Goal: Task Accomplishment & Management: Complete application form

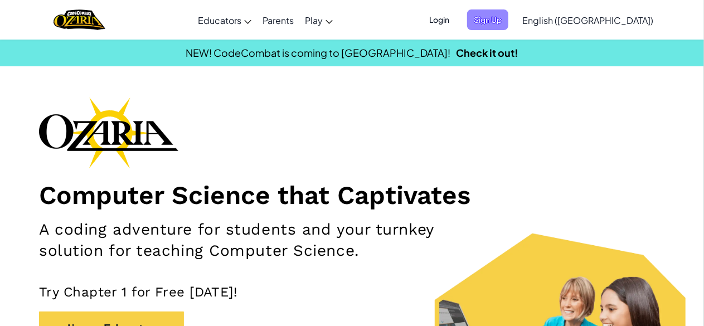
click at [508, 20] on span "Sign Up" at bounding box center [487, 19] width 41 height 21
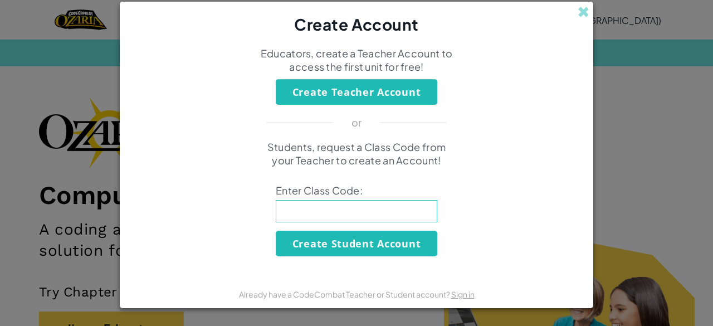
click at [399, 215] on input at bounding box center [357, 211] width 162 height 22
type input "p"
type input "PowserShopCorn"
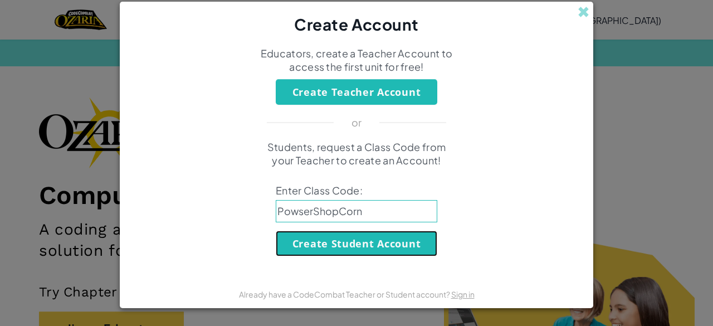
click at [396, 250] on button "Create Student Account" at bounding box center [357, 244] width 162 height 26
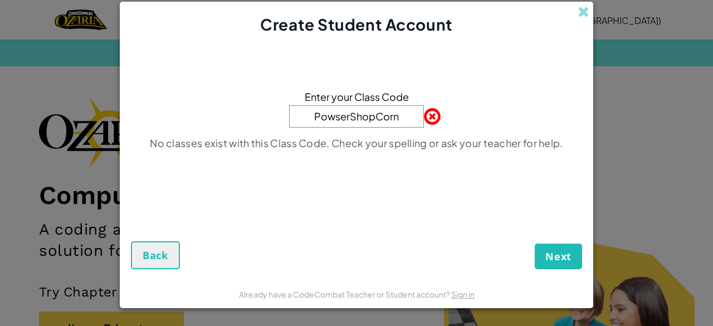
click at [557, 264] on button "Next" at bounding box center [558, 257] width 47 height 26
click at [562, 266] on button "Next" at bounding box center [558, 257] width 47 height 26
click at [564, 261] on span "Next" at bounding box center [559, 256] width 26 height 13
click at [567, 256] on span "Next" at bounding box center [559, 256] width 26 height 13
click at [567, 258] on span "Next" at bounding box center [559, 256] width 26 height 13
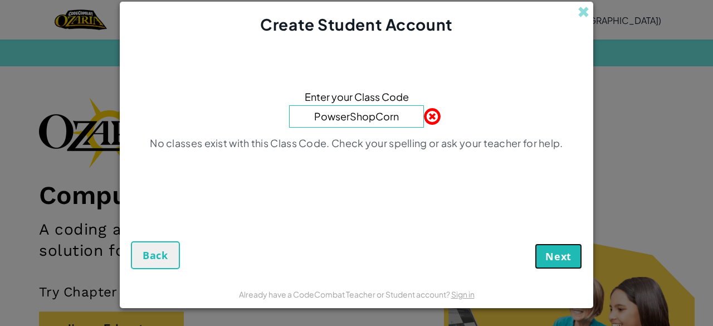
click at [566, 260] on span "Next" at bounding box center [559, 256] width 26 height 13
click at [564, 264] on button "Next" at bounding box center [558, 257] width 47 height 26
click at [565, 259] on span "Next" at bounding box center [559, 256] width 26 height 13
click at [569, 255] on span "Next" at bounding box center [559, 256] width 26 height 13
click at [382, 118] on input "PowserShopCorn" at bounding box center [356, 116] width 135 height 22
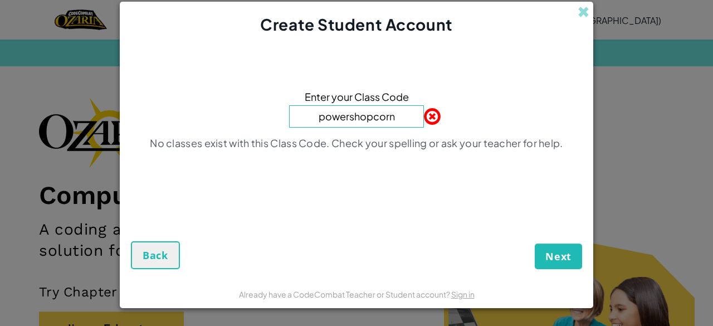
type input "powershopcorn"
click at [565, 253] on span "Next" at bounding box center [559, 256] width 26 height 13
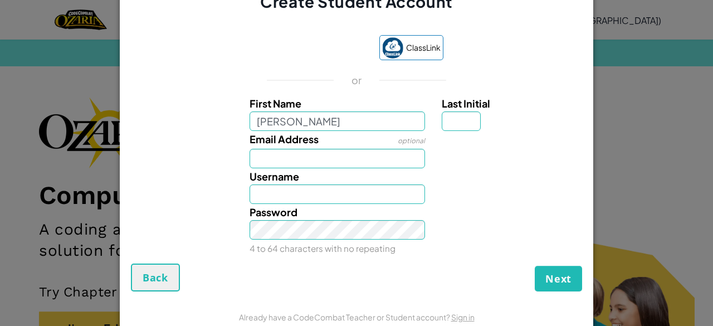
type input "jocelyn"
type input "Jocelyn"
click at [450, 128] on input "Last Initial" at bounding box center [461, 121] width 39 height 20
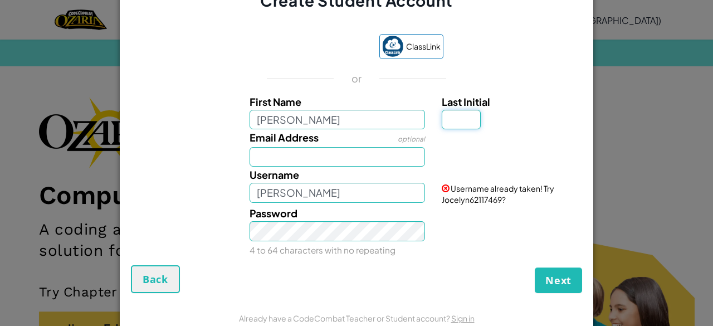
type input "r"
type input "R"
type input "JocelynR"
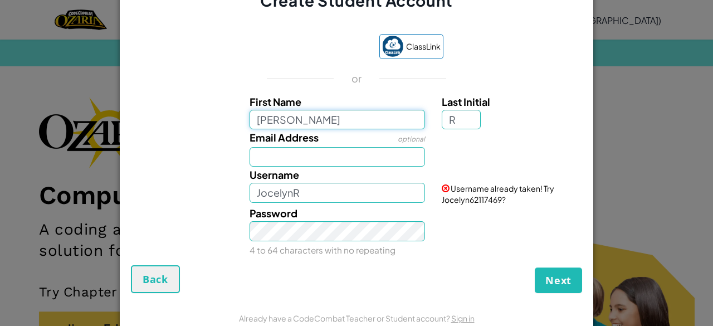
click at [254, 120] on input "jocelyn" at bounding box center [338, 120] width 176 height 20
type input "Jocelyn"
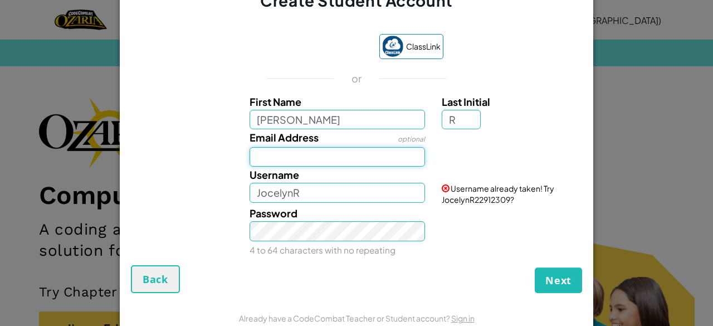
click at [263, 158] on input "Email Address" at bounding box center [338, 157] width 176 height 20
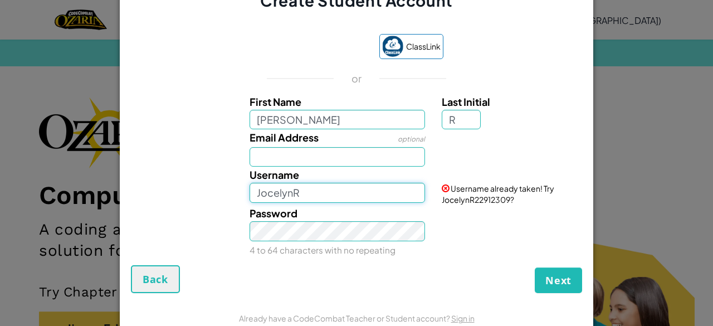
click at [299, 193] on input "JocelynR" at bounding box center [338, 193] width 176 height 20
type input "J"
type input "8"
type input "j"
type input "J"
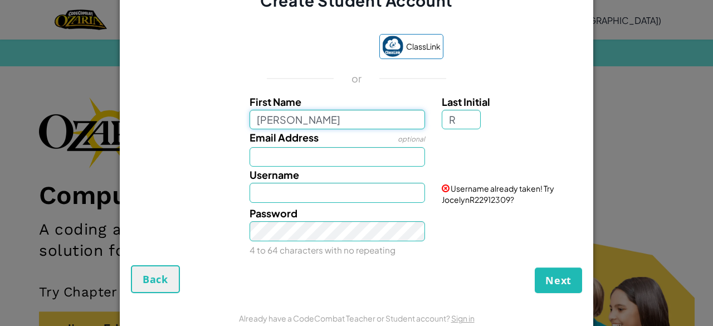
click at [295, 116] on input "Jocelyn" at bounding box center [338, 120] width 176 height 20
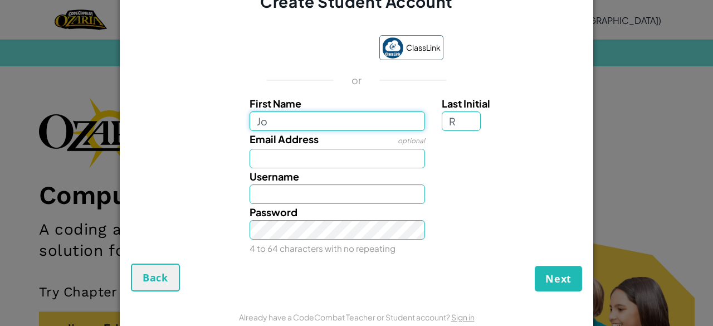
type input "J"
type input "Jocelyn"
click at [458, 122] on input "R" at bounding box center [461, 121] width 39 height 20
type input "R"
click at [326, 163] on input "Email Address" at bounding box center [338, 159] width 176 height 20
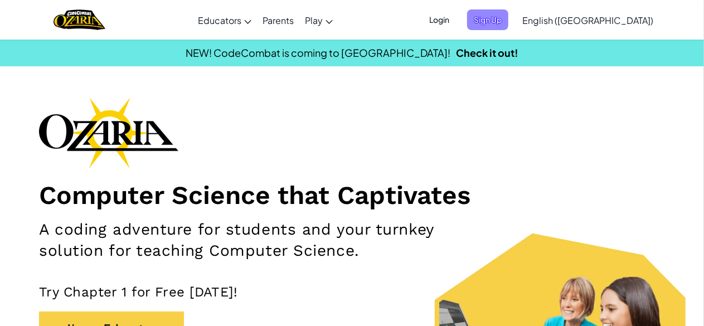
click at [508, 21] on span "Sign Up" at bounding box center [487, 19] width 41 height 21
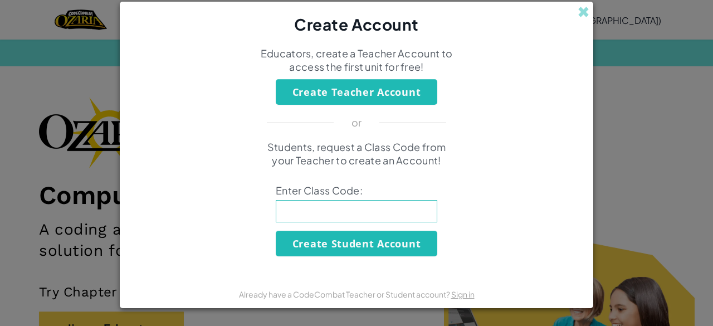
click at [310, 211] on input at bounding box center [357, 211] width 162 height 22
type input "PowserShopCorn"
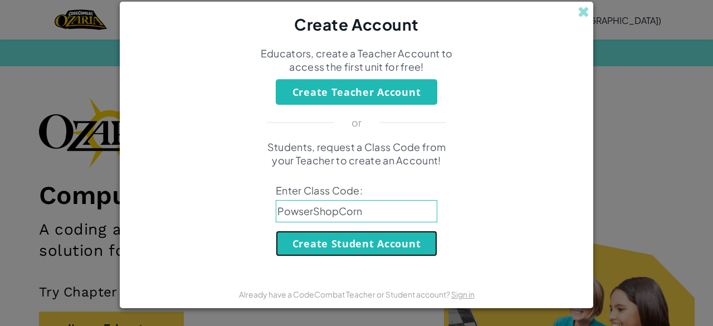
click at [353, 246] on button "Create Student Account" at bounding box center [357, 244] width 162 height 26
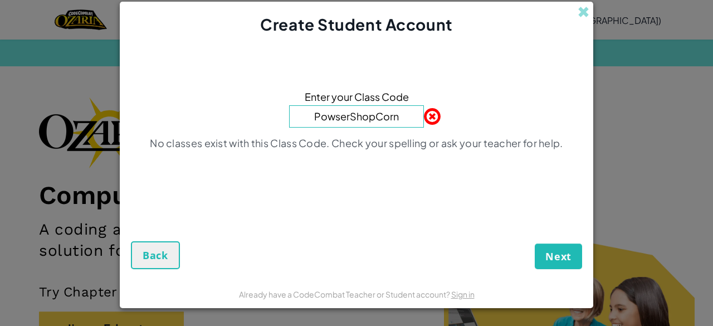
click at [379, 118] on input "PowserShopCorn" at bounding box center [356, 116] width 135 height 22
click at [356, 115] on input "PowserShopcorn" at bounding box center [356, 116] width 135 height 22
click at [319, 116] on input "Powsershopcorn" at bounding box center [356, 116] width 135 height 22
click at [553, 252] on span "Next" at bounding box center [559, 256] width 26 height 13
click at [558, 244] on button "Next" at bounding box center [558, 257] width 47 height 26
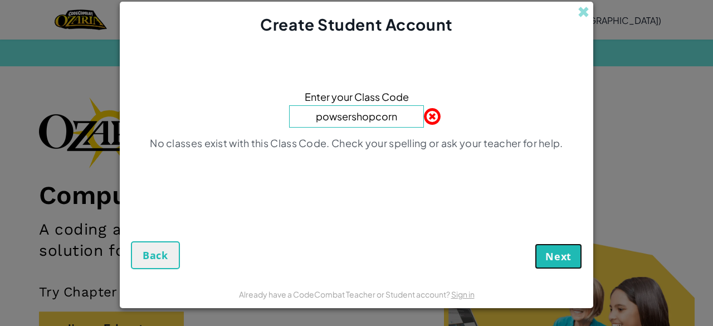
click at [557, 251] on span "Next" at bounding box center [559, 256] width 26 height 13
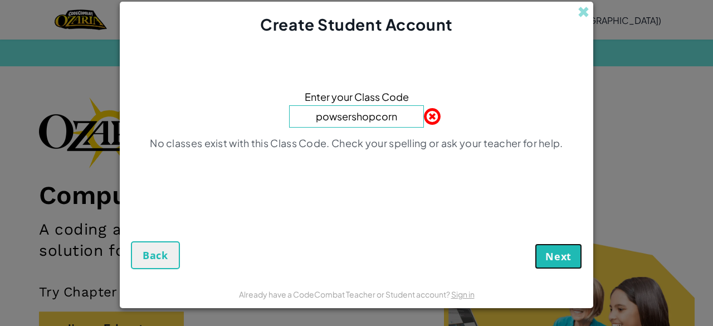
click at [557, 259] on span "Next" at bounding box center [559, 256] width 26 height 13
click at [564, 264] on button "Next" at bounding box center [558, 257] width 47 height 26
click at [557, 264] on button "Next" at bounding box center [558, 257] width 47 height 26
click at [552, 258] on span "Next" at bounding box center [559, 256] width 26 height 13
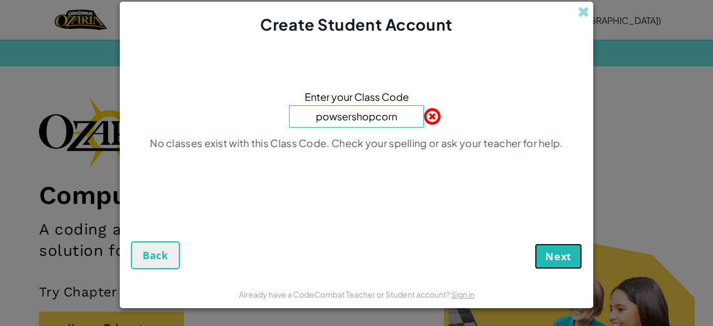
click at [552, 258] on span "Next" at bounding box center [559, 256] width 26 height 13
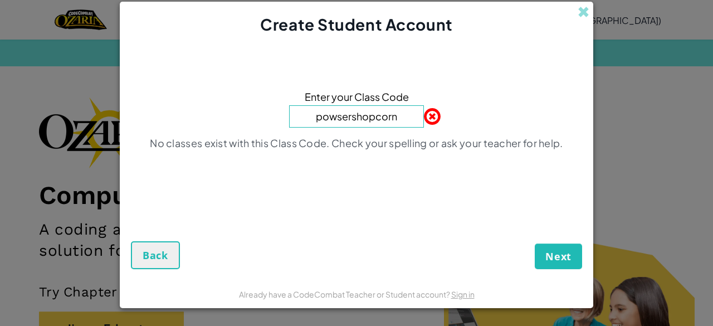
click at [320, 118] on input "powsershopcorn" at bounding box center [356, 116] width 135 height 22
click at [560, 254] on span "Next" at bounding box center [559, 256] width 26 height 13
drag, startPoint x: 560, startPoint y: 254, endPoint x: 558, endPoint y: 260, distance: 6.2
drag, startPoint x: 558, startPoint y: 260, endPoint x: 329, endPoint y: 212, distance: 234.6
click at [329, 212] on div "Next Back" at bounding box center [356, 235] width 451 height 70
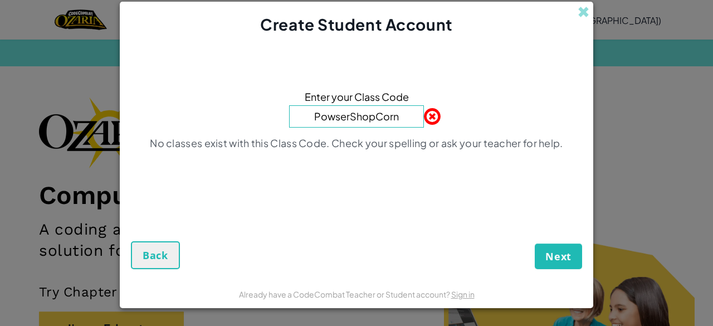
click at [556, 254] on span "Next" at bounding box center [559, 256] width 26 height 13
click at [570, 263] on span "Next" at bounding box center [559, 256] width 26 height 13
click at [563, 259] on span "Next" at bounding box center [559, 256] width 26 height 13
drag, startPoint x: 563, startPoint y: 259, endPoint x: 382, endPoint y: 118, distance: 229.9
click at [382, 118] on form "Enter your Class Code PowserShopCorn No classes exist with this Class Code. Che…" at bounding box center [357, 158] width 474 height 245
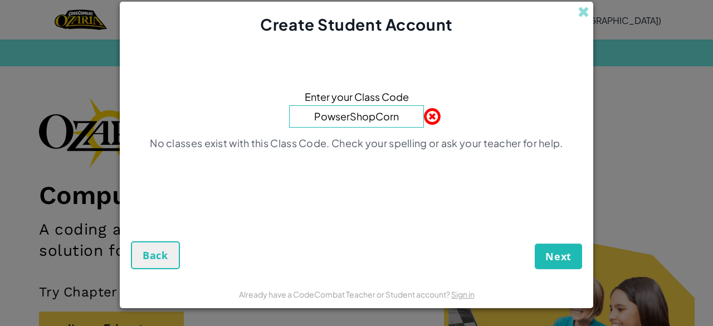
click at [382, 118] on input "PowserShopCorn" at bounding box center [356, 116] width 135 height 22
type input "powsershopcorn"
click at [570, 234] on div "Next Back" at bounding box center [356, 235] width 451 height 70
click at [560, 251] on span "Next" at bounding box center [559, 256] width 26 height 13
drag, startPoint x: 560, startPoint y: 251, endPoint x: 401, endPoint y: 113, distance: 210.1
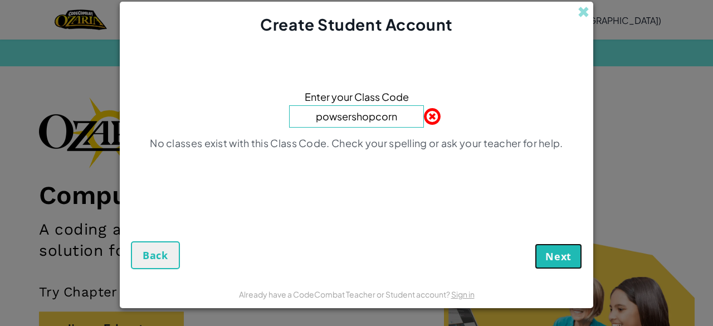
click at [401, 113] on form "Enter your Class Code powsershopcorn No classes exist with this Class Code. Che…" at bounding box center [357, 158] width 474 height 245
click at [392, 116] on input "powsershopcorn" at bounding box center [356, 116] width 135 height 22
click at [395, 115] on input "powsershopcorn" at bounding box center [356, 116] width 135 height 22
click at [557, 258] on span "Next" at bounding box center [559, 256] width 26 height 13
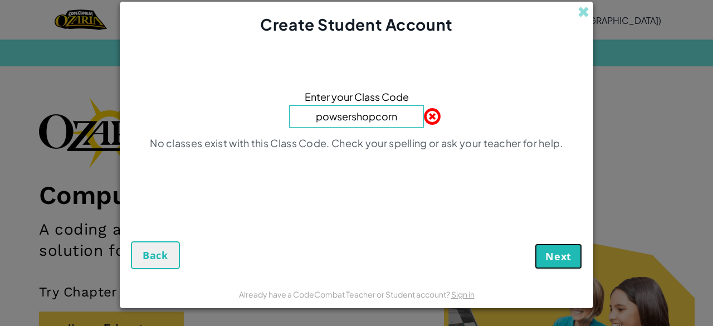
click at [557, 258] on span "Next" at bounding box center [559, 256] width 26 height 13
click at [150, 259] on span "Back" at bounding box center [156, 255] width 26 height 13
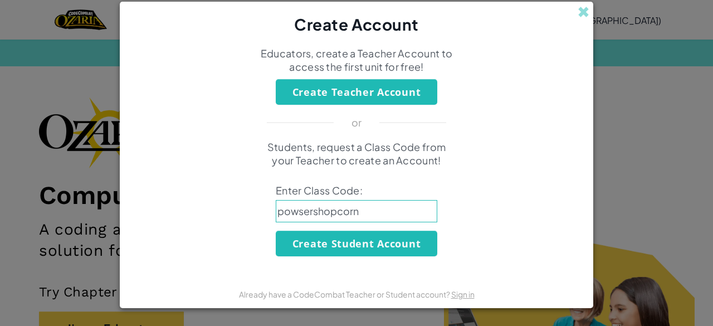
click at [281, 211] on input "powsershopcorn" at bounding box center [357, 211] width 162 height 22
type input "PowserShopCorn"
click at [356, 243] on button "Create Student Account" at bounding box center [357, 244] width 162 height 26
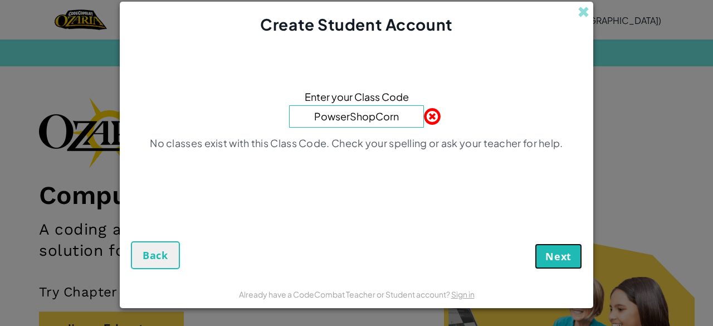
click at [552, 259] on span "Next" at bounding box center [559, 256] width 26 height 13
click at [540, 261] on button "Next" at bounding box center [558, 257] width 47 height 26
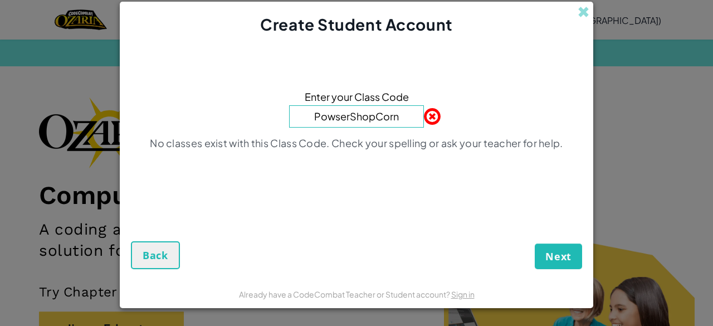
click at [318, 120] on input "PowserShopCorn" at bounding box center [356, 116] width 135 height 22
click at [356, 116] on input "PowserShopCorn" at bounding box center [356, 116] width 135 height 22
click at [320, 115] on input "PowsershopCorn" at bounding box center [356, 116] width 135 height 22
type input "powsershopCorn"
click at [563, 252] on span "Next" at bounding box center [559, 256] width 26 height 13
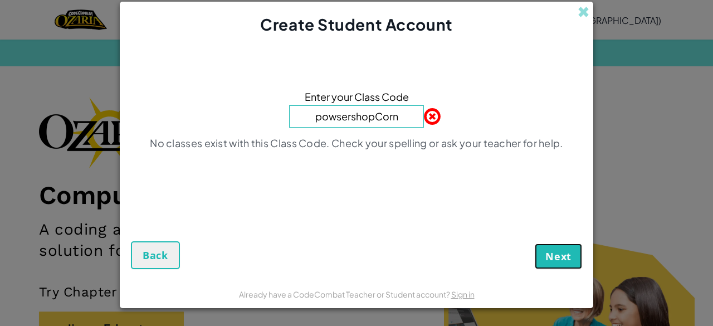
click at [563, 252] on span "Next" at bounding box center [559, 256] width 26 height 13
click at [162, 251] on span "Back" at bounding box center [156, 255] width 26 height 13
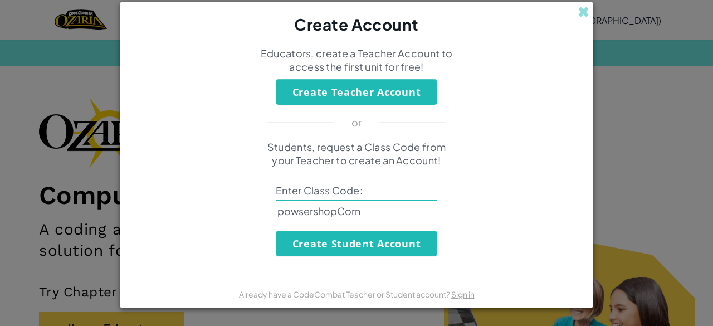
click at [284, 212] on input "powsershopCorn" at bounding box center [357, 211] width 162 height 22
type input "PowserShopCorn"
click at [418, 251] on button "Create Student Account" at bounding box center [357, 244] width 162 height 26
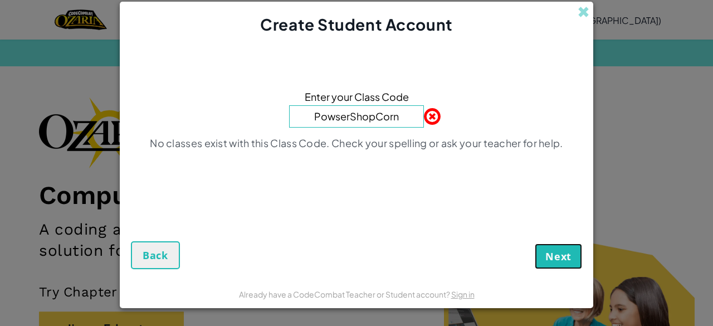
click at [542, 257] on button "Next" at bounding box center [558, 257] width 47 height 26
click at [555, 257] on span "Next" at bounding box center [559, 256] width 26 height 13
click at [584, 13] on span at bounding box center [584, 12] width 12 height 12
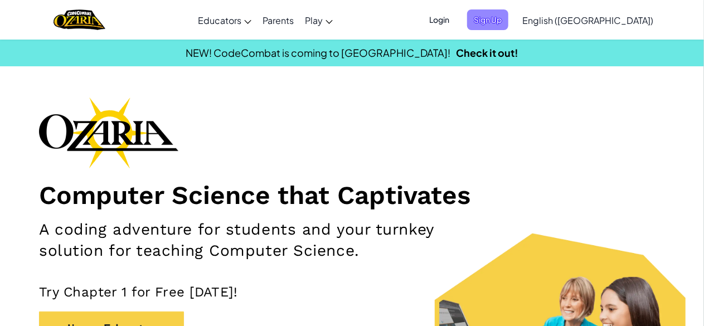
click at [508, 22] on span "Sign Up" at bounding box center [487, 19] width 41 height 21
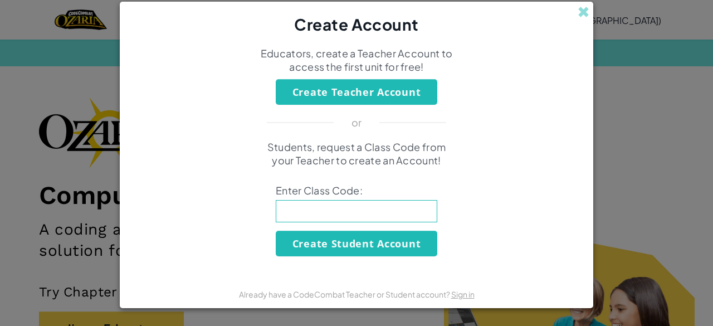
click at [336, 207] on input at bounding box center [357, 211] width 162 height 22
type input "PowerShopCorn"
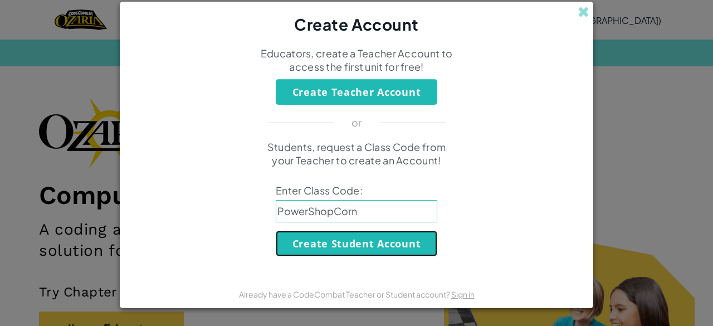
click at [339, 246] on button "Create Student Account" at bounding box center [357, 244] width 162 height 26
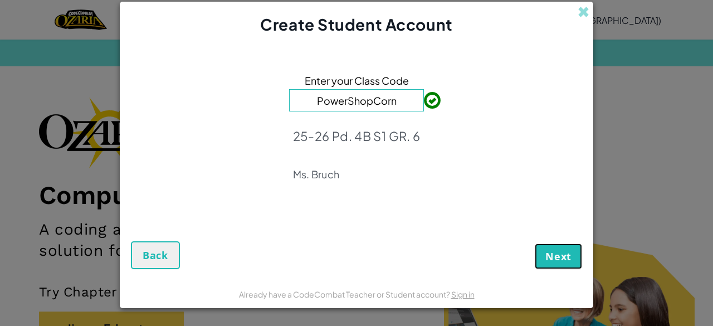
click at [558, 261] on span "Next" at bounding box center [559, 256] width 26 height 13
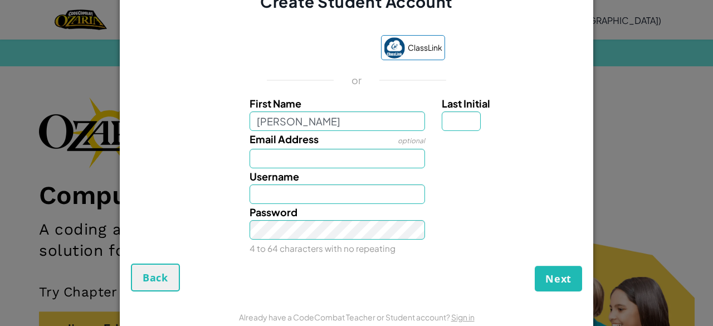
type input "Jocelyn"
click at [445, 121] on input "Last Initial" at bounding box center [461, 121] width 39 height 20
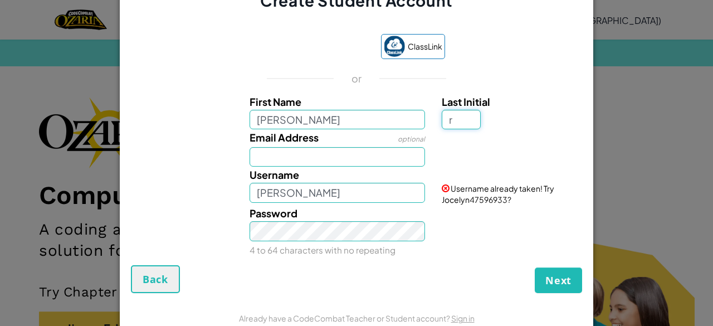
type input "r"
type input "JocelynR"
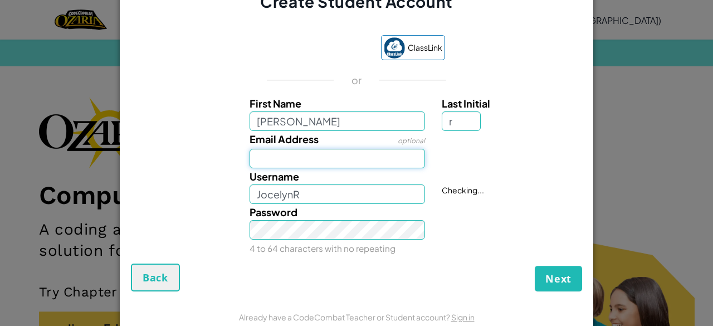
click at [359, 153] on input "Email Address" at bounding box center [338, 159] width 176 height 20
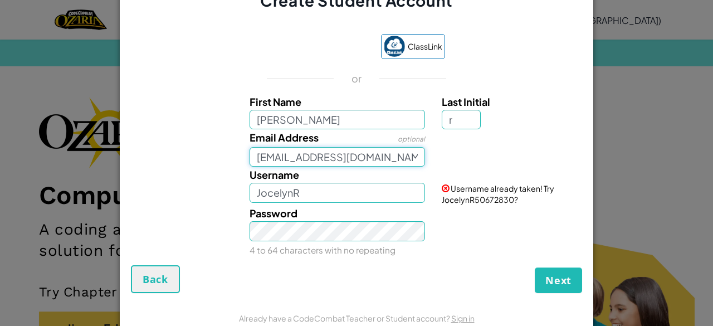
type input "816086@aacps.org"
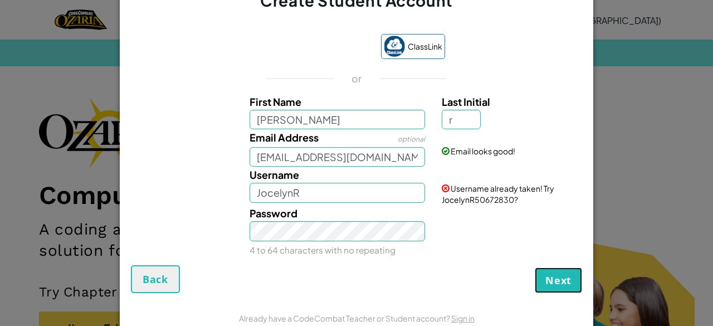
click at [546, 283] on span "Next" at bounding box center [559, 280] width 26 height 13
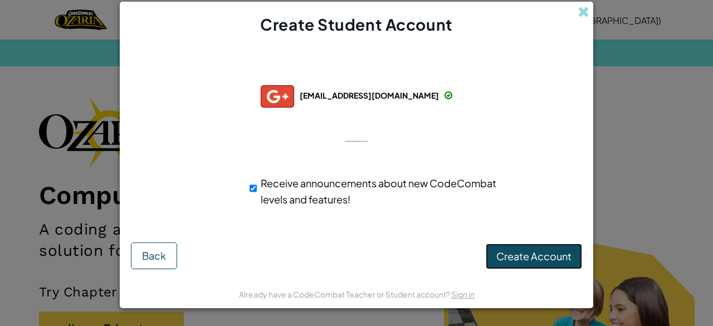
click at [542, 252] on span "Create Account" at bounding box center [534, 256] width 75 height 13
click at [521, 254] on button "Create Account" at bounding box center [534, 257] width 96 height 26
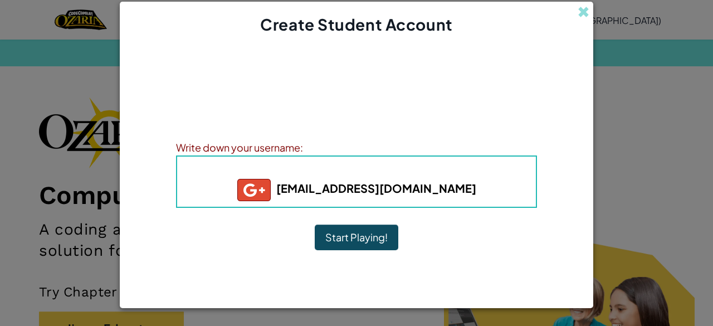
click at [370, 236] on button "Start Playing!" at bounding box center [357, 238] width 84 height 26
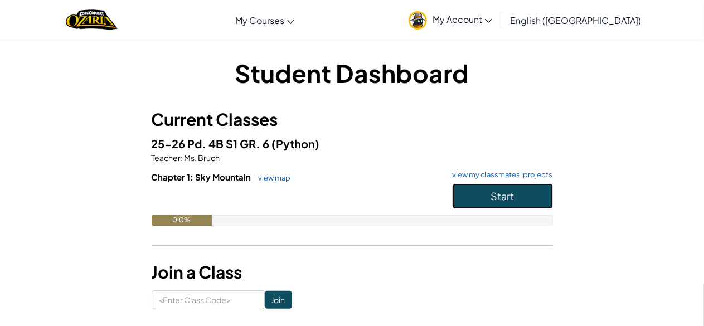
click at [529, 200] on button "Start" at bounding box center [503, 196] width 100 height 26
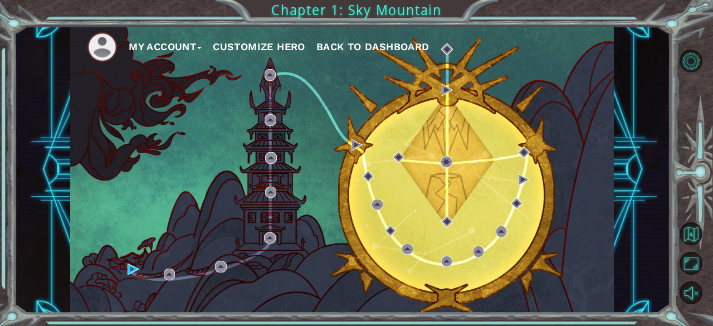
click at [363, 106] on div "My Account Customize Hero Back to Dashboard" at bounding box center [342, 169] width 544 height 287
click at [421, 205] on div "My Account Customize Hero Back to Dashboard" at bounding box center [342, 169] width 544 height 287
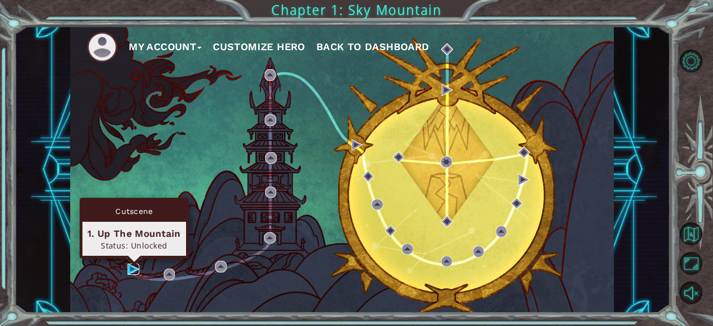
click at [133, 268] on img at bounding box center [133, 269] width 11 height 11
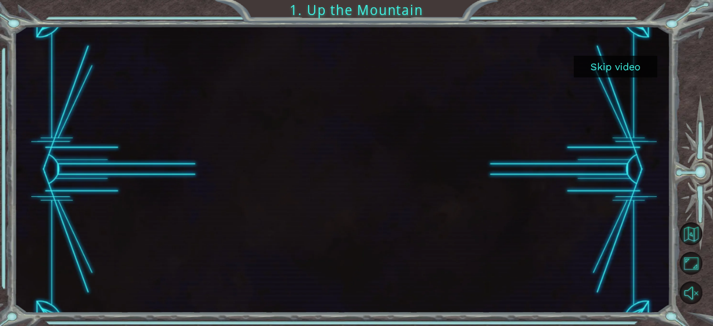
click at [610, 61] on button "Skip video" at bounding box center [616, 67] width 84 height 22
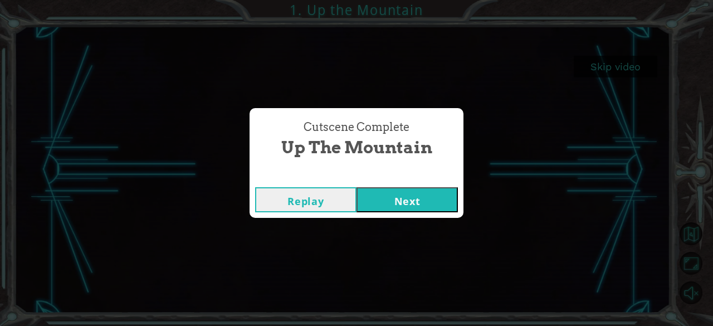
click at [406, 200] on button "Next" at bounding box center [407, 199] width 101 height 25
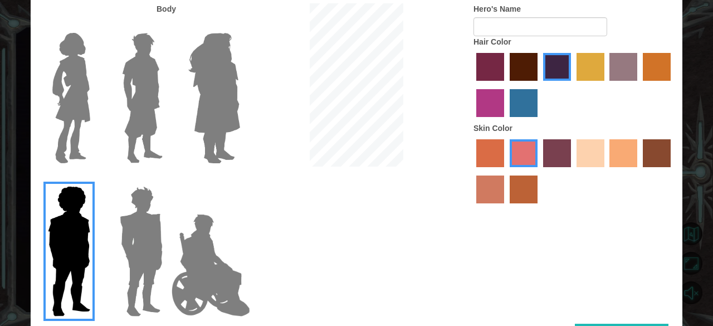
click at [584, 147] on label "sandy beach skin color" at bounding box center [591, 153] width 28 height 28
click at [573, 171] on input "sandy beach skin color" at bounding box center [573, 171] width 0 height 0
click at [632, 148] on label "tacao skin color" at bounding box center [624, 153] width 28 height 28
click at [606, 171] on input "tacao skin color" at bounding box center [606, 171] width 0 height 0
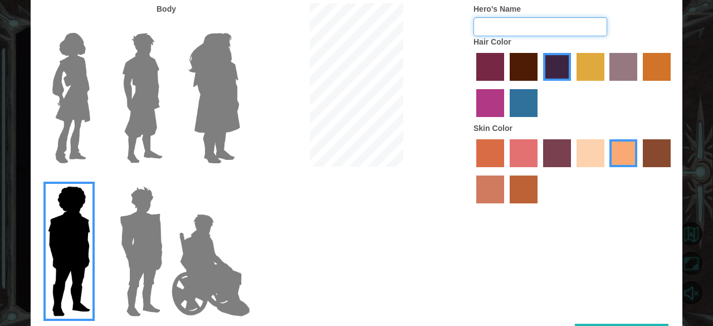
click at [495, 36] on input "Hero's Name" at bounding box center [541, 26] width 134 height 19
type input "f"
click at [253, 60] on div at bounding box center [356, 86] width 217 height 166
click at [210, 73] on img at bounding box center [214, 97] width 61 height 139
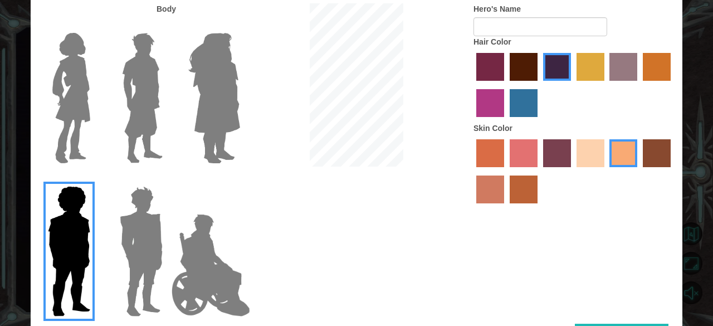
click at [240, 26] on input "Hero Amethyst" at bounding box center [240, 26] width 0 height 0
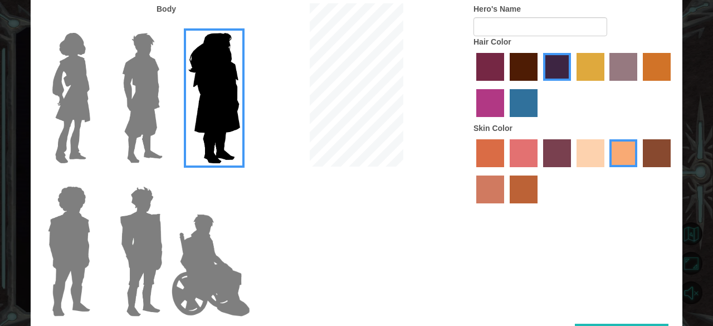
click at [72, 120] on img at bounding box center [71, 97] width 47 height 139
click at [95, 26] on input "Hero Connie" at bounding box center [95, 26] width 0 height 0
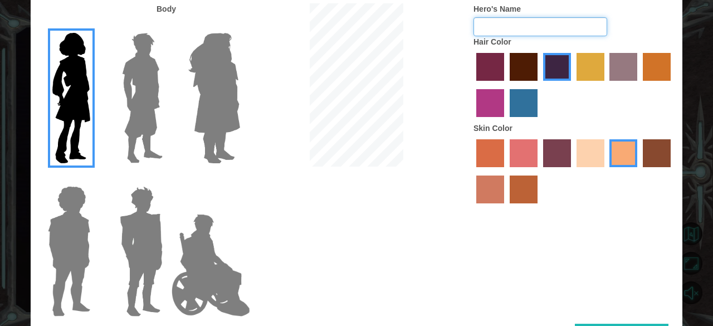
click at [497, 27] on input "Hero's Name" at bounding box center [541, 26] width 134 height 19
type input "Faith"
click at [524, 67] on label "maroon hair color" at bounding box center [524, 67] width 28 height 28
click at [506, 85] on input "maroon hair color" at bounding box center [506, 85] width 0 height 0
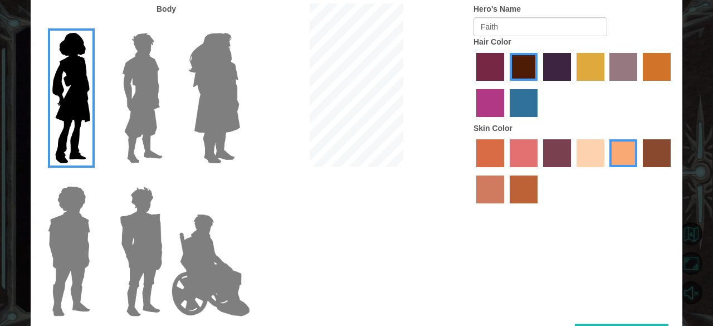
click at [615, 310] on div "Body Hero's Name Faith Hair Color Skin Color" at bounding box center [357, 163] width 652 height 320
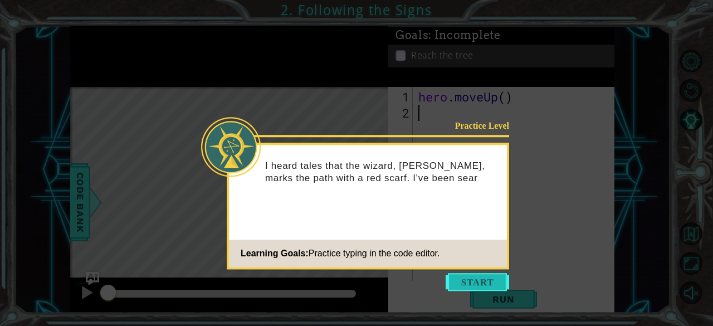
click at [481, 285] on button "Start" at bounding box center [478, 282] width 64 height 18
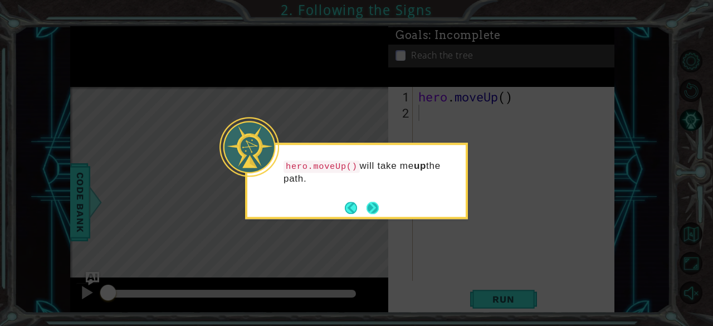
click at [375, 208] on button "Next" at bounding box center [373, 208] width 12 height 12
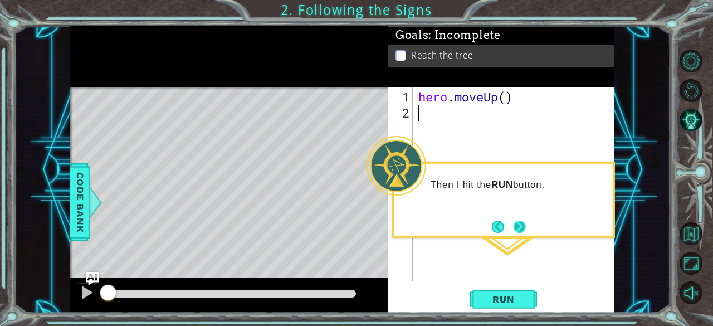
click at [520, 225] on button "Next" at bounding box center [520, 227] width 12 height 12
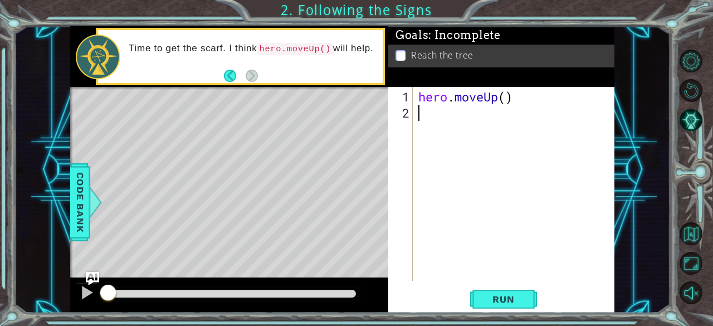
type textarea "hero.moveUp()"
type textarea "*"
type textarea "()"
click at [514, 301] on span "Run" at bounding box center [504, 299] width 44 height 11
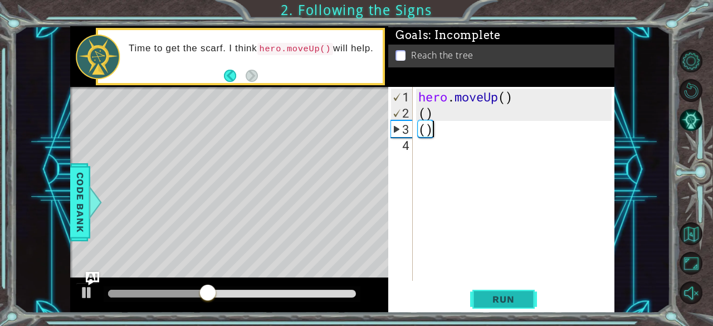
click at [518, 310] on button "Run" at bounding box center [503, 299] width 67 height 23
type textarea "()"
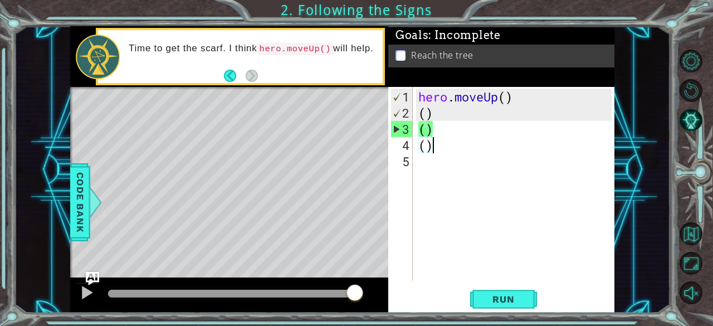
click at [444, 179] on div "hero . moveUp ( ) ( ) ( ) ( )" at bounding box center [517, 202] width 202 height 226
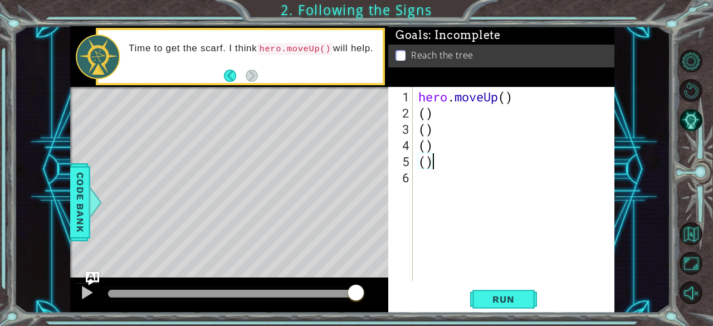
type textarea "()"
click at [508, 301] on span "Run" at bounding box center [504, 299] width 44 height 11
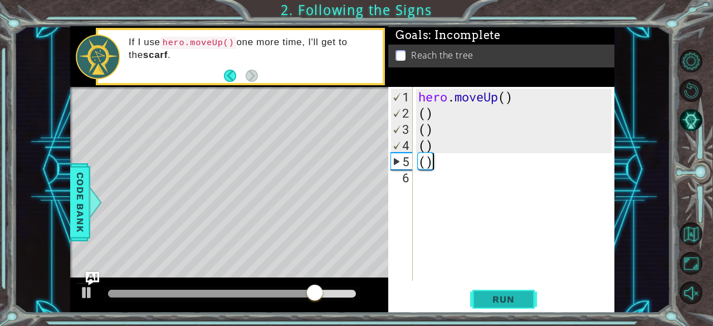
click at [525, 301] on span "Run" at bounding box center [504, 299] width 44 height 11
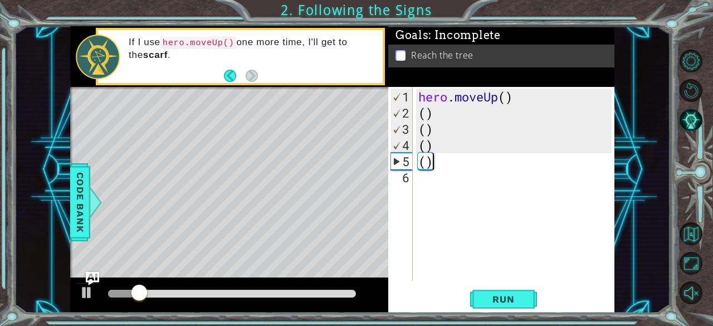
click at [487, 105] on div "hero . moveUp ( ) ( ) ( ) ( ) ( )" at bounding box center [517, 202] width 202 height 226
click at [588, 114] on span "..." at bounding box center [594, 111] width 24 height 18
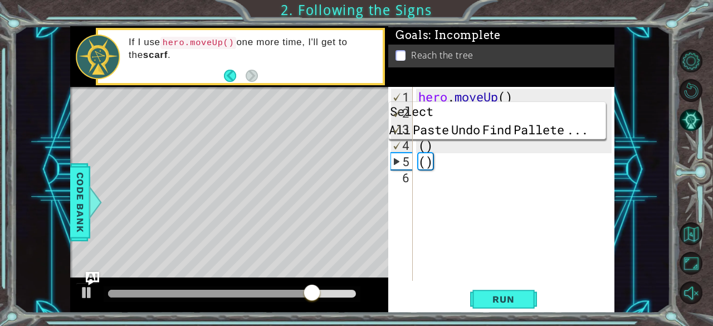
click at [493, 171] on div "hero . moveUp ( ) ( ) ( ) ( ) ( )" at bounding box center [517, 202] width 202 height 226
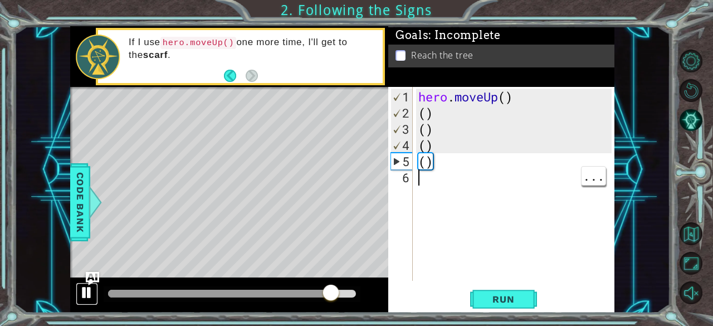
click at [82, 294] on div at bounding box center [87, 292] width 14 height 14
click at [231, 77] on button "Back" at bounding box center [235, 76] width 22 height 12
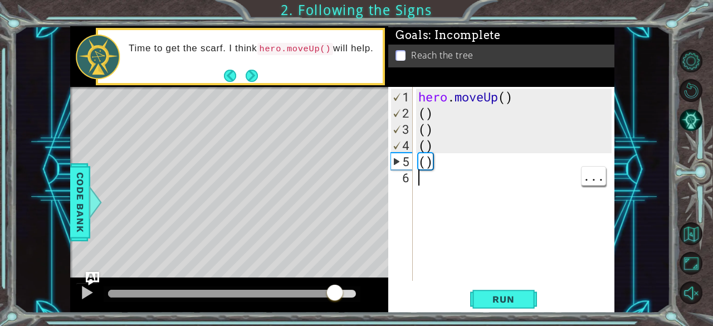
click at [477, 103] on div "hero . moveUp ( ) ( ) ( ) ( ) ( )" at bounding box center [517, 202] width 202 height 226
click at [441, 118] on div "hero . moveUp ( ) ( ) ( ) ( ) ( )" at bounding box center [517, 202] width 202 height 226
type textarea "("
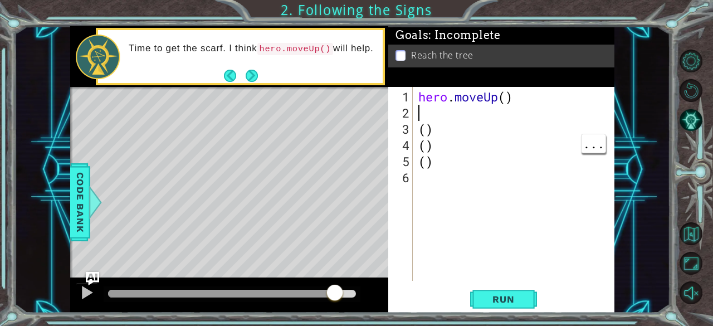
click at [451, 144] on div "hero . moveUp ( ) ( ) ( ) ( )" at bounding box center [517, 202] width 202 height 226
type textarea "("
click at [467, 147] on div "hero . moveUp ( ) ( ) ( )" at bounding box center [517, 202] width 202 height 226
click at [481, 138] on div "hero . moveUp ( ) ( ) ( )" at bounding box center [517, 202] width 202 height 226
click at [427, 135] on div "hero . moveUp ( ) ( ) ( )" at bounding box center [517, 202] width 202 height 226
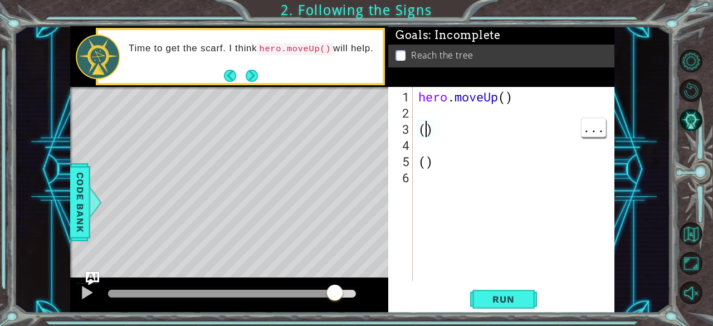
type textarea ")"
click at [441, 137] on div "hero . moveUp ( ) ) ( )" at bounding box center [517, 202] width 202 height 226
click at [439, 124] on div "hero . moveUp ( ) ) ( )" at bounding box center [517, 202] width 202 height 226
type textarea ")"
click at [455, 172] on div "hero . moveUp ( ) ( )" at bounding box center [517, 202] width 202 height 226
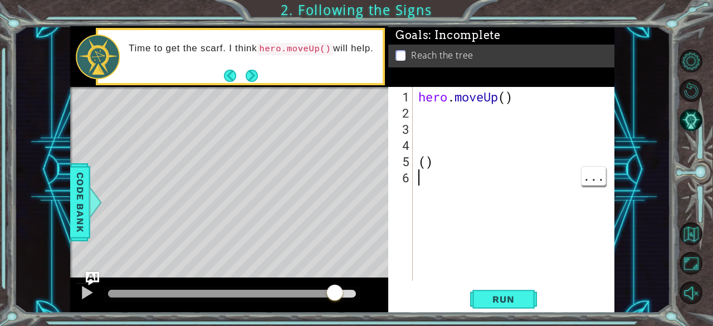
click at [468, 163] on div "hero . moveUp ( ) ( )" at bounding box center [517, 202] width 202 height 226
type textarea "("
click at [258, 79] on button "Next" at bounding box center [252, 76] width 12 height 12
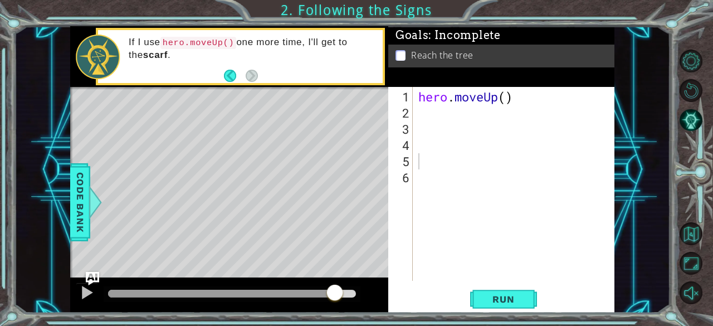
click at [422, 113] on div "hero . moveUp ( )" at bounding box center [517, 202] width 202 height 226
click at [512, 304] on span "Run" at bounding box center [504, 299] width 44 height 11
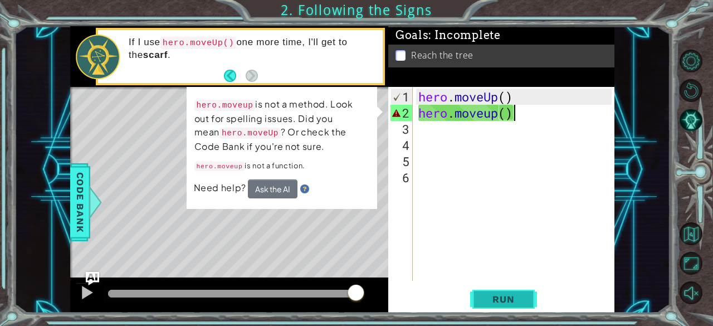
click at [516, 309] on button "Run" at bounding box center [503, 299] width 67 height 23
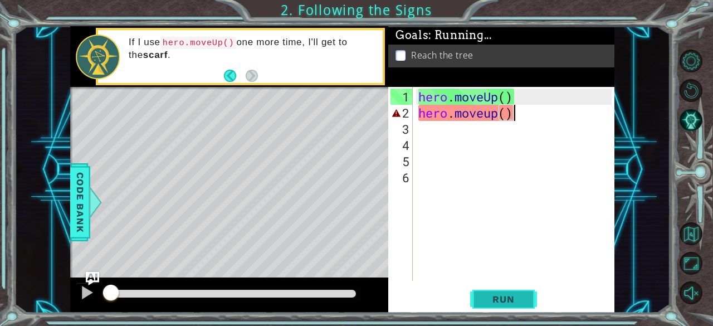
click at [514, 310] on button "Run" at bounding box center [503, 299] width 67 height 23
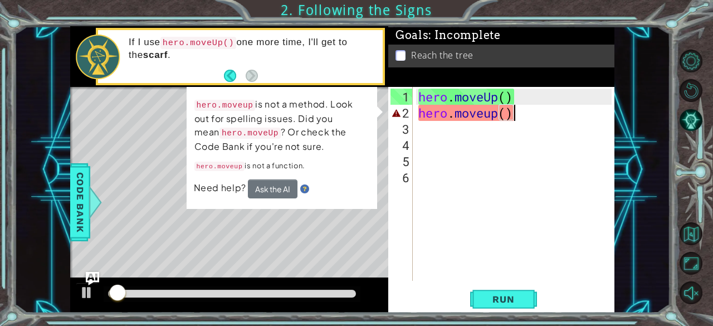
click at [484, 117] on div "hero . moveUp ( ) hero . moveup ( )" at bounding box center [517, 202] width 202 height 226
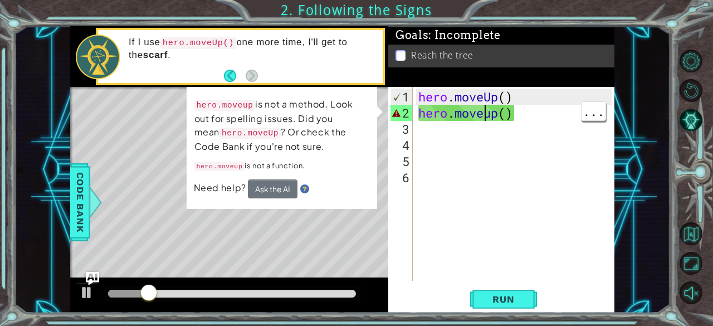
click at [490, 119] on div "hero . moveUp ( ) hero . moveup ( )" at bounding box center [517, 202] width 202 height 226
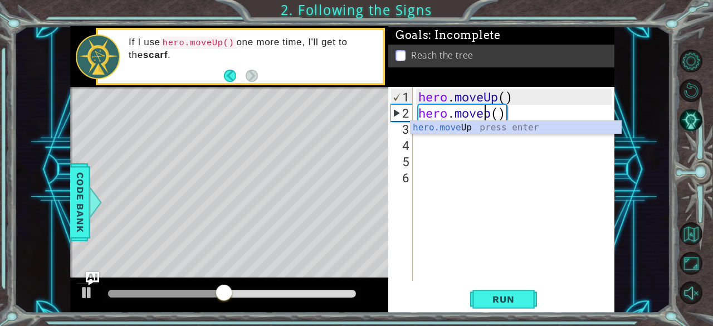
type textarea "hero.moveUp()"
click at [425, 119] on div "hero . moveUp ( ) hero . moveUp ( )" at bounding box center [517, 202] width 202 height 226
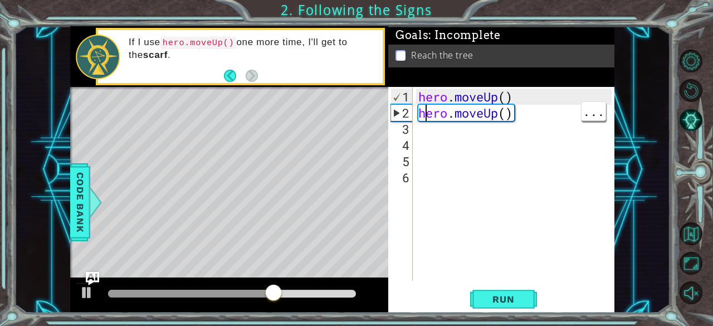
click at [476, 142] on div "hero . moveUp ( ) hero . moveUp ( )" at bounding box center [517, 202] width 202 height 226
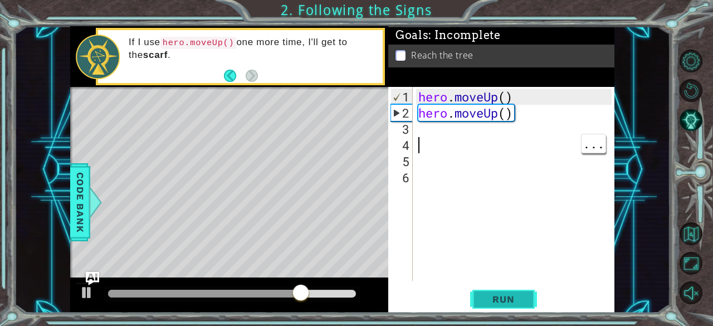
click at [504, 298] on span "Run" at bounding box center [504, 299] width 44 height 11
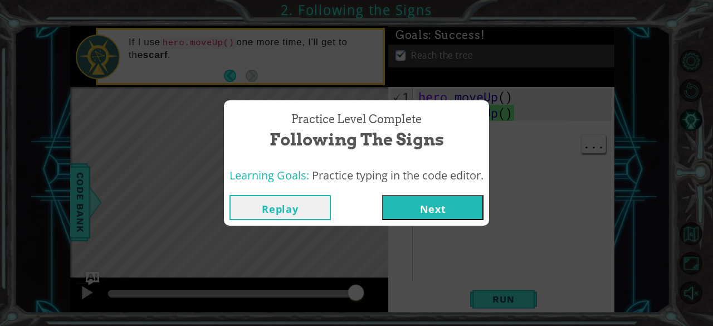
click at [431, 210] on button "Next" at bounding box center [432, 207] width 101 height 25
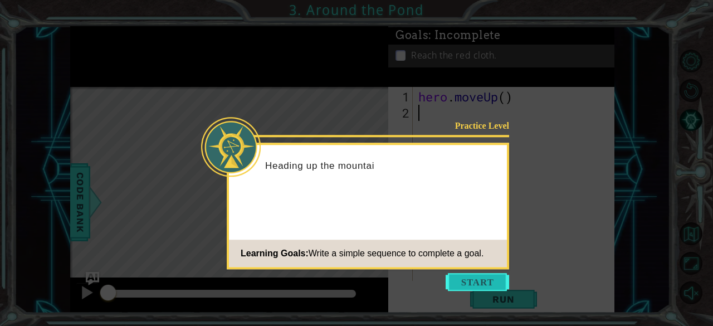
click at [495, 289] on button "Start" at bounding box center [478, 282] width 64 height 18
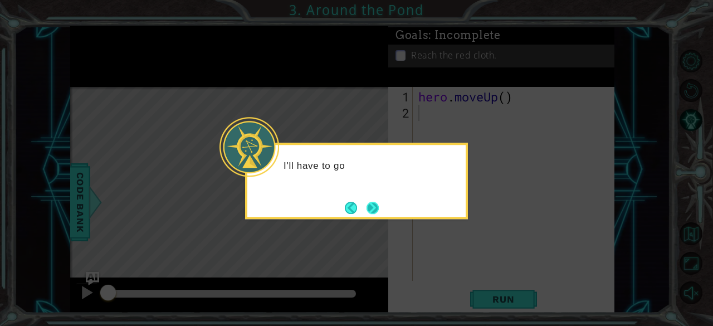
click at [379, 206] on button "Next" at bounding box center [373, 208] width 12 height 12
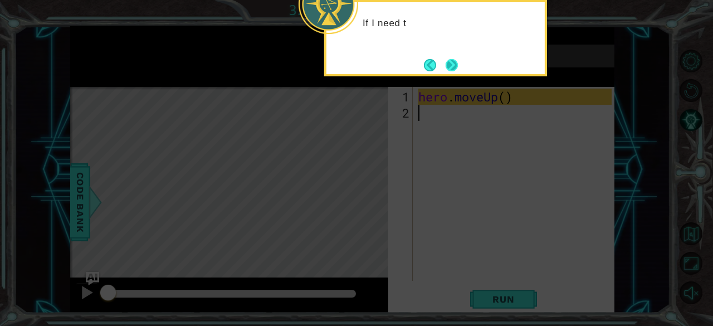
click at [458, 65] on button "Next" at bounding box center [452, 65] width 12 height 12
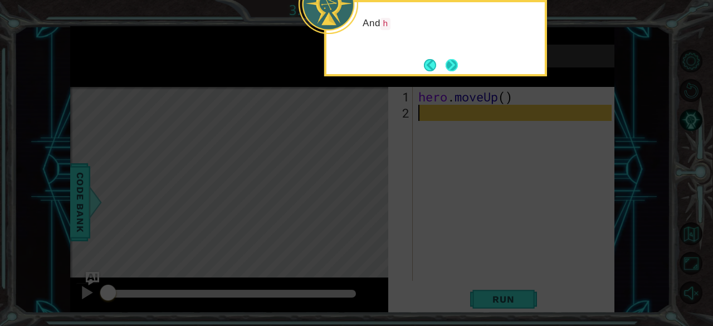
click at [458, 71] on button "Next" at bounding box center [452, 65] width 12 height 12
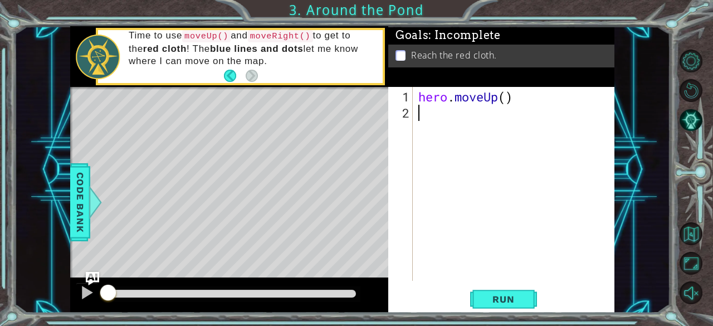
type textarea "H"
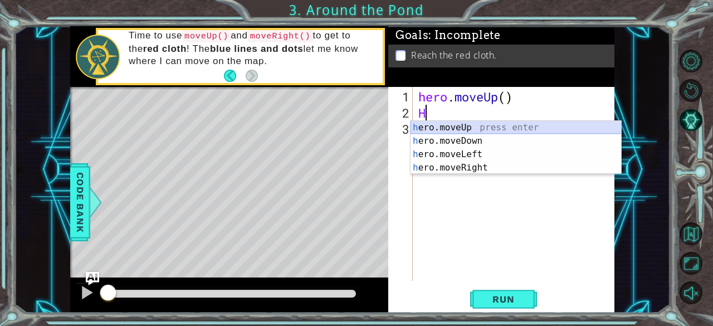
click at [451, 127] on div "h ero.moveUp press enter h ero.moveDown press enter h ero.moveLeft press enter …" at bounding box center [516, 161] width 211 height 80
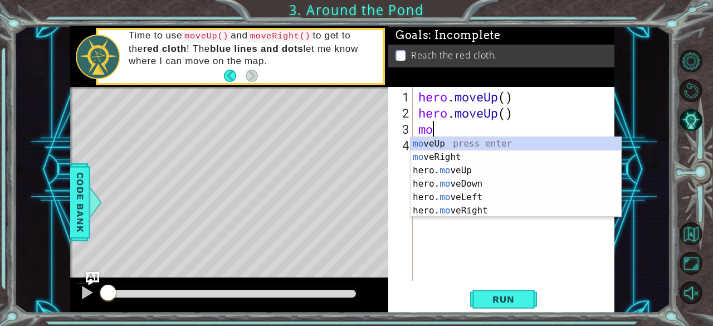
type textarea "mov"
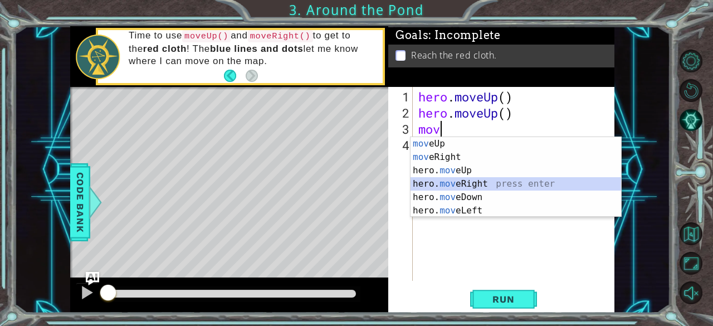
click at [446, 181] on div "mov eUp press enter mov eRight press enter hero. mov eUp press enter hero. mov …" at bounding box center [516, 190] width 211 height 107
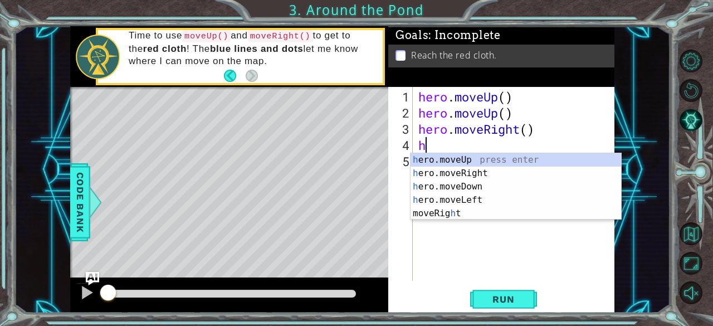
type textarea "her"
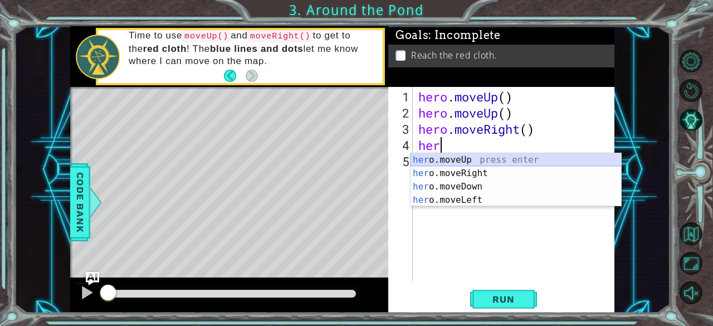
click at [450, 158] on div "her o.moveUp press enter her o.moveRight press enter her o.moveDown press enter…" at bounding box center [516, 193] width 211 height 80
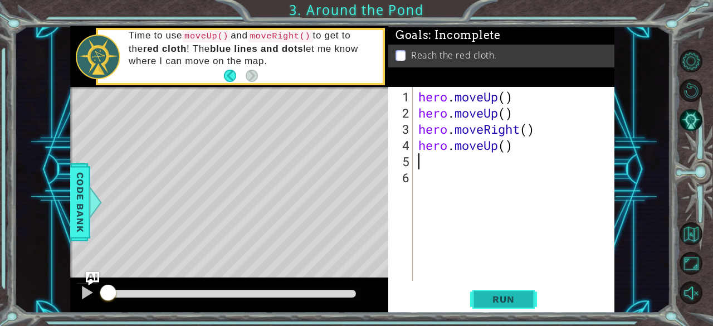
click at [498, 297] on span "Run" at bounding box center [504, 299] width 44 height 11
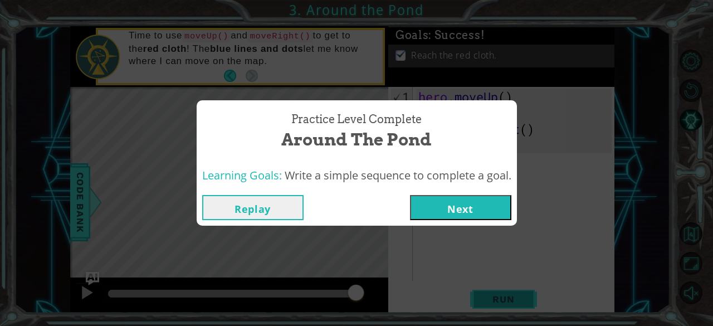
click at [462, 208] on button "Next" at bounding box center [460, 207] width 101 height 25
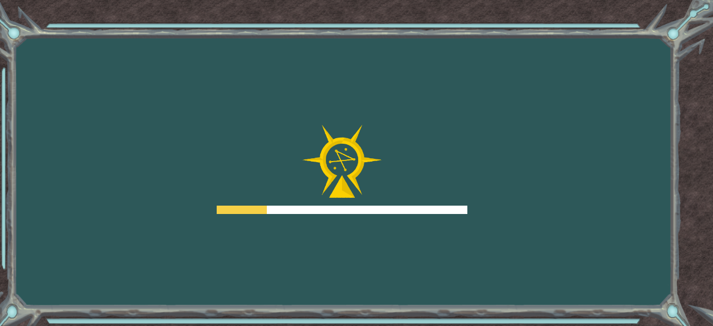
click at [468, 210] on div at bounding box center [342, 210] width 251 height 8
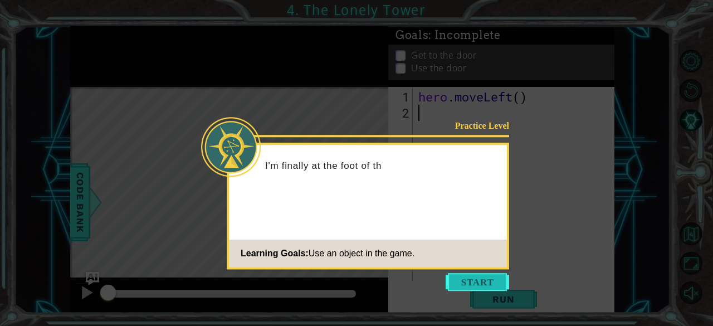
click at [484, 286] on button "Start" at bounding box center [478, 282] width 64 height 18
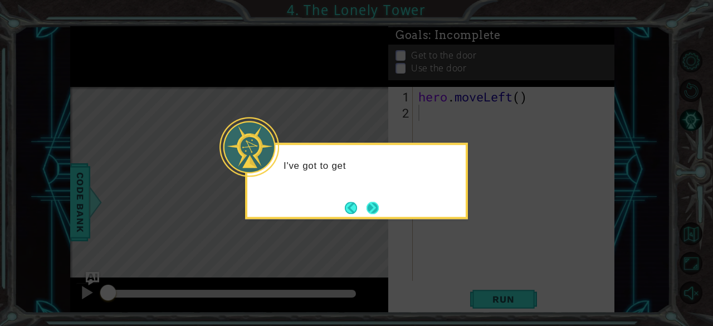
click at [368, 212] on button "Next" at bounding box center [373, 208] width 12 height 12
click at [373, 202] on button "Next" at bounding box center [373, 208] width 12 height 12
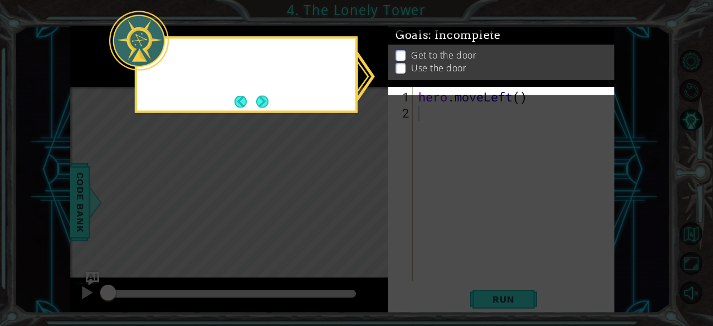
click at [370, 210] on icon at bounding box center [356, 163] width 713 height 326
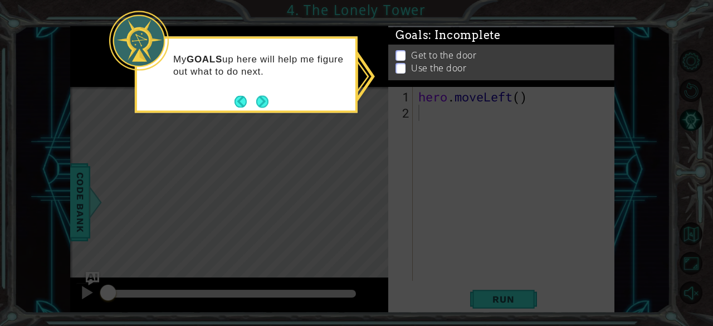
click at [485, 175] on icon at bounding box center [356, 163] width 713 height 326
click at [269, 106] on button "Next" at bounding box center [262, 101] width 12 height 12
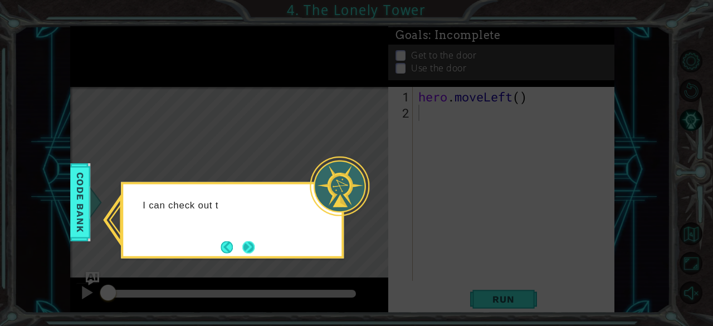
click at [255, 241] on button "Next" at bounding box center [248, 247] width 12 height 12
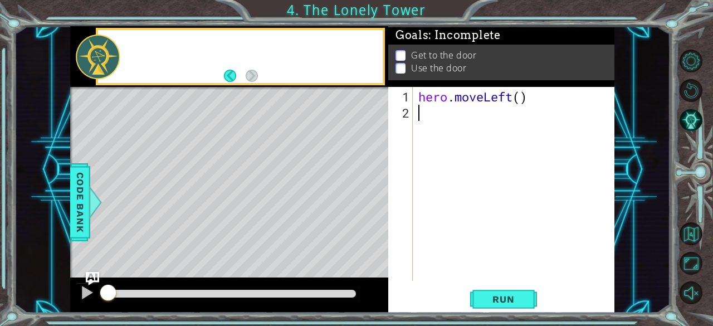
click at [255, 247] on div "Level Map" at bounding box center [327, 251] width 515 height 328
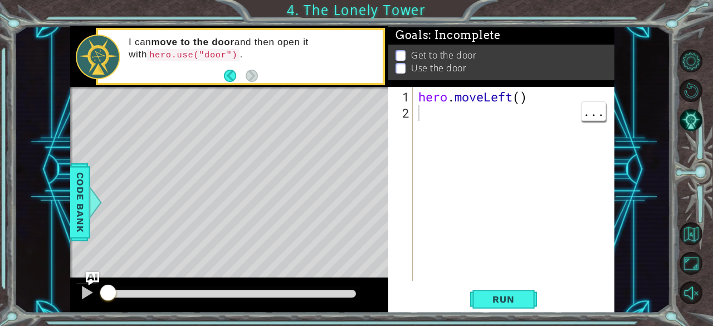
click at [422, 130] on div "hero . moveLeft ( )" at bounding box center [517, 202] width 202 height 226
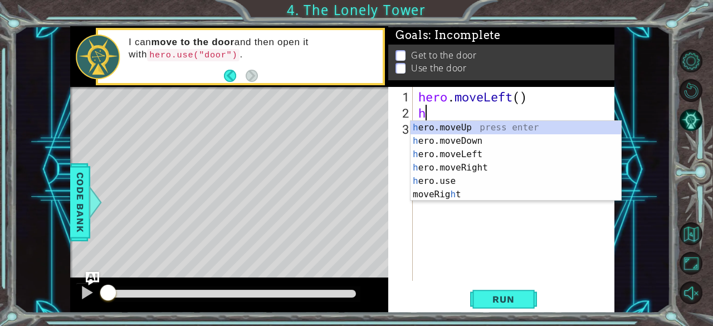
type textarea "her"
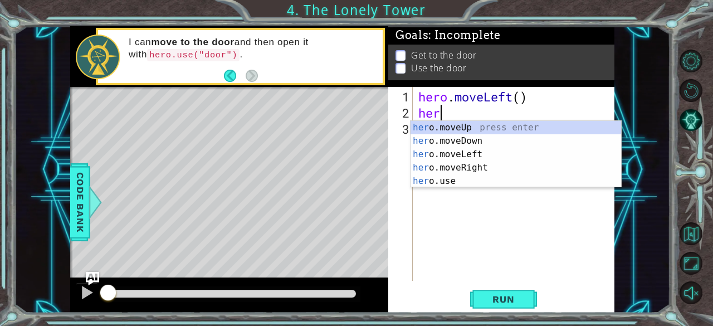
click at [477, 154] on div "her o.moveUp press enter her o.moveDown press enter her o.moveLeft press enter …" at bounding box center [516, 168] width 211 height 94
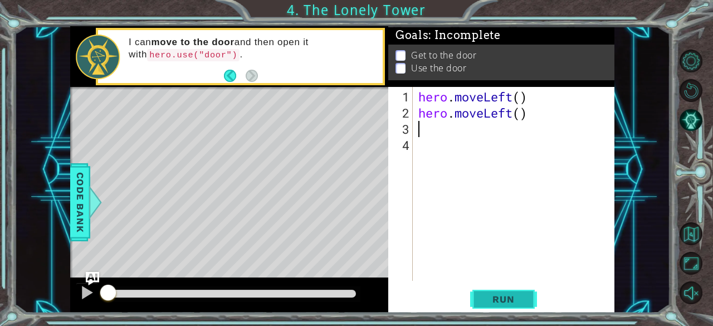
click at [524, 308] on button "Run" at bounding box center [503, 299] width 67 height 23
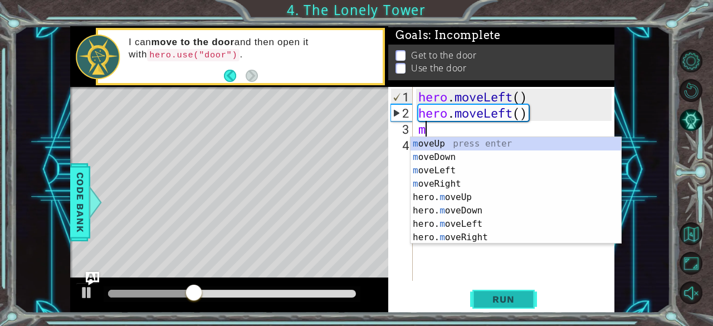
type textarea "mo"
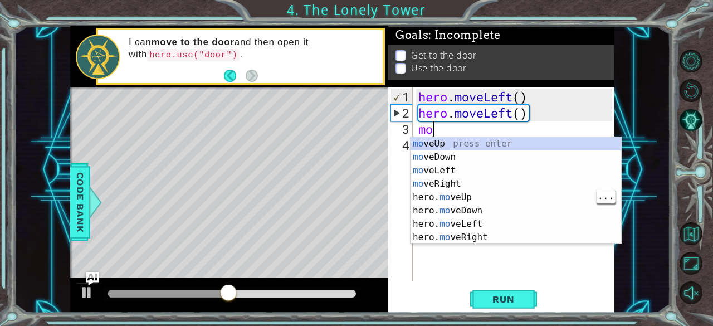
click at [464, 202] on div "mo veUp press enter mo veDown press enter mo veLeft press enter mo veRight pres…" at bounding box center [516, 204] width 211 height 134
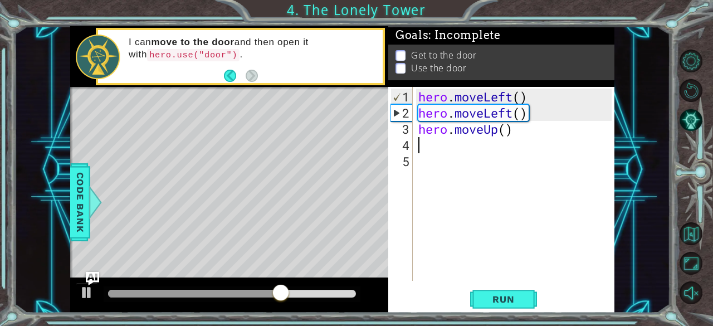
type textarea "h"
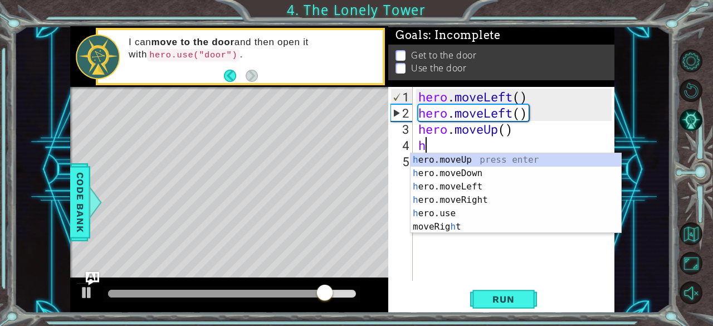
click at [480, 168] on div "h ero.moveUp press enter h ero.moveDown press enter h ero.moveLeft press enter …" at bounding box center [516, 206] width 211 height 107
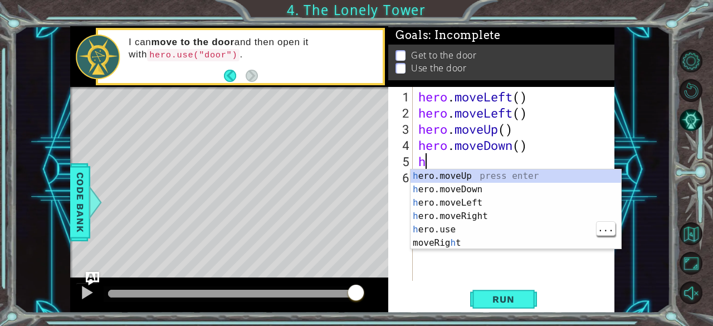
click at [489, 223] on div "h ero.moveUp press enter h ero.moveDown press enter h ero.moveLeft press enter …" at bounding box center [516, 222] width 211 height 107
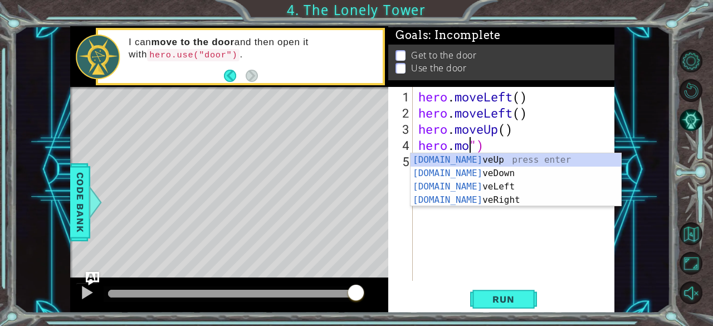
click at [486, 176] on div "[DOMAIN_NAME] veUp press enter [DOMAIN_NAME] veDown press enter [DOMAIN_NAME] v…" at bounding box center [516, 193] width 211 height 80
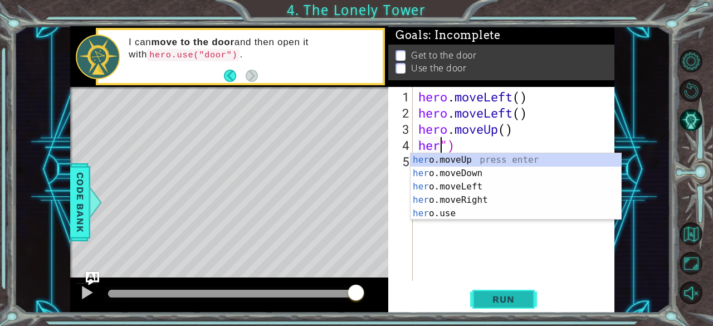
click at [512, 295] on span "Run" at bounding box center [504, 299] width 44 height 11
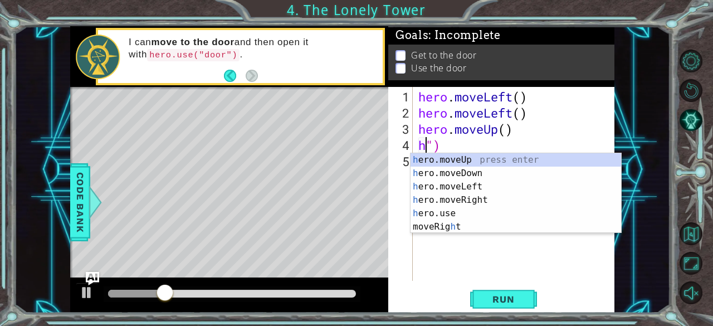
click at [448, 152] on div "hero . moveLeft ( ) hero . moveLeft ( ) hero . moveUp ( ) h ")" at bounding box center [517, 202] width 202 height 226
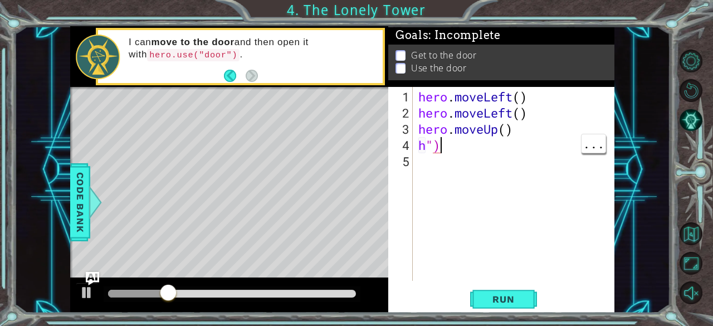
type textarea "h"
type textarea "[DOMAIN_NAME]"
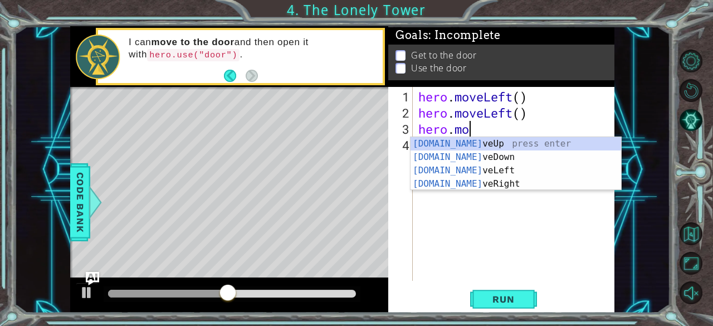
click at [508, 146] on div "[DOMAIN_NAME] veUp press enter [DOMAIN_NAME] veDown press enter [DOMAIN_NAME] v…" at bounding box center [516, 177] width 211 height 80
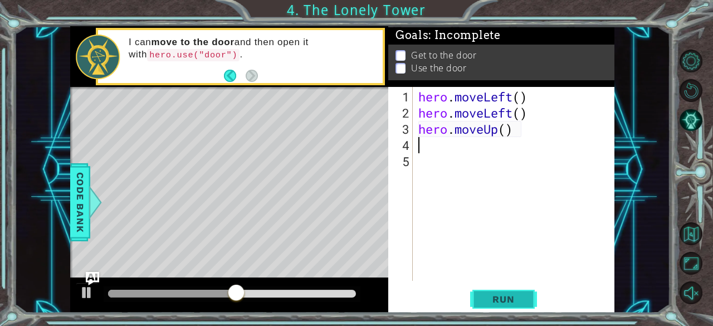
click at [506, 303] on span "Run" at bounding box center [504, 299] width 44 height 11
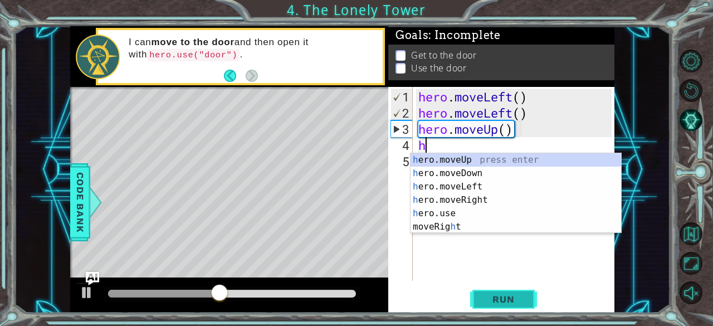
type textarea "he"
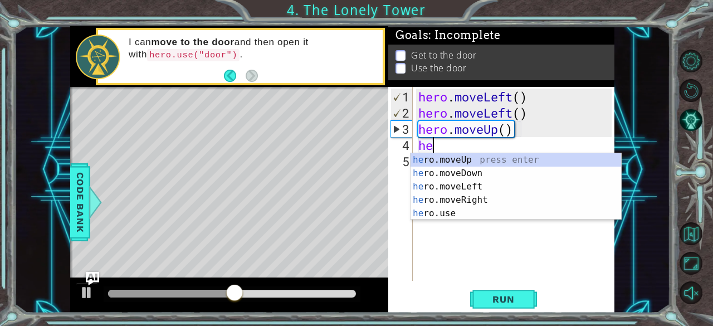
click at [489, 166] on div "he ro.moveUp press enter he ro.moveDown press enter he ro.moveLeft press enter …" at bounding box center [516, 200] width 211 height 94
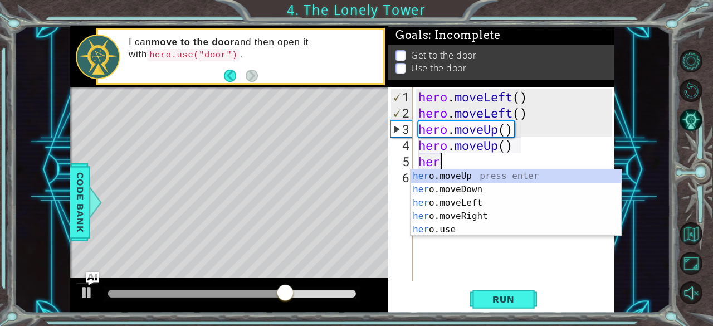
click at [493, 223] on div "her o.moveUp press enter her o.moveDown press enter her o.moveLeft press enter …" at bounding box center [516, 216] width 211 height 94
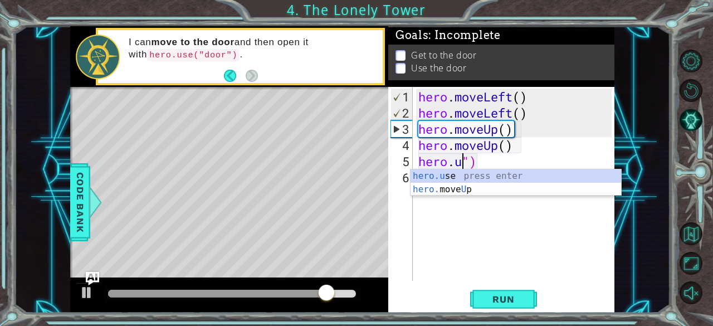
click at [506, 155] on div "hero . moveLeft ( ) hero . moveLeft ( ) hero . moveUp ( ) hero . moveUp ( ) her…" at bounding box center [517, 202] width 202 height 226
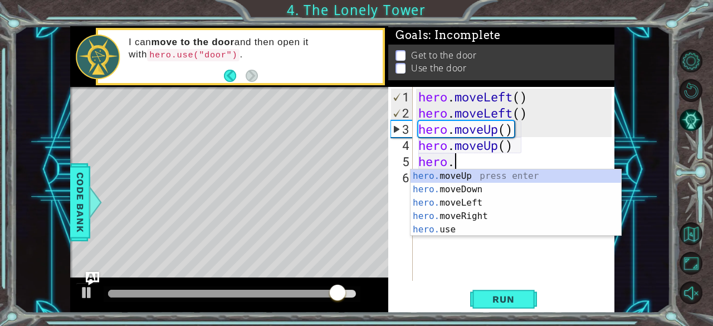
type textarea "hero"
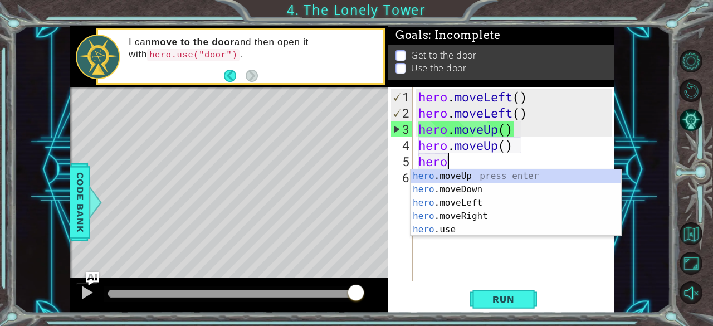
click at [489, 214] on div "hero .moveUp press enter hero .moveDown press enter hero .moveLeft press enter …" at bounding box center [516, 216] width 211 height 94
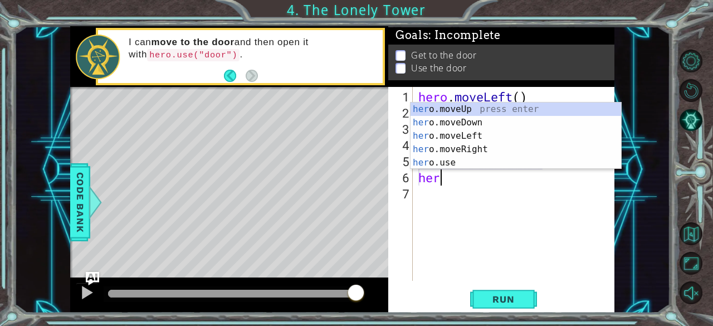
type textarea "hero"
click at [485, 142] on div "hero .moveUp press enter hero .moveDown press enter hero .moveLeft press enter …" at bounding box center [516, 150] width 211 height 94
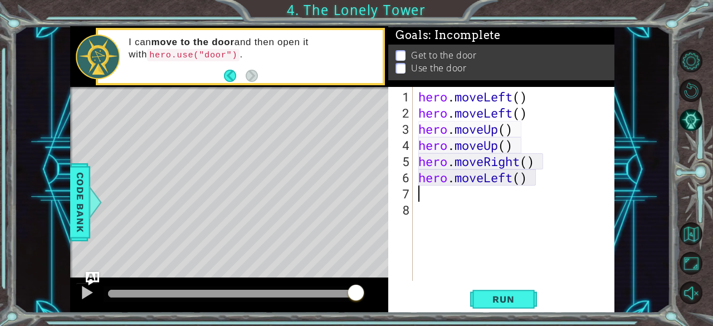
click at [524, 179] on div "hero . moveLeft ( ) hero . moveLeft ( ) hero . moveUp ( ) hero . moveUp ( ) her…" at bounding box center [517, 202] width 202 height 226
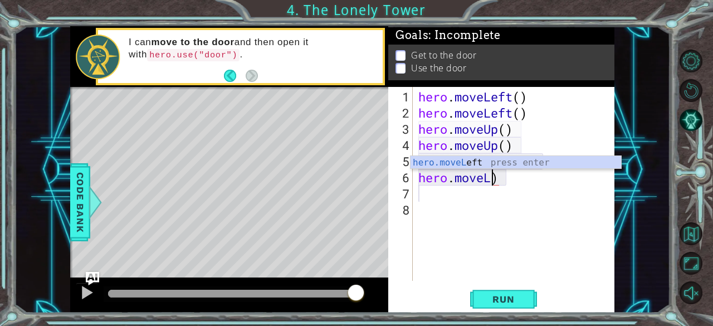
click at [509, 180] on div "hero . moveLeft ( ) hero . moveLeft ( ) hero . moveUp ( ) hero . moveUp ( ) her…" at bounding box center [517, 202] width 202 height 226
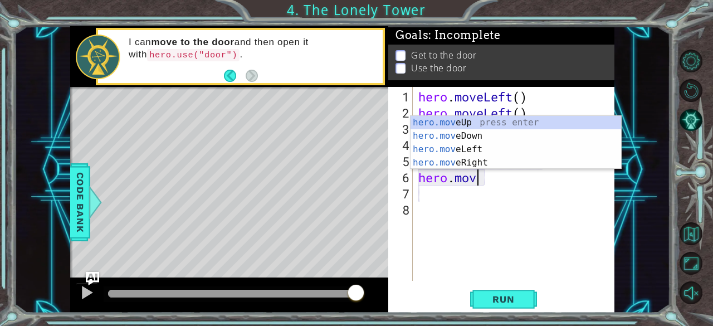
type textarea "[DOMAIN_NAME]"
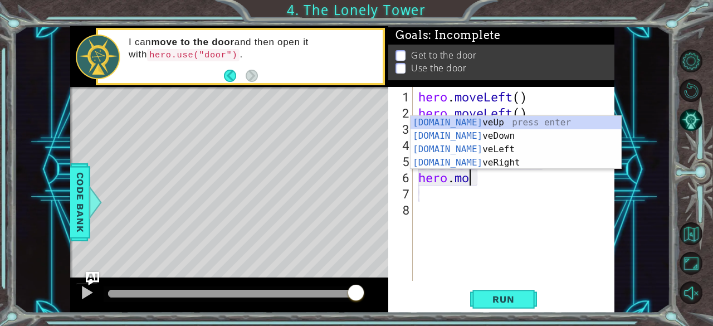
click at [471, 165] on div "[DOMAIN_NAME] veUp press enter [DOMAIN_NAME] veDown press enter [DOMAIN_NAME] v…" at bounding box center [516, 156] width 211 height 80
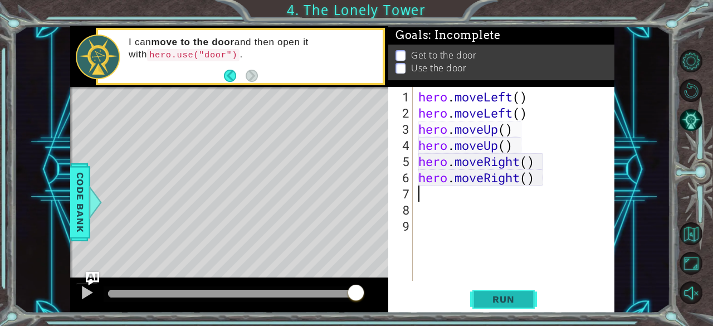
click at [497, 298] on span "Run" at bounding box center [504, 299] width 44 height 11
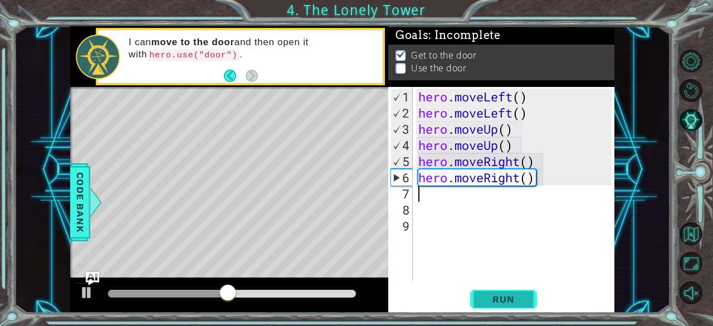
type textarea "m"
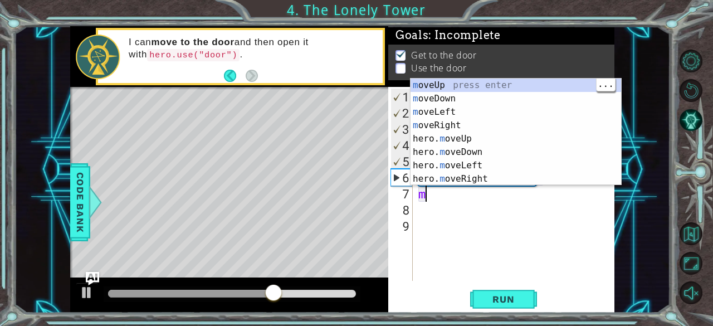
click at [439, 88] on div "m oveUp press enter m oveDown press enter m oveLeft press enter m oveRight pres…" at bounding box center [516, 146] width 211 height 134
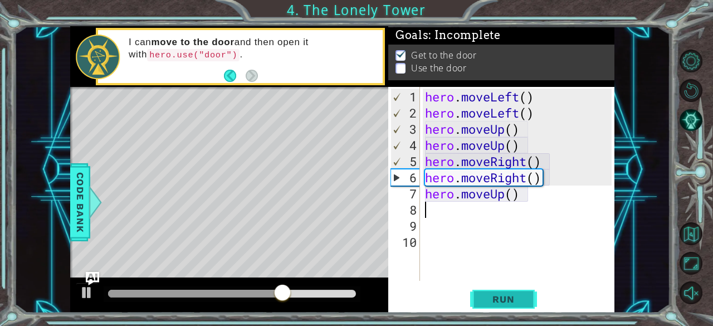
click at [511, 307] on button "Run" at bounding box center [503, 299] width 67 height 23
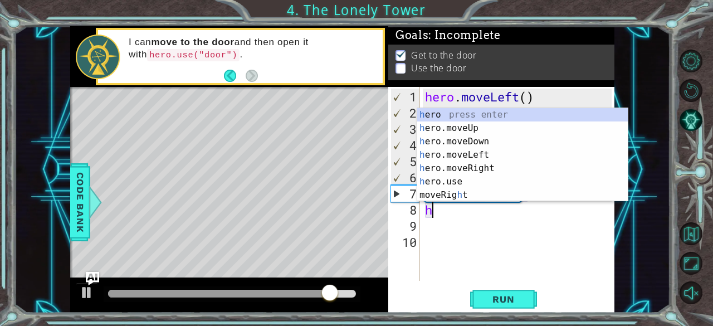
type textarea "her"
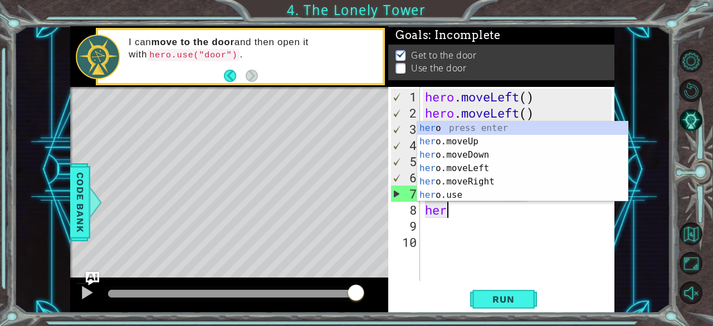
click at [454, 143] on div "her o press enter her o.moveUp press enter her o.moveDown press enter her o.mov…" at bounding box center [522, 175] width 211 height 107
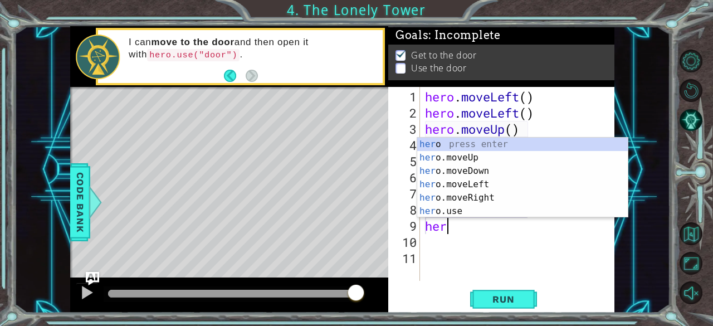
type textarea "hero"
click at [484, 157] on div "hero press enter hero .moveUp press enter hero .moveDown press enter hero .move…" at bounding box center [522, 191] width 211 height 107
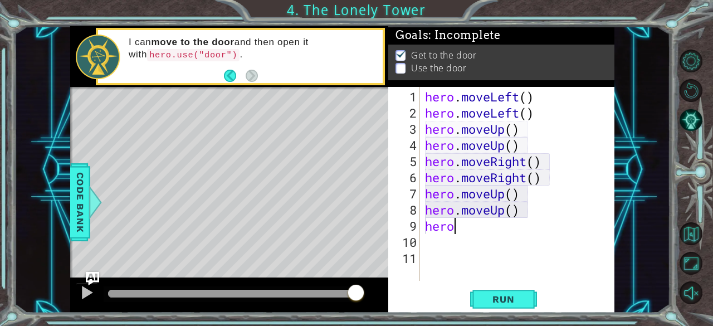
scroll to position [0, 0]
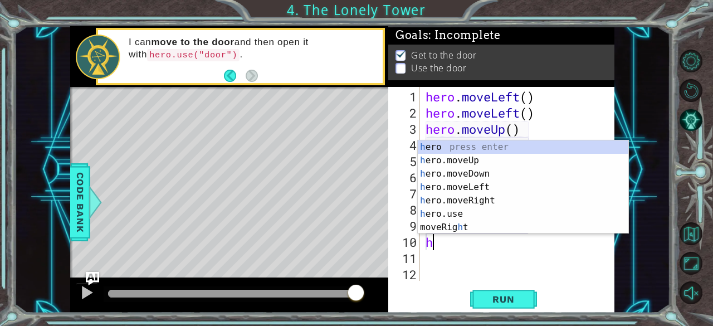
type textarea "her"
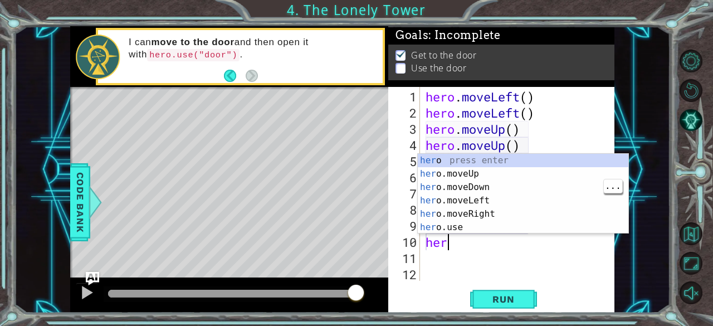
click at [480, 185] on div "her o press enter her o.moveUp press enter her o.moveDown press enter her o.mov…" at bounding box center [523, 207] width 211 height 107
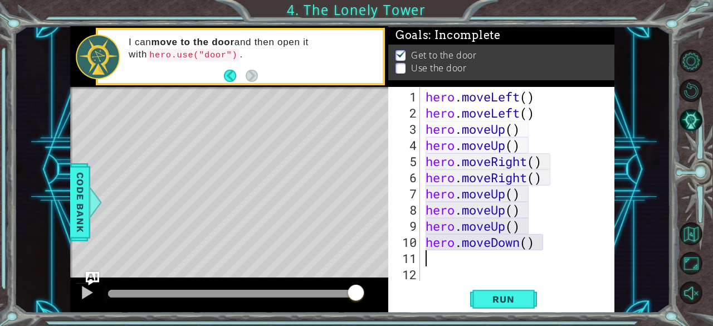
click at [540, 247] on div "hero . moveLeft ( ) hero . moveLeft ( ) hero . moveUp ( ) hero . moveUp ( ) her…" at bounding box center [516, 202] width 185 height 226
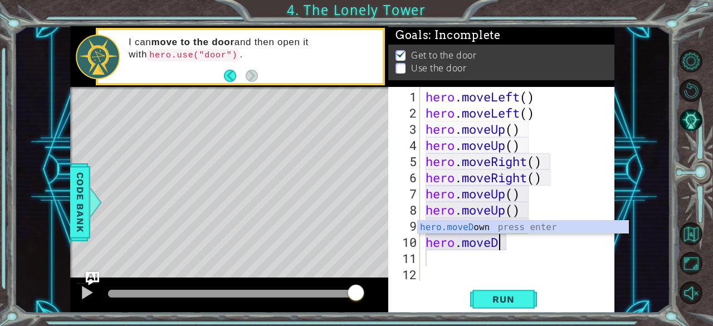
type textarea "hero.move"
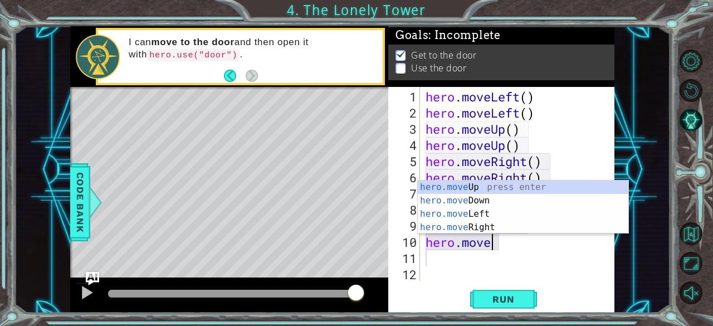
click at [499, 189] on div "hero.move Up press enter hero.move Down press enter hero.move Left press enter …" at bounding box center [523, 221] width 211 height 80
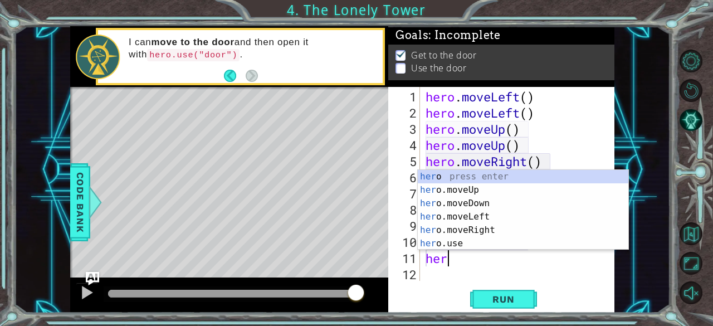
type textarea "hero"
click at [473, 193] on div "hero press enter hero .moveUp press enter hero .moveDown press enter hero .move…" at bounding box center [523, 223] width 211 height 107
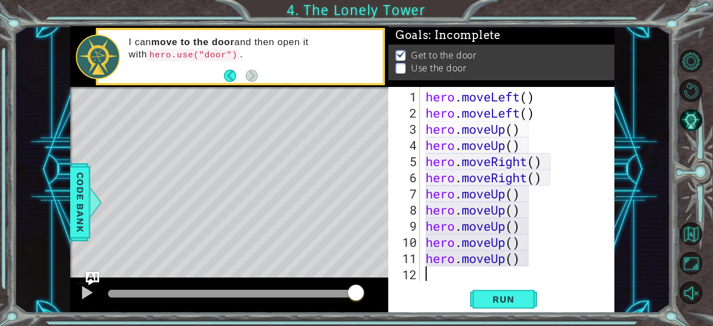
scroll to position [0, 0]
type textarea "her"
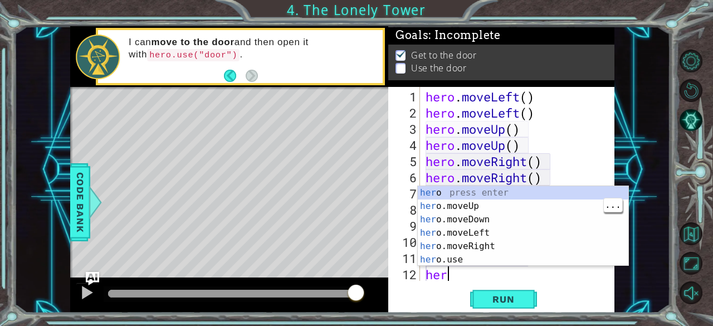
click at [467, 209] on div "her o press enter her o.moveUp press enter her o.moveDown press enter her o.mov…" at bounding box center [523, 239] width 211 height 107
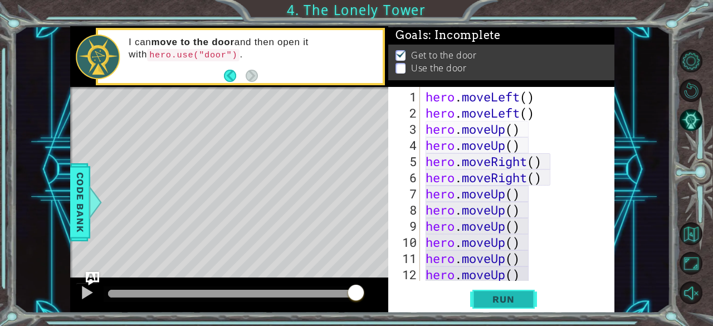
click at [525, 303] on span "Run" at bounding box center [504, 299] width 44 height 11
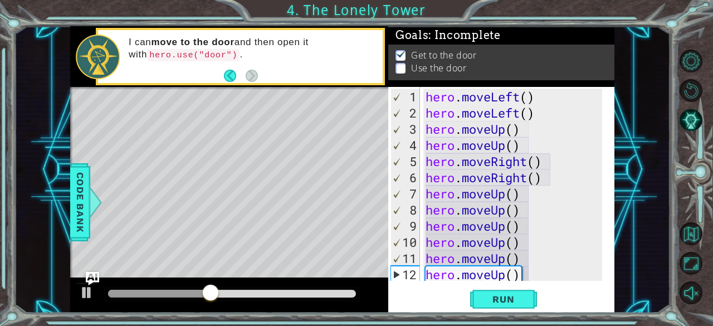
click at [252, 154] on div "Level Map" at bounding box center [327, 251] width 515 height 328
click at [273, 133] on div "Level Map" at bounding box center [327, 251] width 515 height 328
click at [273, 142] on div "Level Map" at bounding box center [327, 251] width 515 height 328
click at [273, 143] on div "Level Map" at bounding box center [327, 251] width 515 height 328
click at [271, 139] on div "Level Map" at bounding box center [327, 251] width 515 height 328
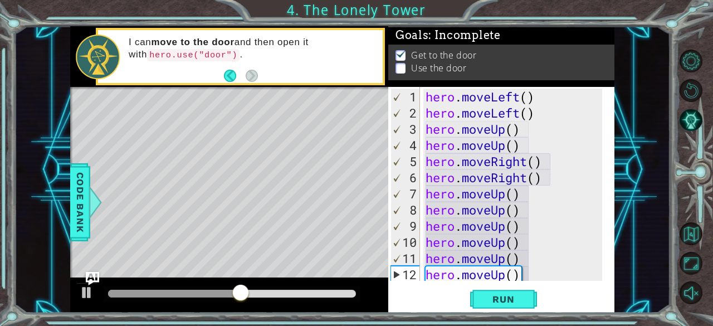
click at [276, 140] on div "Level Map" at bounding box center [327, 251] width 515 height 328
click at [532, 271] on div "hero . moveLeft ( ) hero . moveLeft ( ) hero . moveUp ( ) hero . moveUp ( ) her…" at bounding box center [516, 202] width 185 height 226
click at [525, 279] on div "hero . moveLeft ( ) hero . moveLeft ( ) hero . moveUp ( ) hero . moveUp ( ) her…" at bounding box center [516, 202] width 185 height 226
click at [534, 264] on div "hero . moveLeft ( ) hero . moveLeft ( ) hero . moveUp ( ) hero . moveUp ( ) her…" at bounding box center [516, 202] width 185 height 226
click at [523, 280] on div "hero . moveLeft ( ) hero . moveLeft ( ) hero . moveUp ( ) hero . moveUp ( ) her…" at bounding box center [516, 202] width 185 height 226
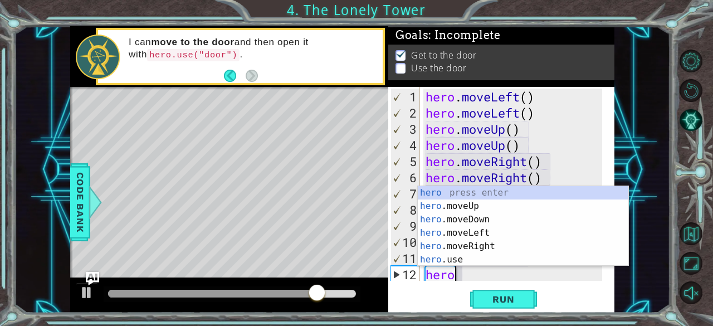
type textarea "h"
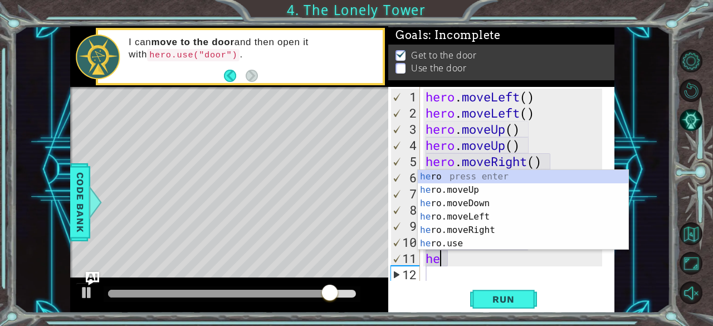
type textarea "h"
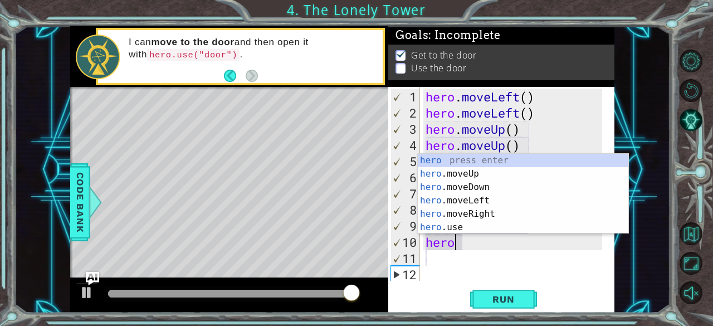
type textarea "h"
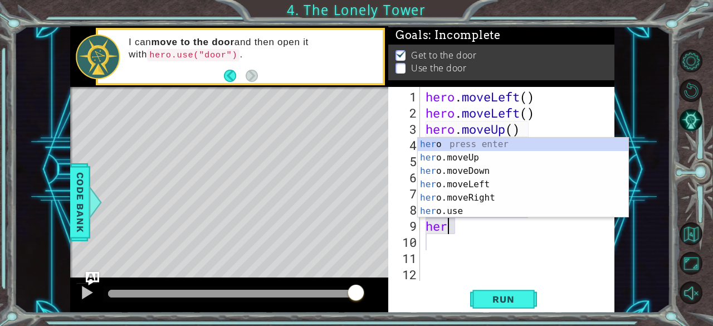
type textarea "h"
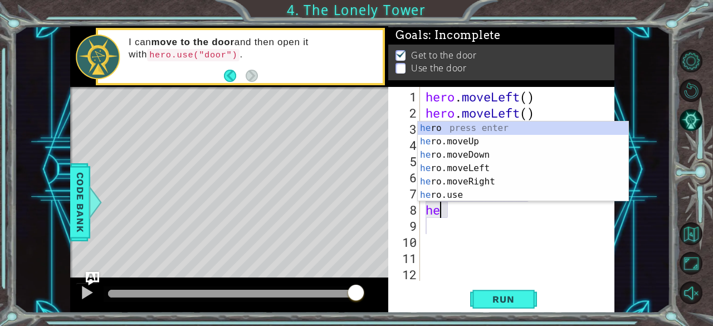
type textarea "h"
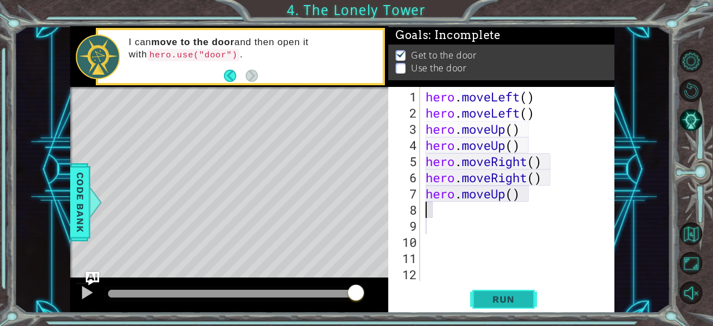
click at [512, 304] on span "Run" at bounding box center [504, 299] width 44 height 11
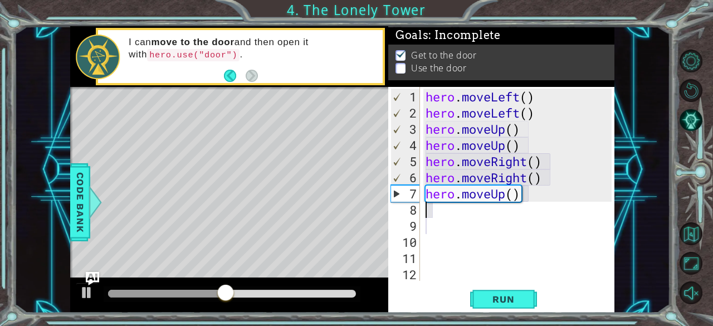
click at [264, 105] on div "Level Map" at bounding box center [327, 251] width 515 height 328
click at [281, 130] on div "Level Map" at bounding box center [327, 251] width 515 height 328
click at [275, 130] on div "Level Map" at bounding box center [327, 251] width 515 height 328
click at [290, 134] on div "Level Map" at bounding box center [327, 251] width 515 height 328
click at [407, 74] on div "Get to the door Use the door" at bounding box center [501, 68] width 226 height 36
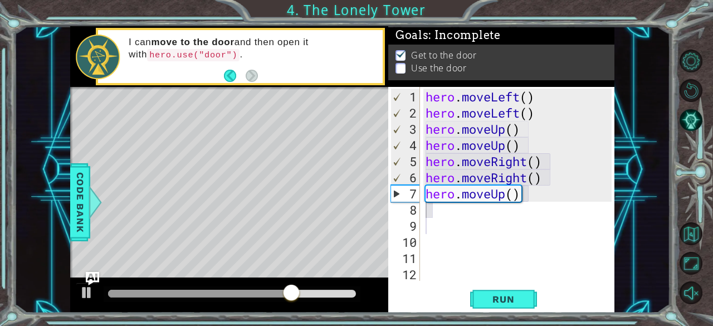
click at [289, 142] on div "Level Map" at bounding box center [327, 251] width 515 height 328
click at [280, 132] on div "Level Map" at bounding box center [327, 251] width 515 height 328
click at [275, 127] on div "Level Map" at bounding box center [327, 251] width 515 height 328
click at [276, 124] on div "Level Map" at bounding box center [327, 251] width 515 height 328
click at [280, 127] on div "Level Map" at bounding box center [327, 251] width 515 height 328
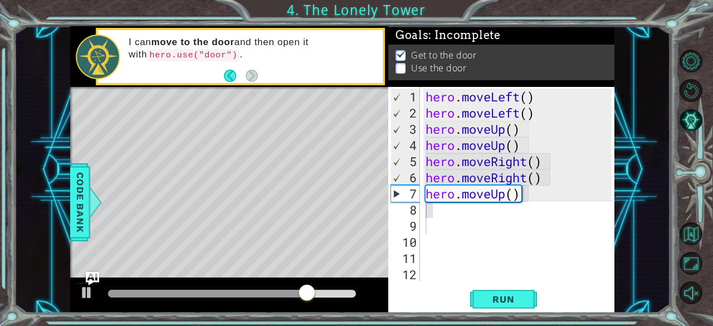
click at [277, 151] on div "Level Map" at bounding box center [327, 251] width 515 height 328
click at [285, 129] on div "Level Map" at bounding box center [327, 251] width 515 height 328
click at [288, 152] on div "Level Map" at bounding box center [327, 251] width 515 height 328
click at [74, 278] on div at bounding box center [229, 296] width 318 height 36
click at [289, 152] on div "Level Map" at bounding box center [327, 251] width 515 height 328
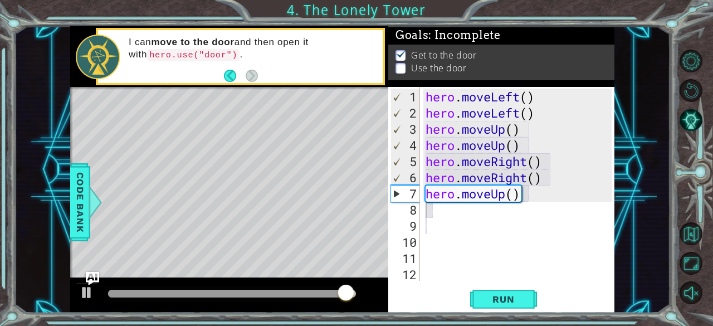
click at [420, 216] on textarea "Code Area" at bounding box center [420, 216] width 1 height 1
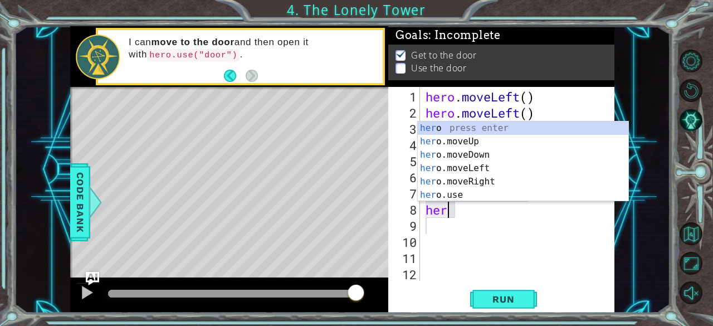
scroll to position [0, 1]
click at [458, 192] on div "hero press enter hero .moveUp press enter hero .moveDown press enter hero .move…" at bounding box center [523, 175] width 211 height 107
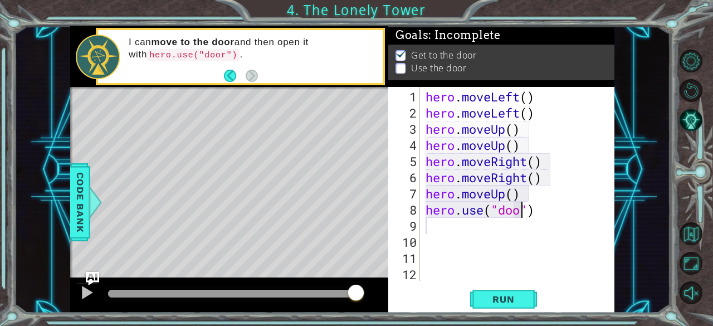
type textarea "hero.use("door")"
click at [502, 309] on button "Run" at bounding box center [503, 299] width 67 height 23
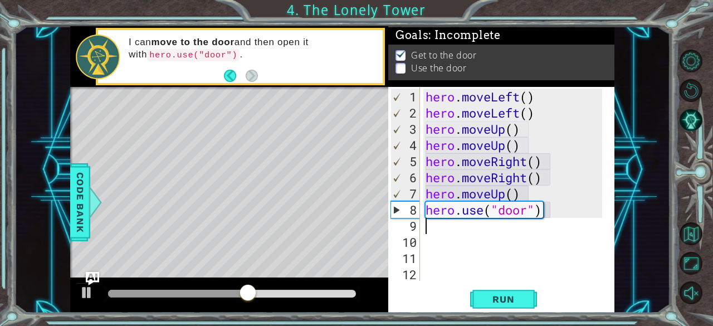
click at [516, 194] on div "hero . moveLeft ( ) hero . moveLeft ( ) hero . moveUp ( ) hero . moveUp ( ) her…" at bounding box center [516, 202] width 185 height 226
click at [521, 195] on div "hero . moveLeft ( ) hero . moveLeft ( ) hero . moveUp ( ) hero . moveUp ( ) her…" at bounding box center [516, 202] width 185 height 226
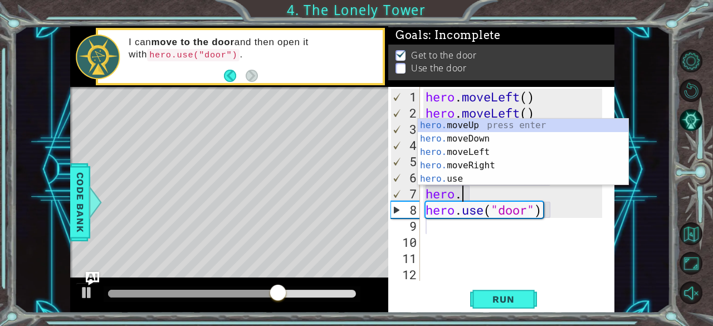
type textarea "h"
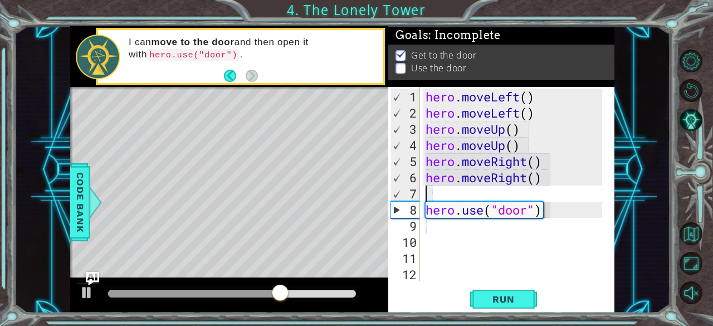
type textarea "hero.moveRight()"
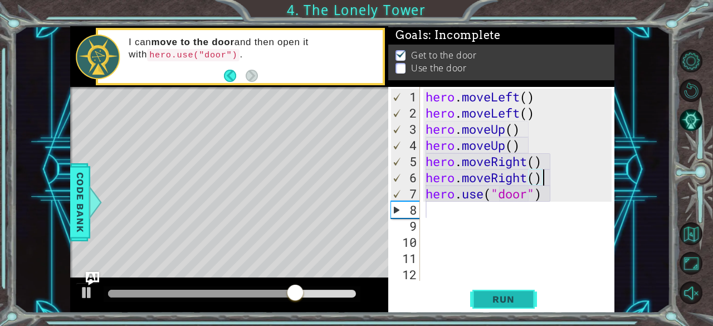
click at [496, 300] on span "Run" at bounding box center [504, 299] width 44 height 11
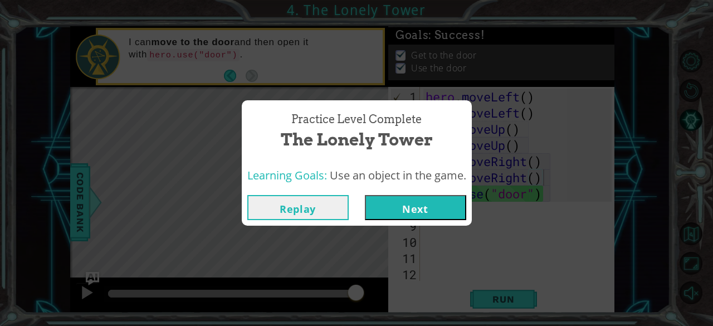
click at [416, 205] on button "Next" at bounding box center [415, 207] width 101 height 25
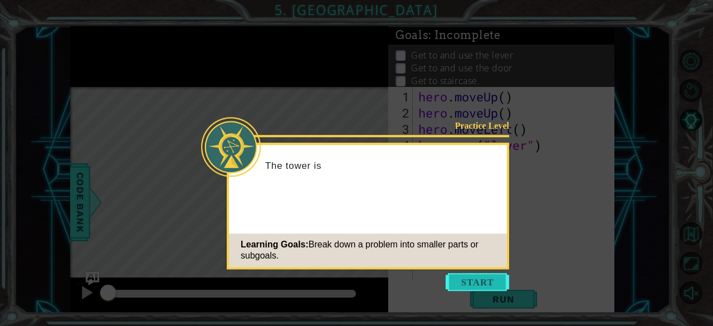
click at [489, 284] on button "Start" at bounding box center [478, 282] width 64 height 18
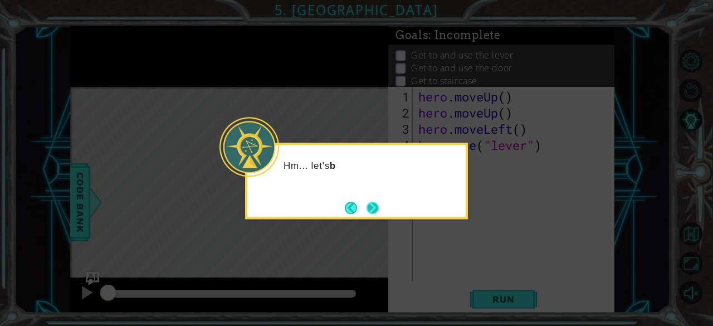
click at [371, 210] on button "Next" at bounding box center [373, 208] width 12 height 12
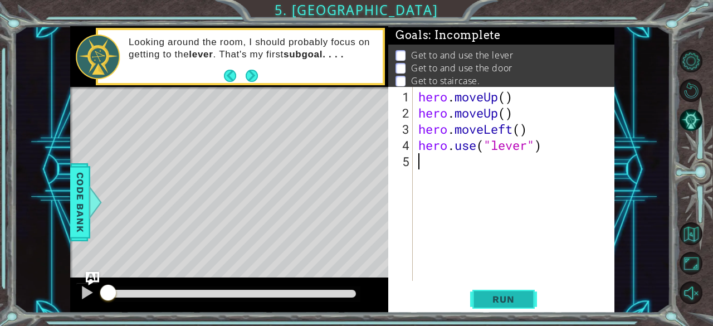
click at [472, 301] on button "Run" at bounding box center [503, 299] width 67 height 23
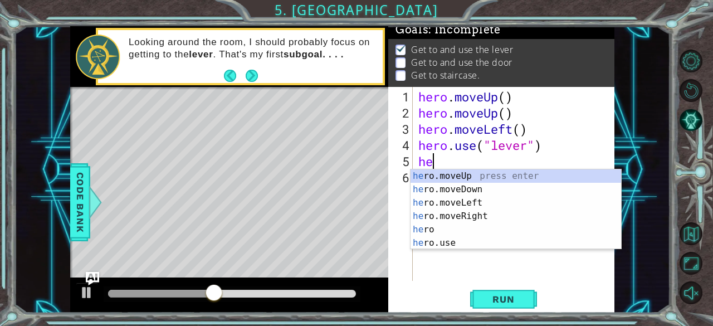
scroll to position [0, 1]
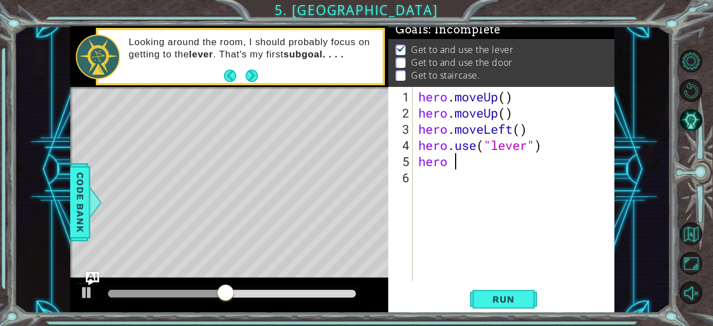
type textarea "hero"
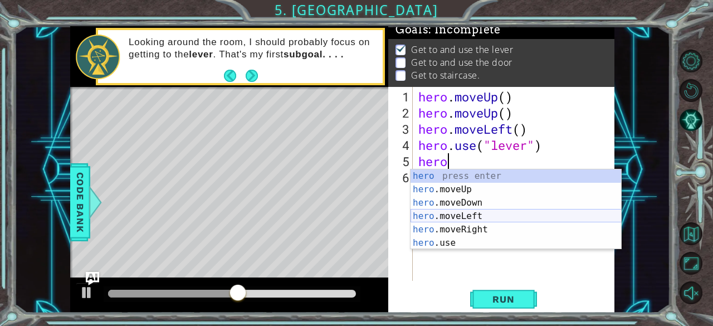
click at [453, 215] on div "hero press enter hero .moveUp press enter hero .moveDown press enter hero .move…" at bounding box center [516, 222] width 211 height 107
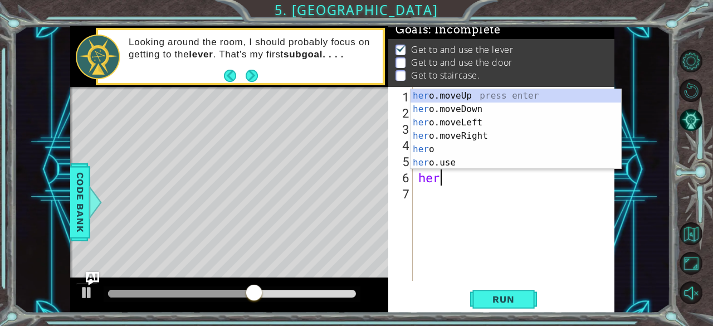
type textarea "hero"
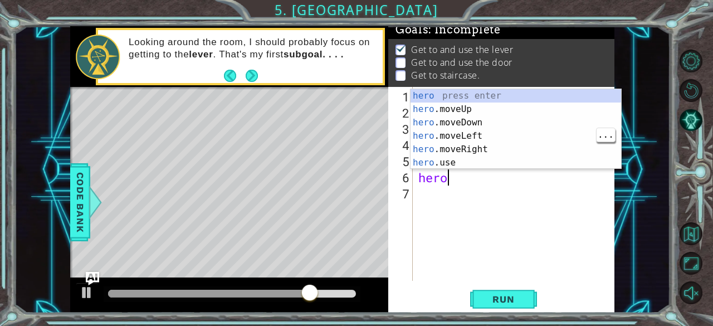
click at [475, 135] on div "hero press enter hero .moveUp press enter hero .moveDown press enter hero .move…" at bounding box center [516, 142] width 211 height 107
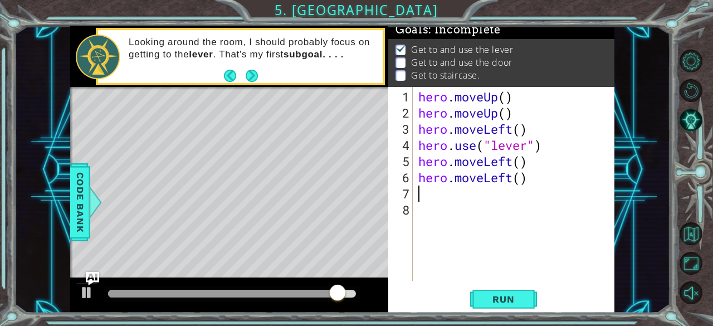
type textarea "her"
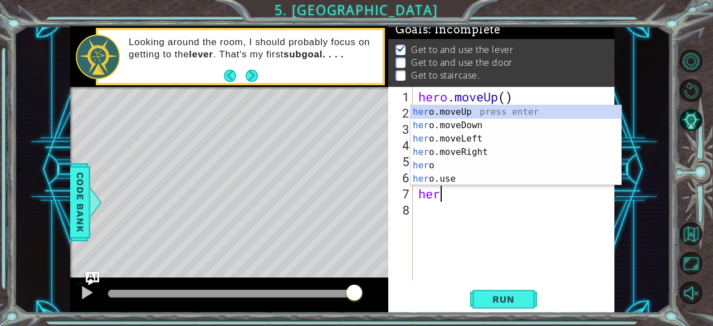
click at [474, 139] on div "her o.moveUp press enter her o.moveDown press enter her o.moveLeft press enter …" at bounding box center [516, 158] width 211 height 107
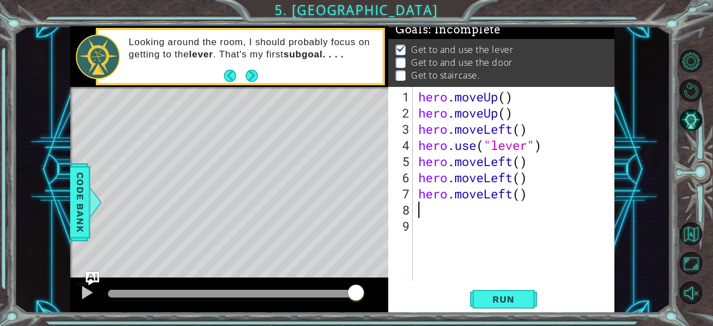
click at [499, 201] on div "hero . moveUp ( ) hero . moveUp ( ) hero . moveLeft ( ) hero . use ( "lever" ) …" at bounding box center [517, 202] width 202 height 226
click at [509, 164] on div "hero . moveUp ( ) hero . moveUp ( ) hero . moveLeft ( ) hero . use ( "lever" ) …" at bounding box center [517, 202] width 202 height 226
click at [509, 163] on div "hero . moveUp ( ) hero . moveUp ( ) hero . moveLeft ( ) hero . use ( "lever" ) …" at bounding box center [517, 202] width 202 height 226
click at [512, 163] on div "hero . moveUp ( ) hero . moveUp ( ) hero . moveLeft ( ) hero . use ( "lever" ) …" at bounding box center [517, 202] width 202 height 226
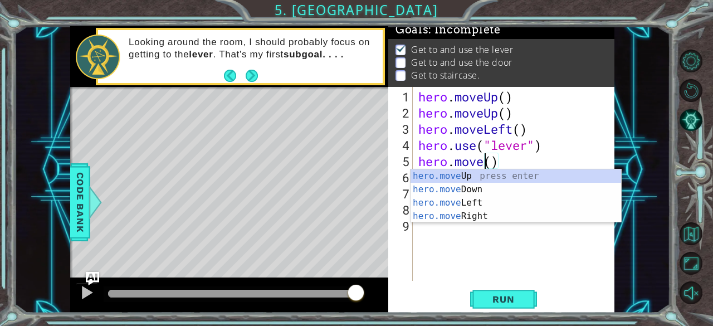
click at [489, 216] on div "hero.move Up press enter hero.move Down press enter hero.move Left press enter …" at bounding box center [516, 209] width 211 height 80
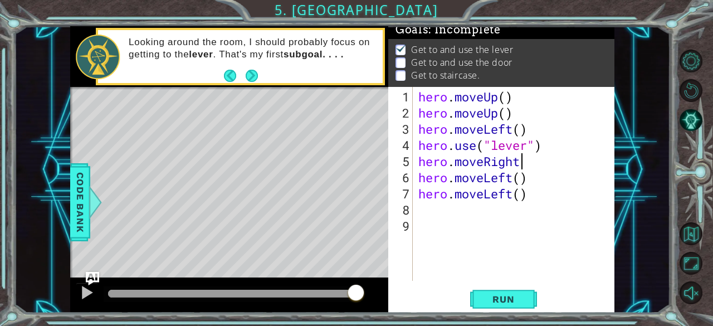
click at [507, 178] on div "hero . moveUp ( ) hero . moveUp ( ) hero . moveLeft ( ) hero . use ( "lever" ) …" at bounding box center [517, 202] width 202 height 226
click at [515, 181] on div "hero . moveUp ( ) hero . moveUp ( ) hero . moveLeft ( ) hero . use ( "lever" ) …" at bounding box center [517, 202] width 202 height 226
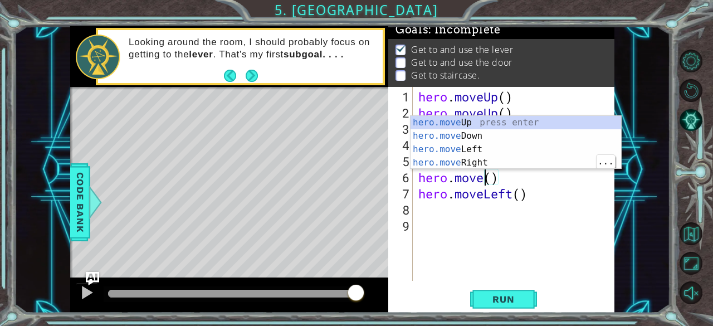
click at [478, 166] on div "hero.move Up press enter hero.move Down press enter hero.move Left press enter …" at bounding box center [516, 156] width 211 height 80
type textarea "hero.moveRight"
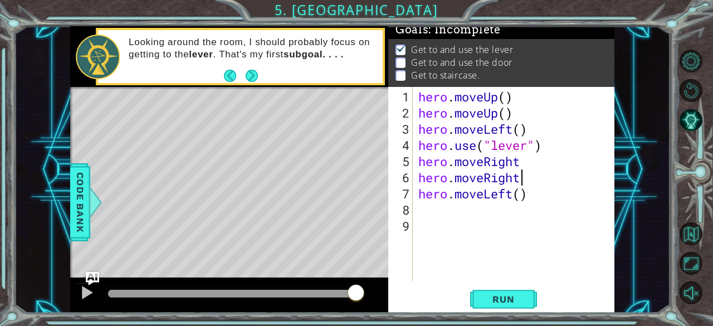
click at [515, 201] on div "hero . moveUp ( ) hero . moveUp ( ) hero . moveLeft ( ) hero . use ( "lever" ) …" at bounding box center [517, 202] width 202 height 226
click at [517, 186] on div "hero . moveUp ( ) hero . moveUp ( ) hero . moveLeft ( ) hero . use ( "lever" ) …" at bounding box center [517, 202] width 202 height 226
click at [512, 191] on div "hero . moveUp ( ) hero . moveUp ( ) hero . moveLeft ( ) hero . use ( "lever" ) …" at bounding box center [517, 202] width 202 height 226
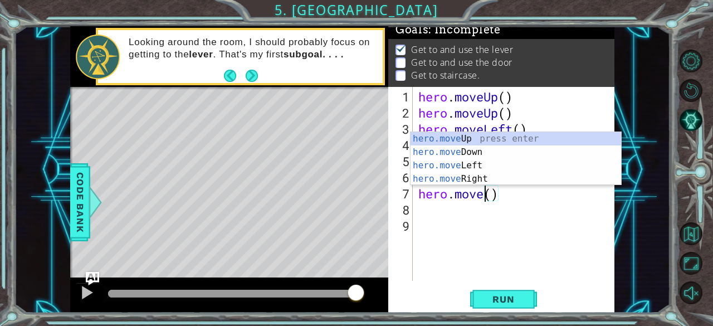
click at [478, 175] on div "hero.move Up press enter hero.move Down press enter hero.move Left press enter …" at bounding box center [516, 172] width 211 height 80
type textarea "hero.moveRight"
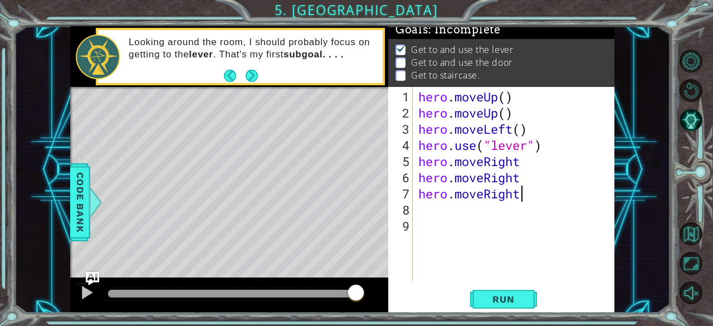
click at [427, 217] on div "hero . moveUp ( ) hero . moveUp ( ) hero . moveLeft ( ) hero . use ( "lever" ) …" at bounding box center [517, 202] width 202 height 226
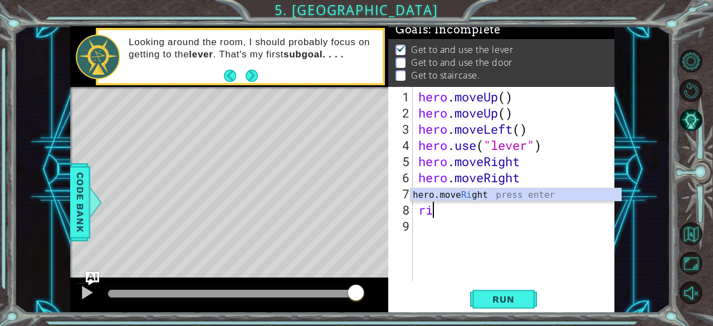
type textarea "r"
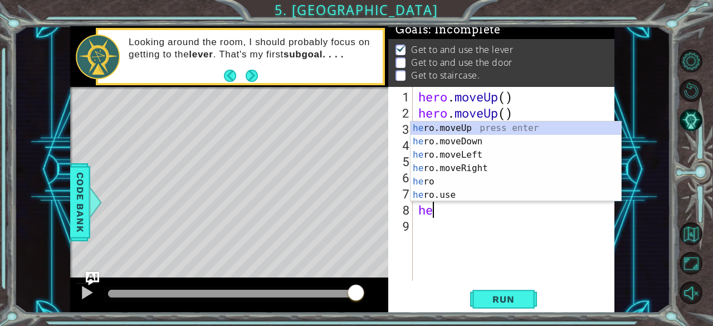
type textarea "hero"
click at [477, 182] on div "hero press enter hero .moveUp press enter hero .moveDown press enter hero .move…" at bounding box center [516, 175] width 211 height 107
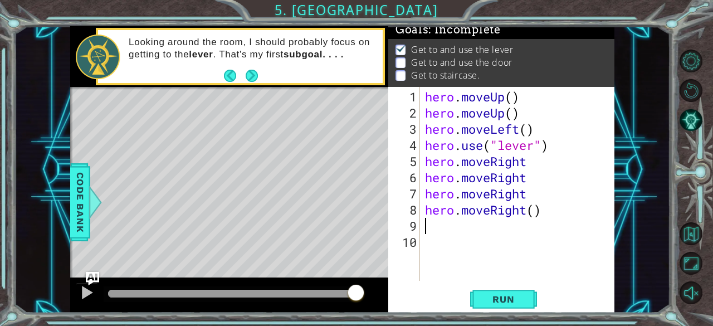
scroll to position [0, 0]
click at [523, 310] on button "Run" at bounding box center [503, 299] width 67 height 23
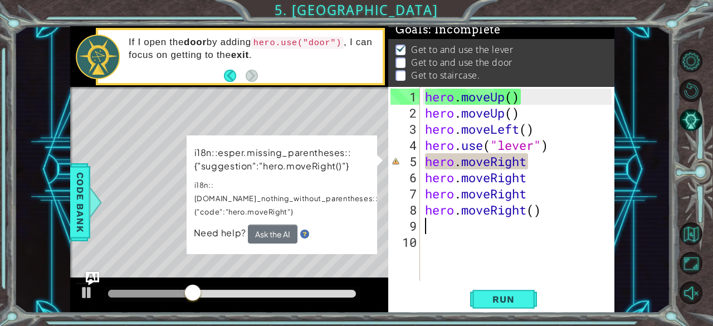
click at [516, 163] on div "hero . moveUp ( ) hero . moveUp ( ) hero . moveLeft ( ) hero . use ( "lever" ) …" at bounding box center [520, 202] width 195 height 226
click at [532, 165] on div "hero . moveUp ( ) hero . moveUp ( ) hero . moveLeft ( ) hero . use ( "lever" ) …" at bounding box center [520, 202] width 195 height 226
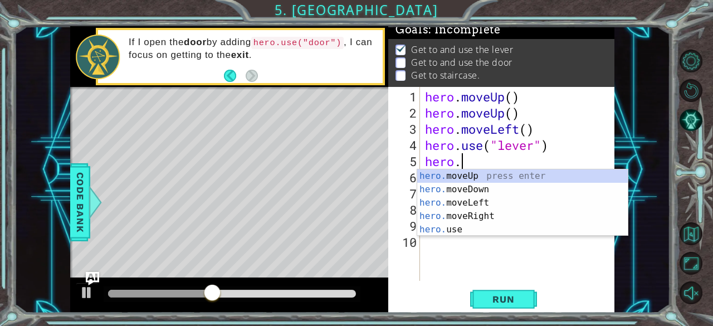
type textarea "h"
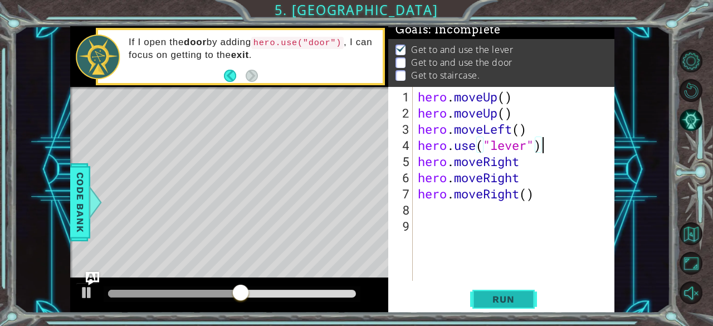
click at [519, 298] on span "Run" at bounding box center [504, 299] width 44 height 11
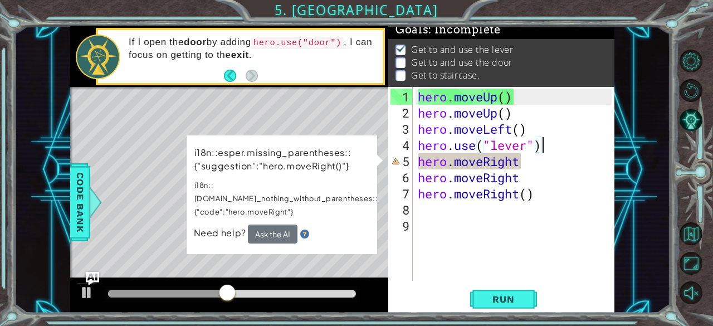
click at [535, 168] on div "hero . moveUp ( ) hero . moveUp ( ) hero . moveLeft ( ) hero . use ( "lever" ) …" at bounding box center [517, 202] width 202 height 226
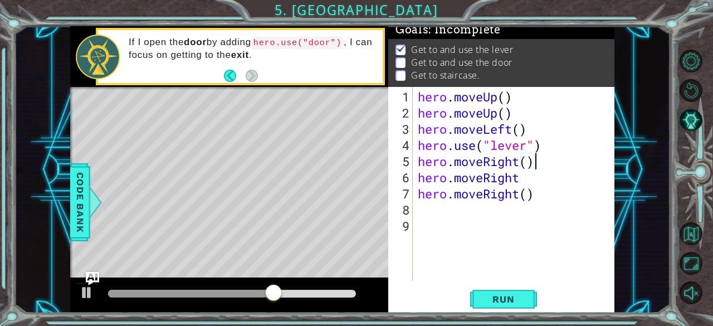
click at [523, 183] on div "hero . moveUp ( ) hero . moveUp ( ) hero . moveLeft ( ) hero . use ( "lever" ) …" at bounding box center [517, 202] width 202 height 226
type textarea "hero.moveRight()"
click at [514, 310] on button "Run" at bounding box center [503, 299] width 67 height 23
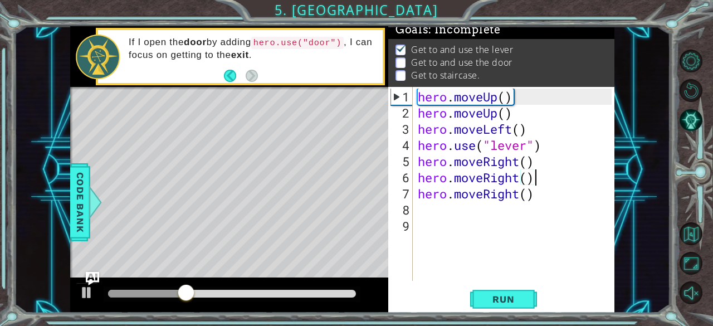
click at [446, 210] on div "hero . moveUp ( ) hero . moveUp ( ) hero . moveLeft ( ) hero . use ( "lever" ) …" at bounding box center [517, 202] width 202 height 226
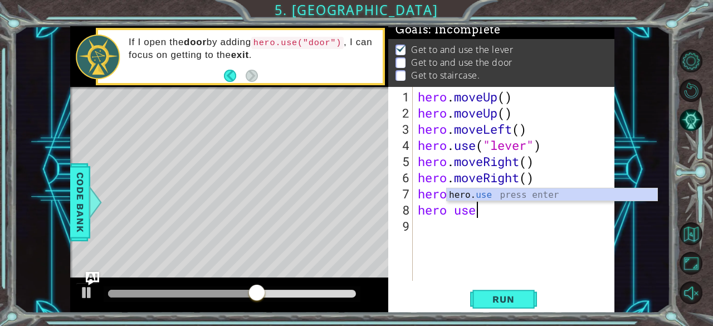
scroll to position [0, 2]
click at [555, 196] on div "hero. use press enter" at bounding box center [552, 208] width 211 height 40
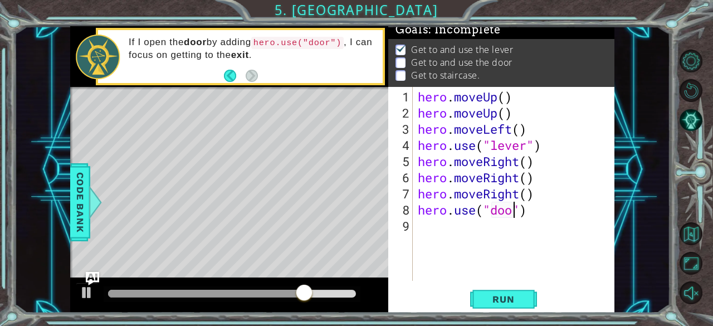
scroll to position [0, 4]
type textarea "hero.use("door")"
click at [511, 308] on button "Run" at bounding box center [503, 299] width 67 height 23
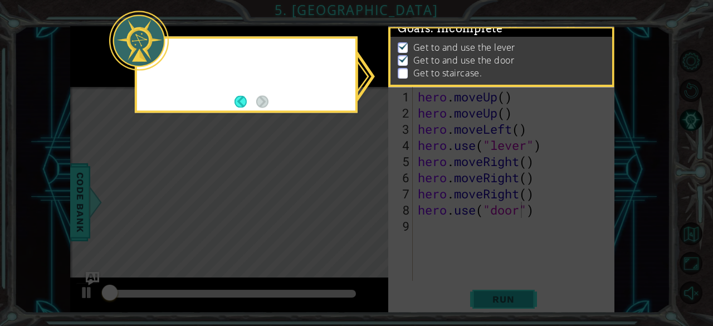
scroll to position [10, 0]
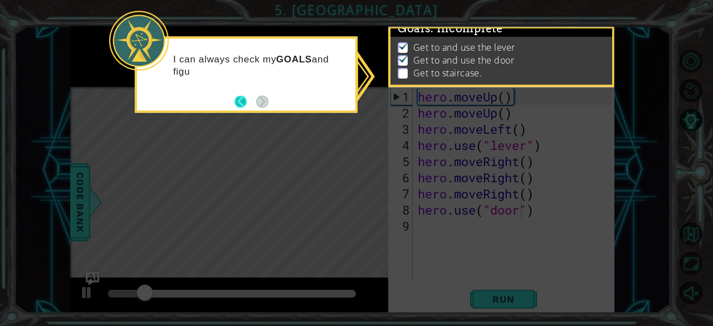
click at [236, 98] on button "Back" at bounding box center [246, 101] width 22 height 12
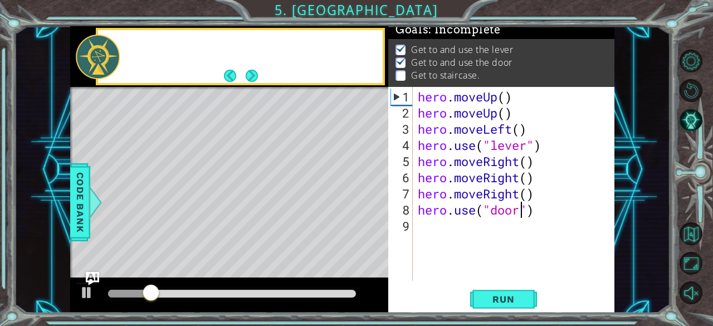
scroll to position [9, 0]
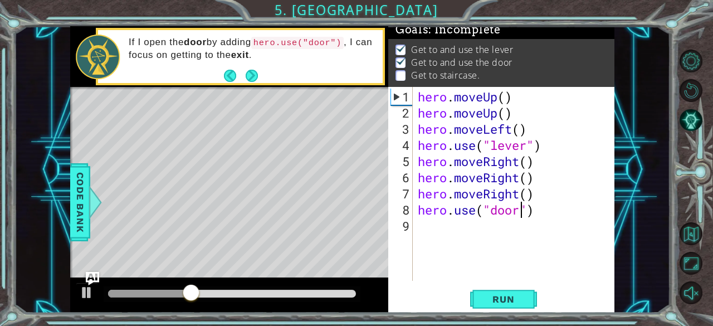
click at [421, 230] on div "hero . moveUp ( ) hero . moveUp ( ) hero . moveLeft ( ) hero . use ( "lever" ) …" at bounding box center [517, 202] width 202 height 226
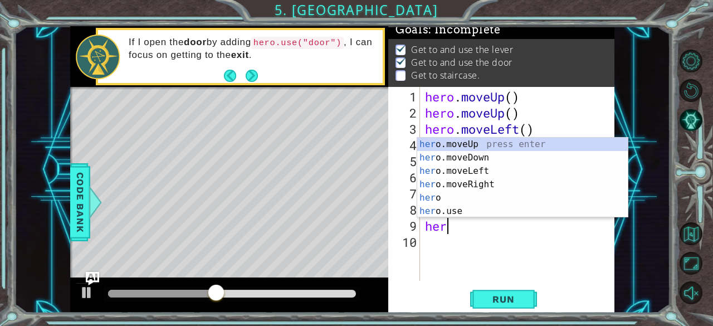
scroll to position [0, 1]
type textarea "hero"
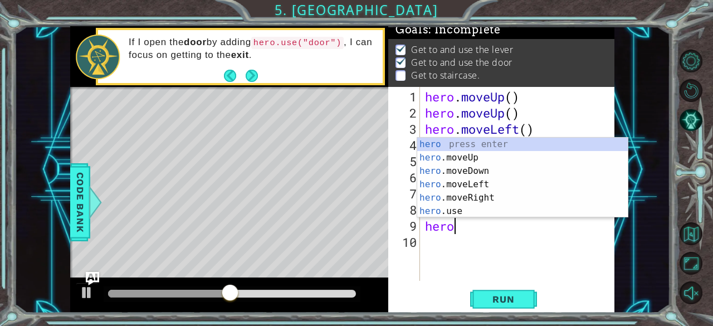
click at [468, 157] on div "hero press enter hero .moveUp press enter hero .moveDown press enter hero .move…" at bounding box center [522, 191] width 211 height 107
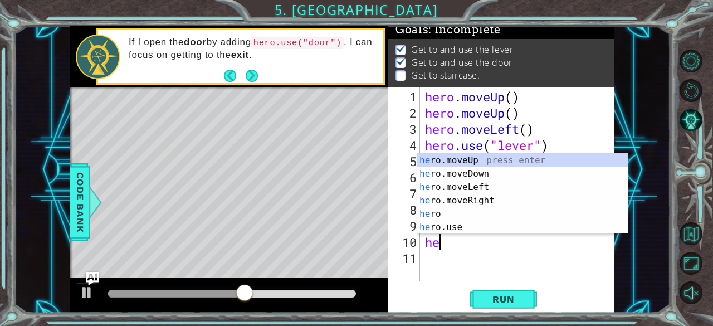
scroll to position [0, 0]
type textarea "hero"
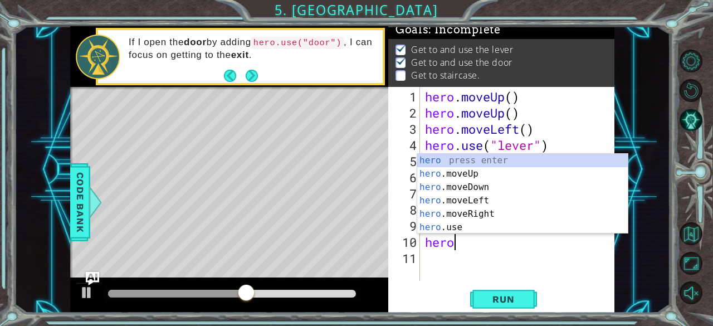
scroll to position [0, 1]
click at [468, 177] on div "hero press enter hero .moveUp press enter hero .moveDown press enter hero .move…" at bounding box center [522, 207] width 211 height 107
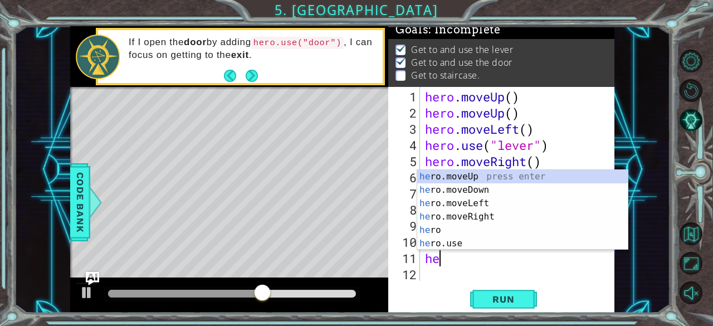
scroll to position [0, 0]
type textarea "hero"
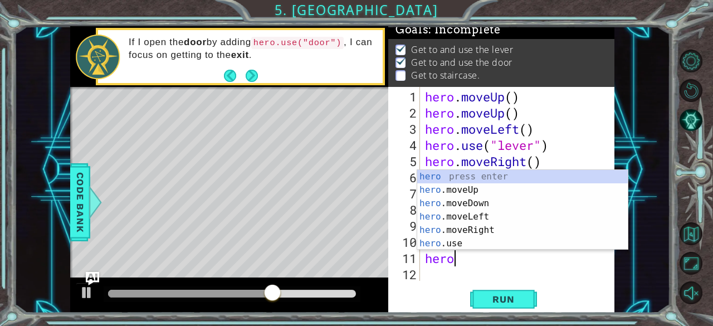
click at [465, 202] on div "hero press enter hero .moveUp press enter hero .moveDown press enter hero .move…" at bounding box center [522, 223] width 211 height 107
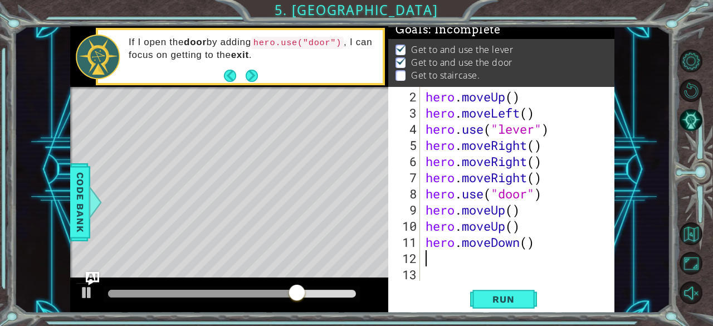
click at [520, 250] on div "hero . moveUp ( ) hero . moveLeft ( ) hero . use ( "lever" ) hero . moveRight (…" at bounding box center [516, 202] width 185 height 226
click at [513, 250] on div "hero . moveUp ( ) hero . moveLeft ( ) hero . use ( "lever" ) hero . moveRight (…" at bounding box center [516, 202] width 185 height 226
click at [514, 242] on div "hero . moveUp ( ) hero . moveLeft ( ) hero . use ( "lever" ) hero . moveRight (…" at bounding box center [516, 202] width 185 height 226
click at [521, 246] on div "hero . moveUp ( ) hero . moveLeft ( ) hero . use ( "lever" ) hero . moveRight (…" at bounding box center [516, 202] width 185 height 226
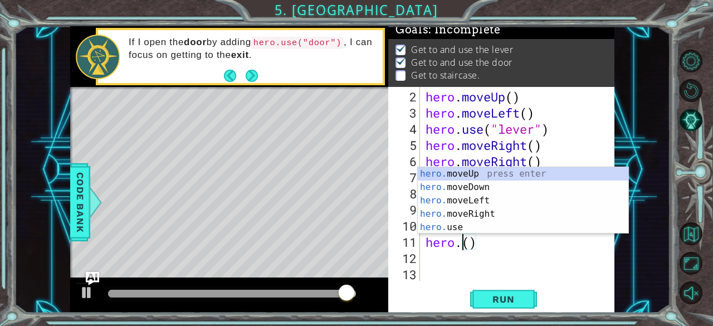
click at [474, 202] on div "hero. moveUp press enter hero. moveDown press enter hero. moveLeft press enter …" at bounding box center [523, 214] width 211 height 94
type textarea "hero.moveLeft"
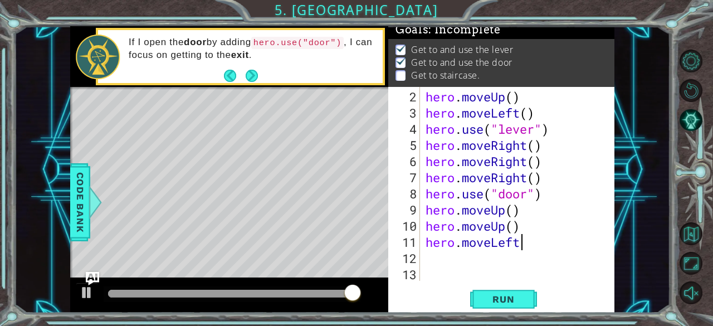
click at [434, 255] on div "hero . moveUp ( ) hero . moveLeft ( ) hero . use ( "lever" ) hero . moveRight (…" at bounding box center [516, 202] width 185 height 226
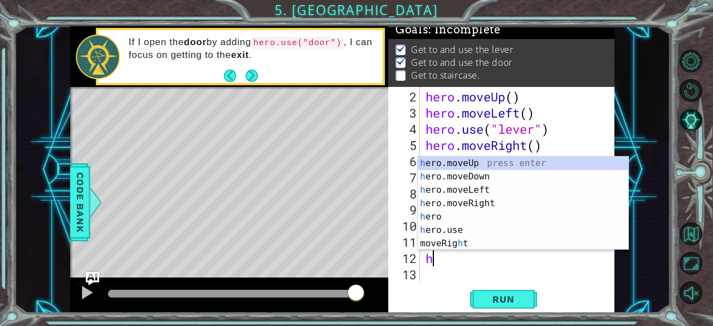
type textarea "her"
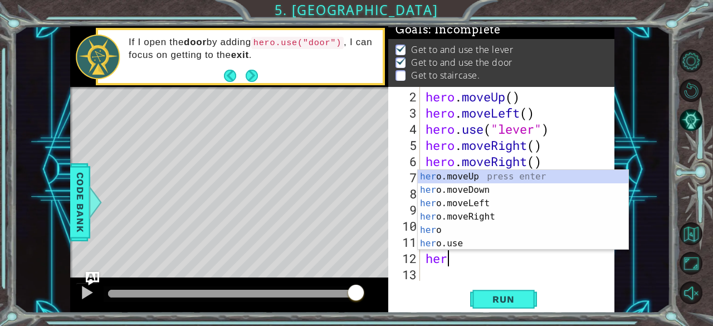
scroll to position [0, 0]
click at [485, 206] on div "her o.moveUp press enter her o.moveDown press enter her o.moveLeft press enter …" at bounding box center [523, 223] width 211 height 107
type textarea "hero"
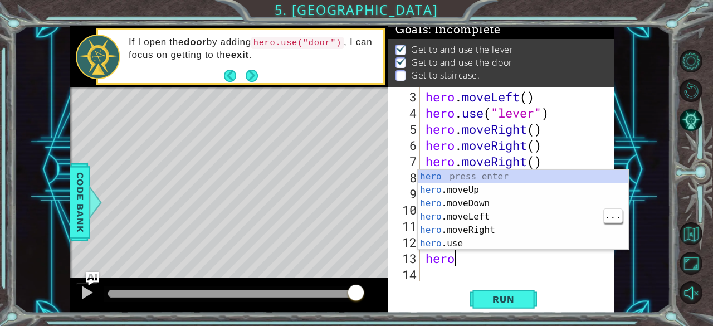
click at [483, 218] on div "hero press enter hero .moveUp press enter hero .moveDown press enter hero .move…" at bounding box center [523, 223] width 211 height 107
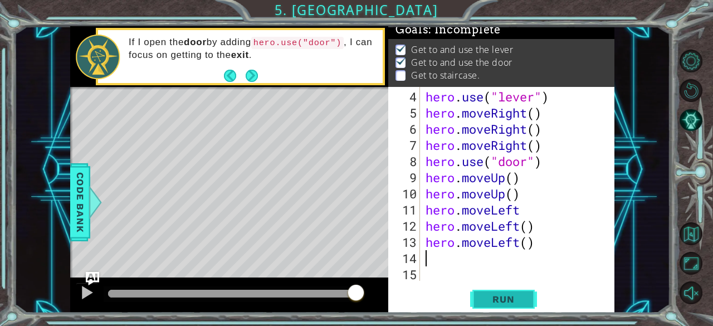
click at [514, 301] on span "Run" at bounding box center [504, 299] width 44 height 11
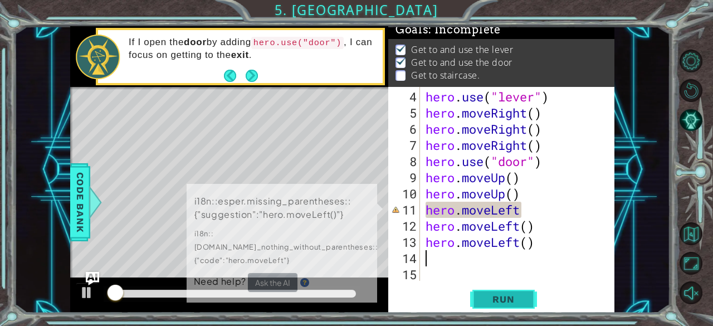
scroll to position [0, 0]
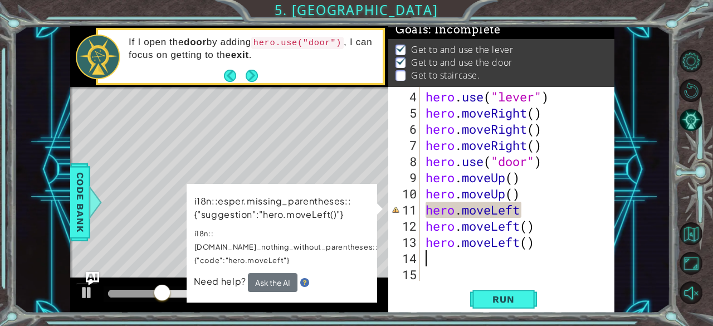
click at [522, 212] on div "hero . use ( "lever" ) hero . moveRight ( ) hero . moveRight ( ) hero . moveRig…" at bounding box center [516, 202] width 185 height 226
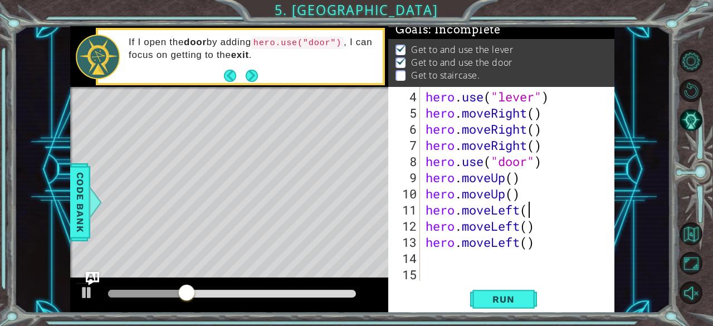
scroll to position [0, 4]
type textarea "hero.moveLeft()"
click at [449, 259] on div "hero . use ( "lever" ) hero . moveRight ( ) hero . moveRight ( ) hero . moveRig…" at bounding box center [516, 202] width 185 height 226
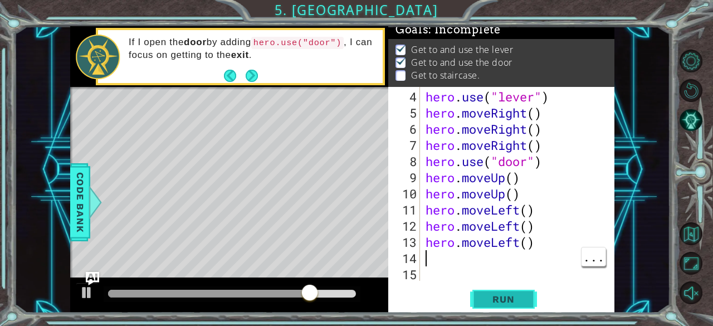
click at [509, 299] on span "Run" at bounding box center [504, 299] width 44 height 11
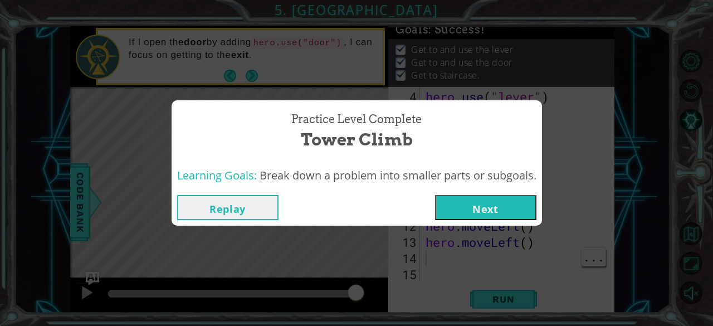
click at [498, 214] on button "Next" at bounding box center [485, 207] width 101 height 25
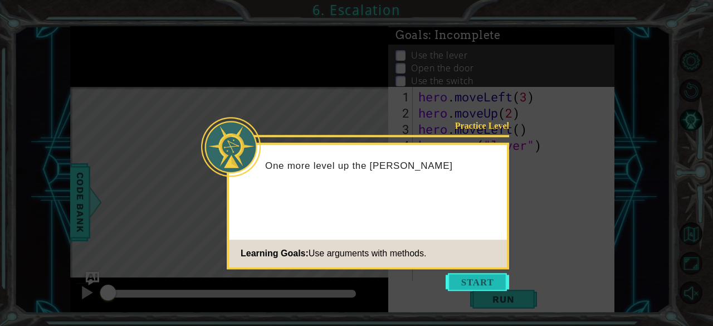
click at [492, 290] on button "Start" at bounding box center [478, 282] width 64 height 18
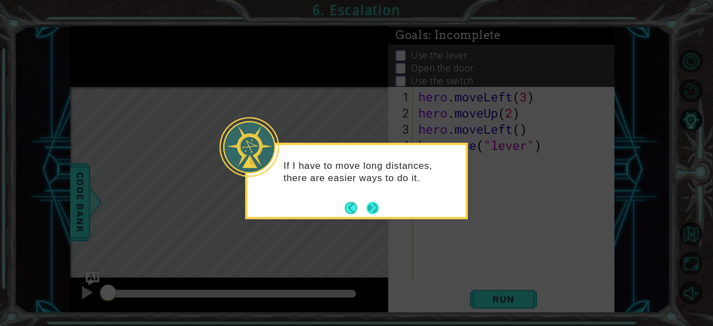
click at [375, 203] on button "Next" at bounding box center [372, 207] width 13 height 13
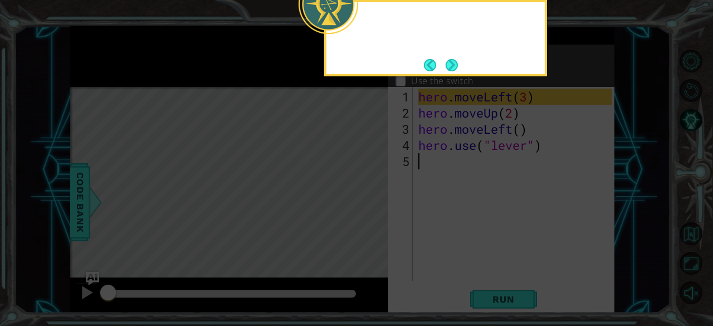
click at [369, 209] on icon at bounding box center [356, 48] width 713 height 555
click at [456, 61] on button "Next" at bounding box center [452, 65] width 12 height 12
click at [460, 68] on p "Open the door" at bounding box center [442, 68] width 62 height 12
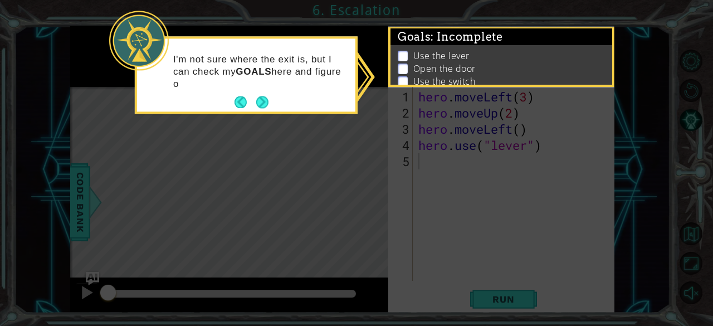
click at [261, 106] on button "Next" at bounding box center [262, 102] width 12 height 12
click at [256, 96] on div "Level Map" at bounding box center [327, 251] width 515 height 328
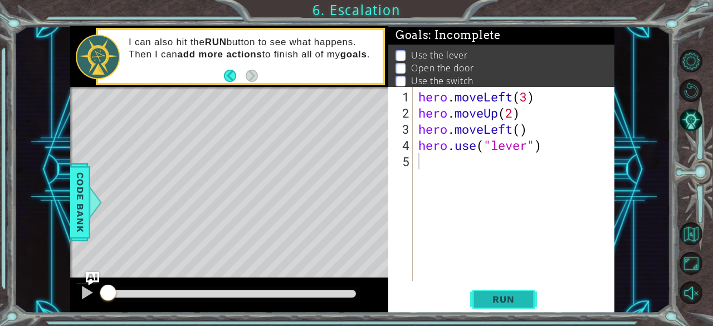
click at [519, 305] on span "Run" at bounding box center [504, 299] width 44 height 11
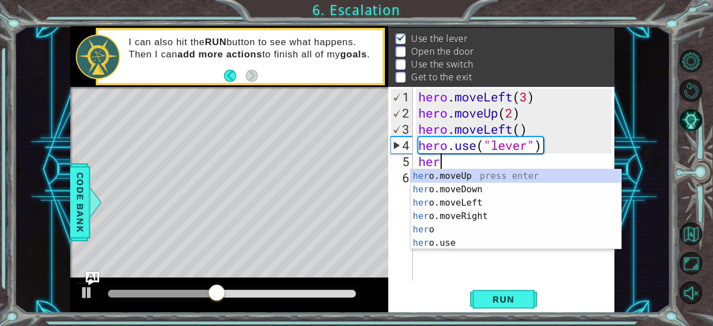
click at [473, 206] on div "her o.moveUp press enter her o.moveDown press enter her o.moveLeft press enter …" at bounding box center [516, 222] width 211 height 107
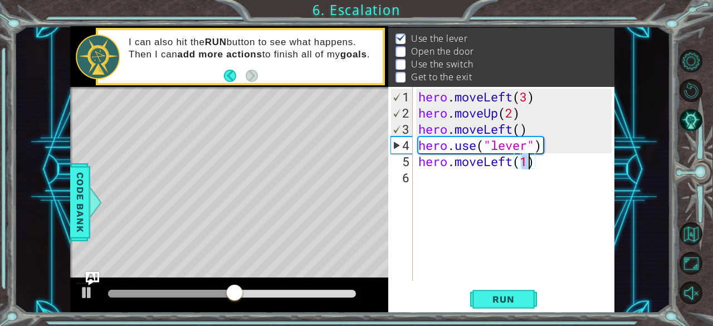
type textarea "hero.moveLeft(1)"
click at [523, 307] on button "Run" at bounding box center [503, 299] width 67 height 23
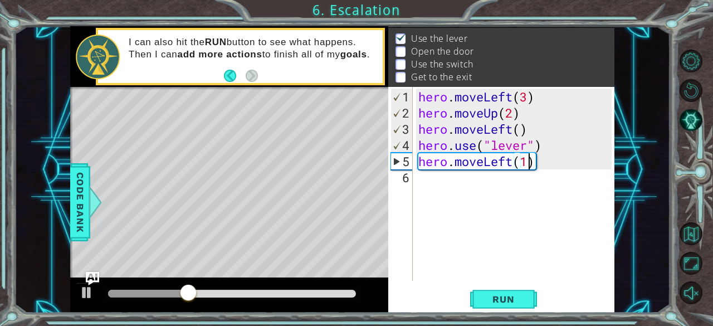
click at [438, 191] on div "hero . moveLeft ( 3 ) hero . moveUp ( 2 ) hero . moveLeft ( ) hero . use ( "lev…" at bounding box center [517, 202] width 202 height 226
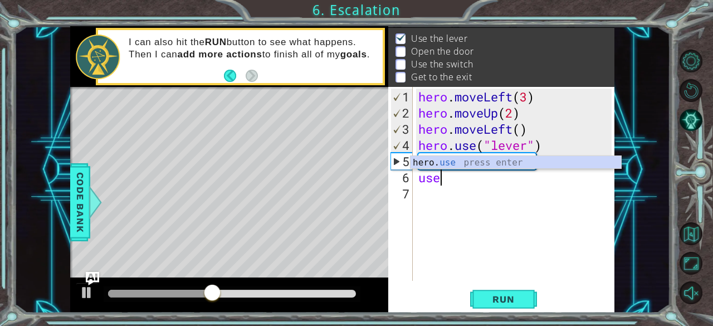
click at [459, 165] on div "hero. use press enter" at bounding box center [516, 176] width 211 height 40
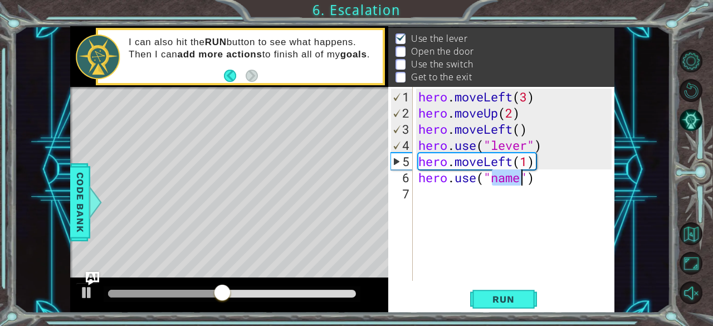
scroll to position [0, 3]
type textarea "hero.use("=door")"
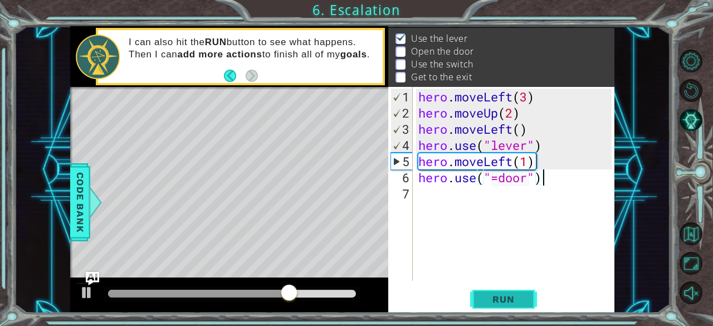
click at [517, 288] on button "Run" at bounding box center [503, 299] width 67 height 23
click at [512, 301] on span "Run" at bounding box center [504, 299] width 44 height 11
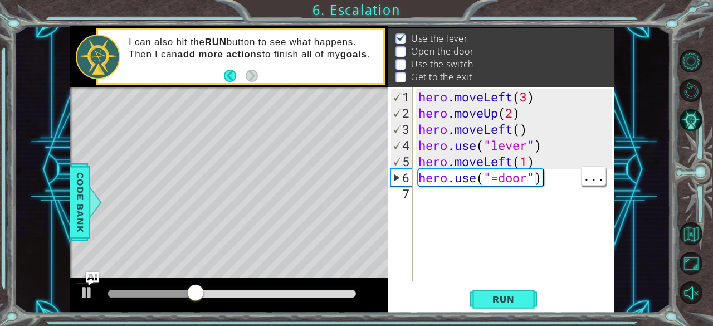
click at [499, 179] on div "hero . moveLeft ( 3 ) hero . moveUp ( 2 ) hero . moveLeft ( ) hero . use ( "lev…" at bounding box center [517, 202] width 202 height 226
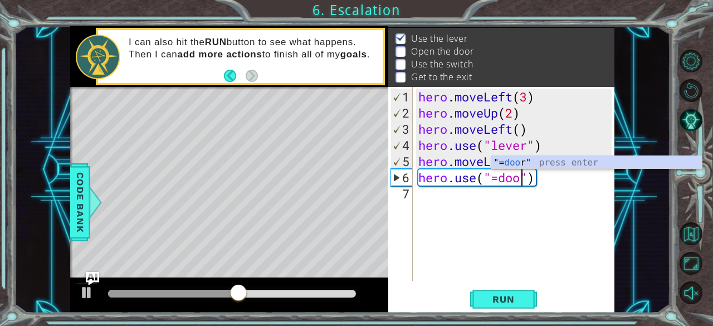
scroll to position [0, 5]
type textarea "hero.use("=door")"
click at [496, 300] on span "Run" at bounding box center [504, 299] width 44 height 11
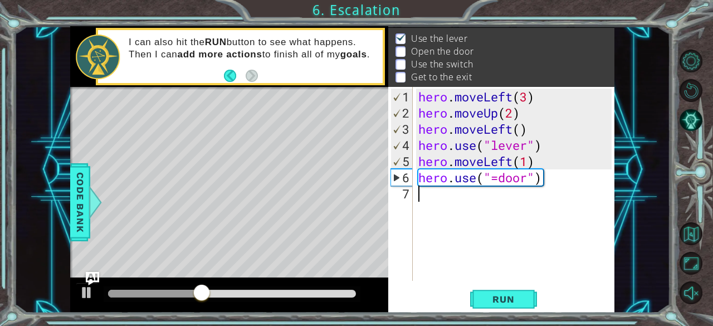
click at [529, 229] on div "hero . moveLeft ( 3 ) hero . moveUp ( 2 ) hero . moveLeft ( ) hero . use ( "lev…" at bounding box center [517, 202] width 202 height 226
click at [492, 288] on button "Run" at bounding box center [503, 299] width 67 height 23
type textarea "hero.use("=door")"
click at [551, 174] on div "hero . moveLeft ( 3 ) hero . moveUp ( 2 ) hero . moveLeft ( ) hero . use ( "lev…" at bounding box center [517, 202] width 202 height 226
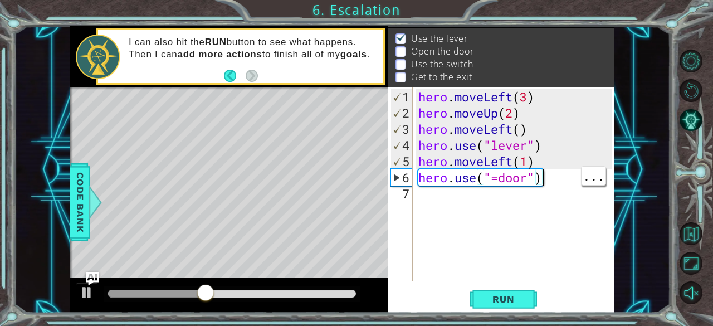
click at [545, 187] on div "hero . moveLeft ( 3 ) hero . moveUp ( 2 ) hero . moveLeft ( ) hero . use ( "lev…" at bounding box center [517, 202] width 202 height 226
click at [545, 183] on div "hero . moveLeft ( 3 ) hero . moveUp ( 2 ) hero . moveLeft ( ) hero . use ( "lev…" at bounding box center [517, 202] width 202 height 226
click at [529, 177] on div "hero . moveLeft ( 3 ) hero . moveUp ( 2 ) hero . moveLeft ( ) hero . use ( "lev…" at bounding box center [517, 202] width 202 height 226
click at [544, 179] on div "hero . moveLeft ( 3 ) hero . moveUp ( 2 ) hero . moveLeft ( ) hero . use ( "lev…" at bounding box center [517, 202] width 202 height 226
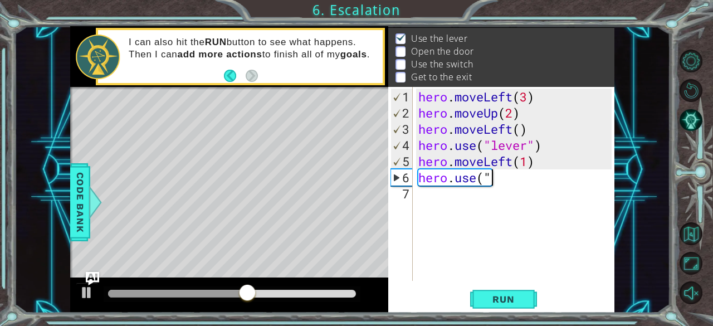
type textarea "h"
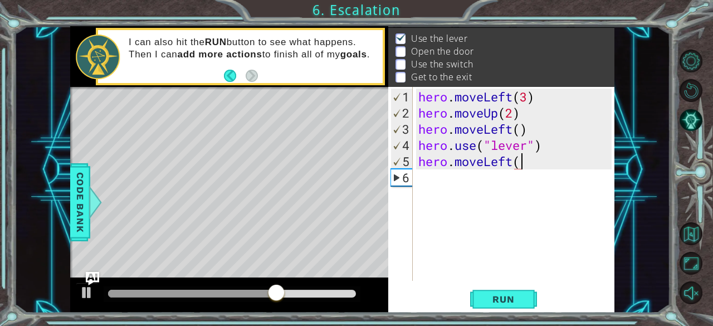
scroll to position [0, 4]
type textarea "hero.moveLeft(1)"
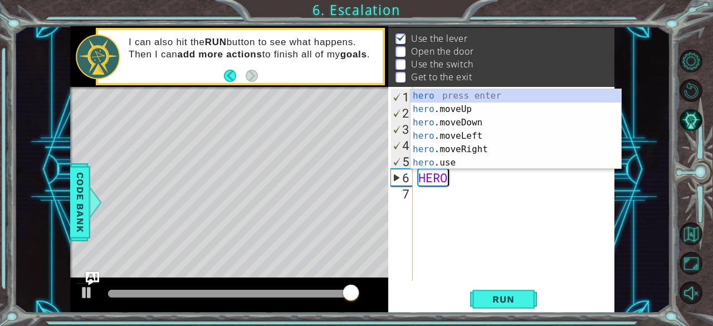
scroll to position [0, 1]
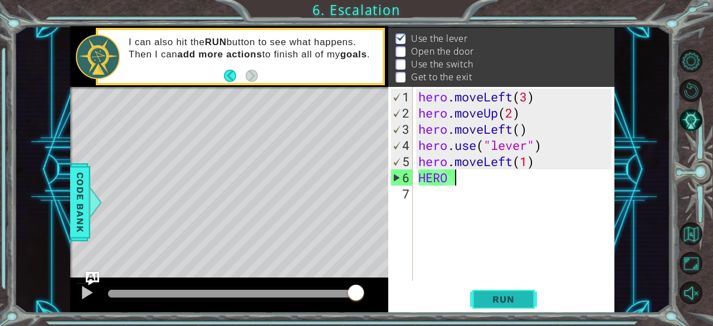
click at [529, 308] on button "Run" at bounding box center [503, 299] width 67 height 23
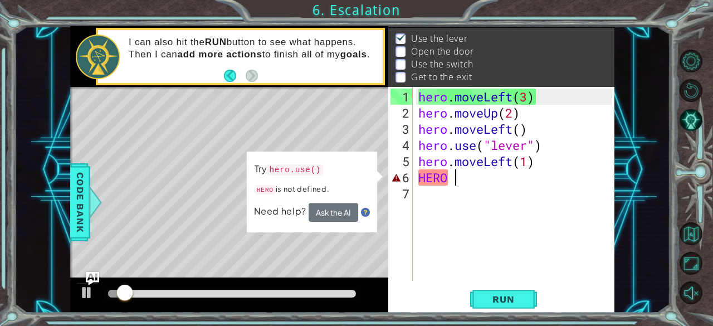
click at [489, 177] on div "hero . moveLeft ( 3 ) hero . moveUp ( 2 ) hero . moveLeft ( ) hero . use ( "lev…" at bounding box center [517, 202] width 202 height 226
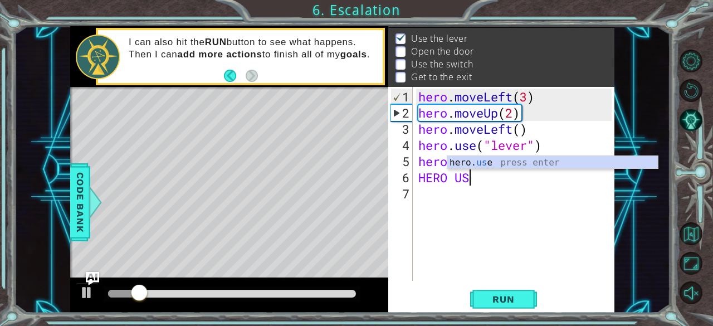
scroll to position [0, 2]
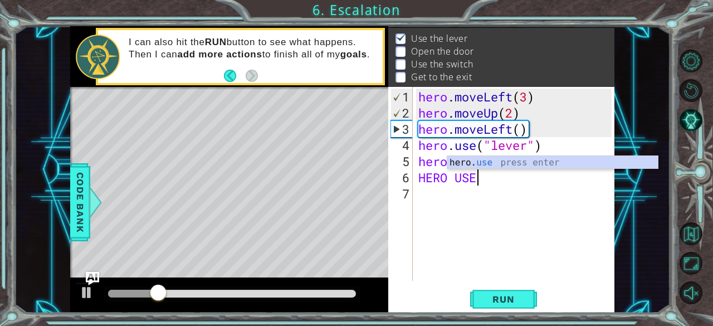
click at [525, 167] on div "hero. use press enter" at bounding box center [553, 176] width 211 height 40
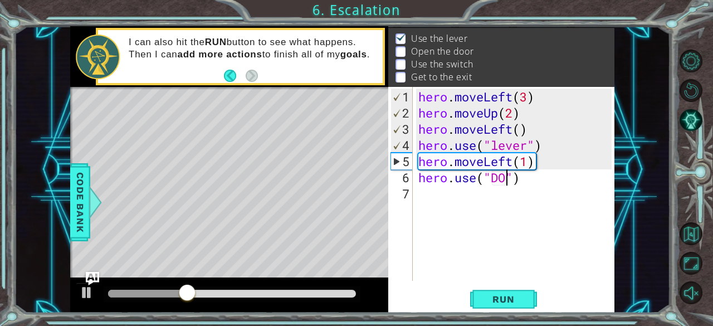
type textarea "hero.use("DOOR")"
click at [517, 304] on span "Run" at bounding box center [504, 299] width 44 height 11
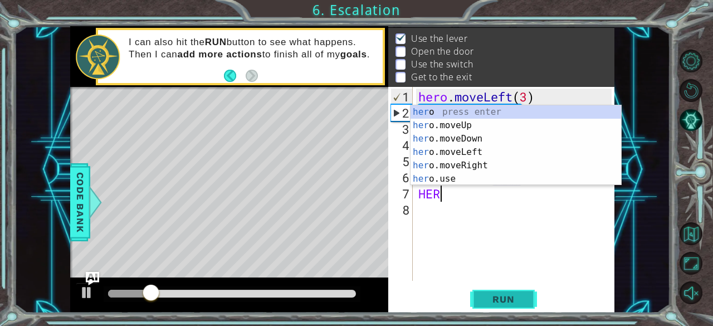
scroll to position [0, 1]
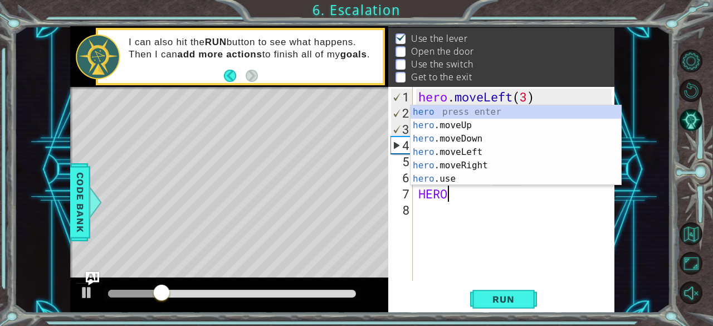
click at [459, 127] on div "hero press enter hero .moveUp press enter hero .moveDown press enter hero .move…" at bounding box center [516, 158] width 211 height 107
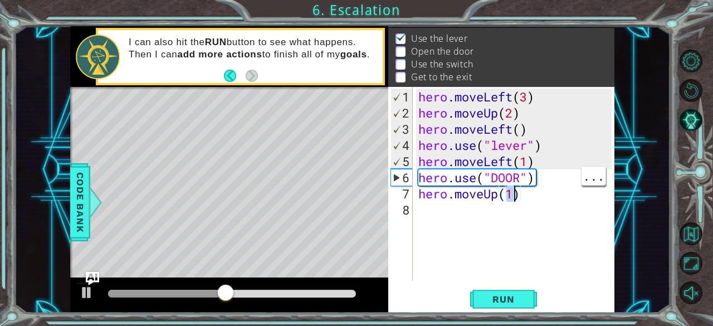
click at [419, 172] on div "hero . moveLeft ( 3 ) hero . moveUp ( 2 ) hero . moveLeft ( ) hero . use ( "lev…" at bounding box center [517, 202] width 202 height 226
type textarea "hero.use("DOOR")"
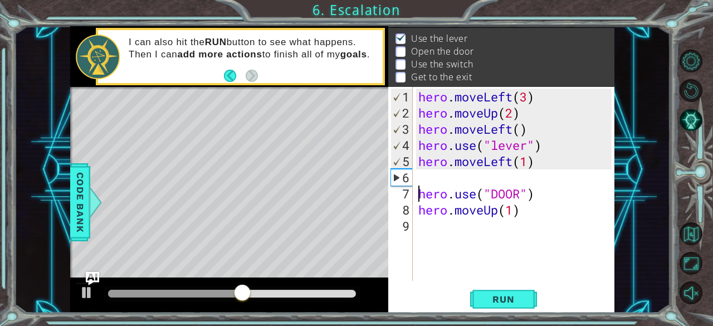
click at [437, 178] on div "hero . moveLeft ( 3 ) hero . moveUp ( 2 ) hero . moveLeft ( ) hero . use ( "lev…" at bounding box center [517, 202] width 202 height 226
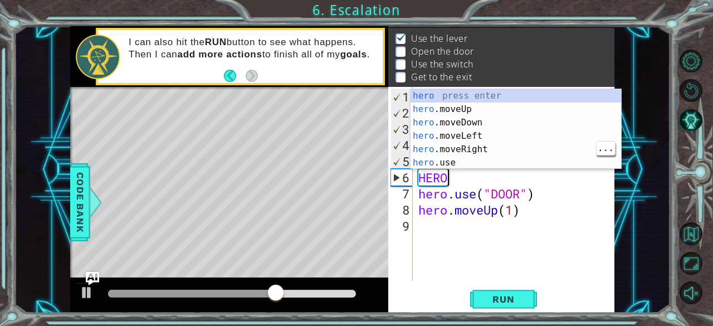
click at [475, 155] on div "hero press enter hero .moveUp press enter hero .moveDown press enter hero .move…" at bounding box center [516, 142] width 211 height 107
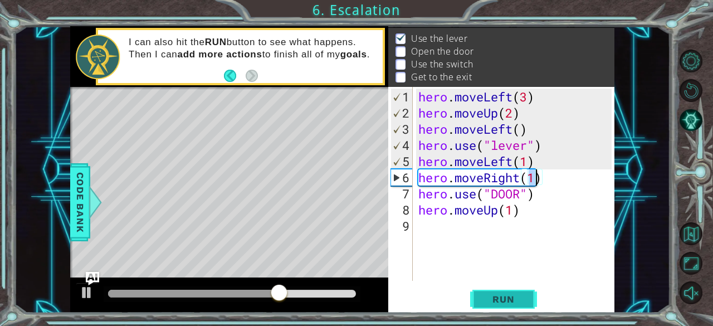
click at [516, 307] on button "Run" at bounding box center [503, 299] width 67 height 23
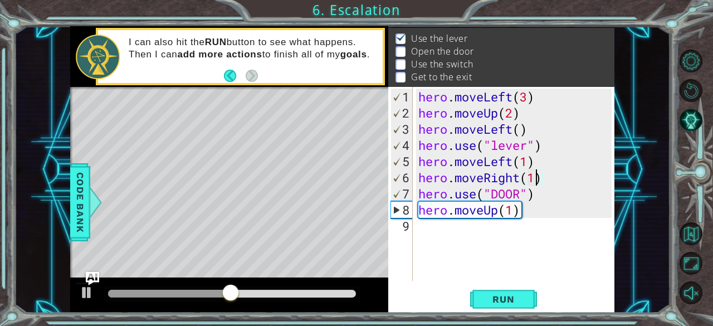
click at [523, 201] on div "hero . moveLeft ( 3 ) hero . moveUp ( 2 ) hero . moveLeft ( ) hero . use ( "lev…" at bounding box center [517, 202] width 202 height 226
click at [534, 181] on div "hero . moveLeft ( 3 ) hero . moveUp ( 2 ) hero . moveLeft ( ) hero . use ( "lev…" at bounding box center [517, 202] width 202 height 226
click at [533, 186] on div "hero . moveLeft ( 3 ) hero . moveUp ( 2 ) hero . moveLeft ( ) hero . use ( "lev…" at bounding box center [517, 202] width 202 height 226
click at [537, 178] on div "hero . moveLeft ( 3 ) hero . moveUp ( 2 ) hero . moveLeft ( ) hero . use ( "lev…" at bounding box center [517, 202] width 202 height 226
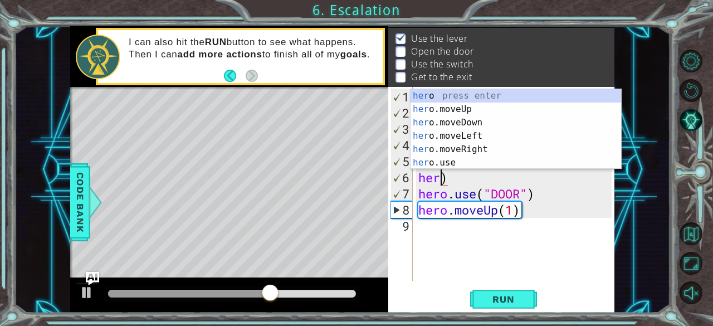
scroll to position [0, 0]
click at [448, 179] on div "hero . moveLeft ( 3 ) hero . moveUp ( 2 ) hero . moveLeft ( ) hero . use ( "lev…" at bounding box center [517, 202] width 202 height 226
type textarea "h"
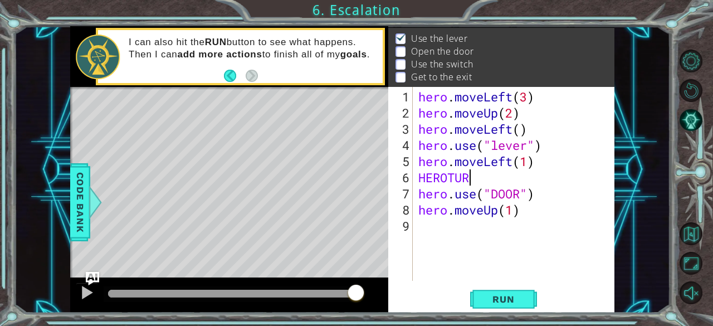
scroll to position [0, 2]
type textarea "HEROTURNRIGHT"
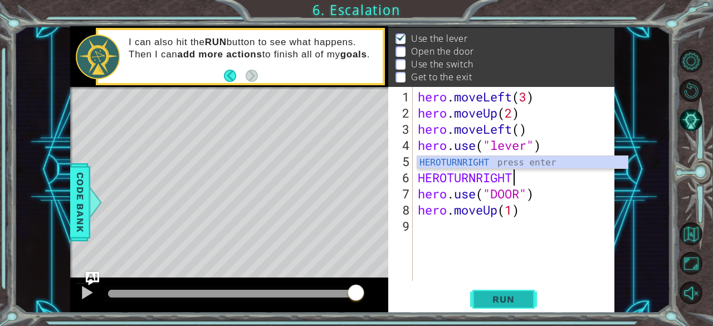
click at [513, 299] on span "Run" at bounding box center [504, 299] width 44 height 11
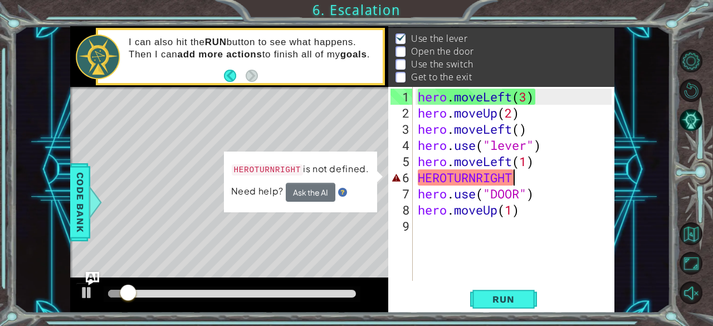
click at [314, 195] on button "Ask the AI" at bounding box center [311, 192] width 50 height 19
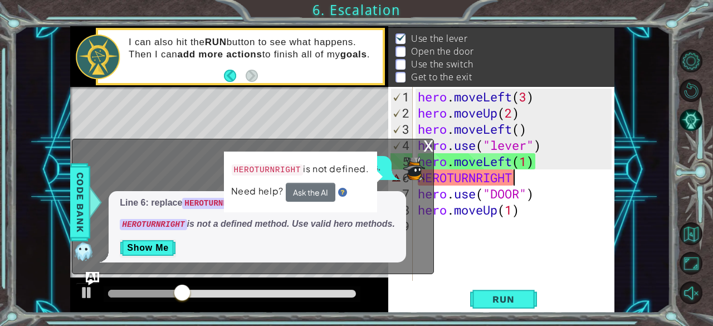
click at [313, 208] on div "HEROTURNRIGHT is not defined. Need help? Ask the AI" at bounding box center [300, 182] width 153 height 61
click at [318, 196] on button "Ask the AI" at bounding box center [311, 192] width 50 height 19
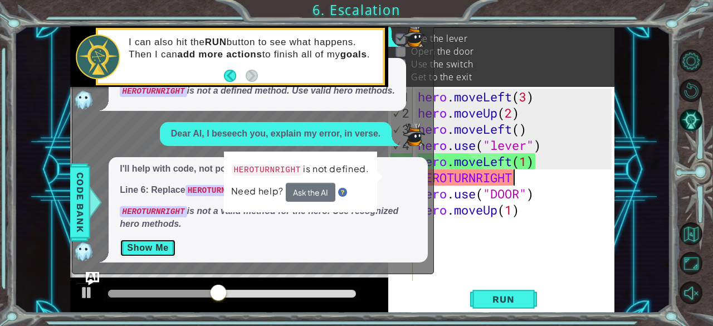
click at [138, 247] on button "Show Me" at bounding box center [148, 248] width 56 height 18
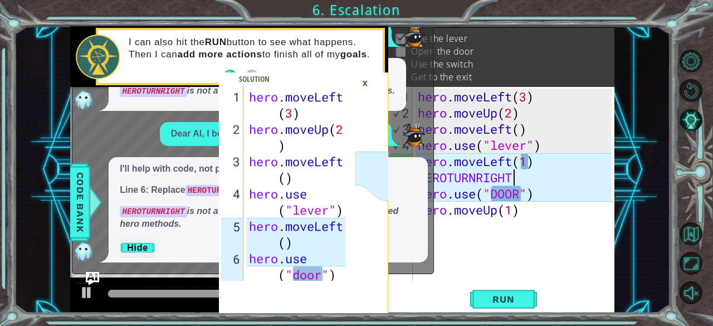
click at [367, 88] on div "×" at bounding box center [365, 83] width 17 height 19
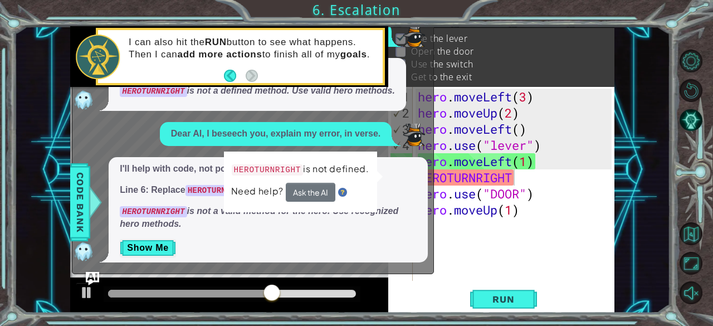
click at [344, 270] on div "x Please help explain this. Line 6: replace HEROTURNRIGHT with a valid command.…" at bounding box center [253, 140] width 362 height 269
click at [384, 292] on div at bounding box center [229, 296] width 318 height 36
click at [513, 299] on span "Run" at bounding box center [504, 299] width 44 height 11
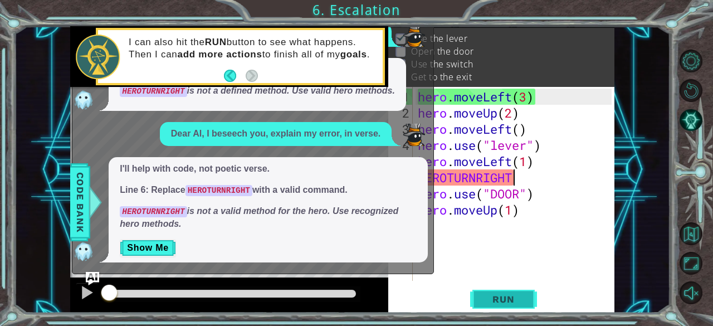
click at [517, 298] on span "Run" at bounding box center [504, 299] width 44 height 11
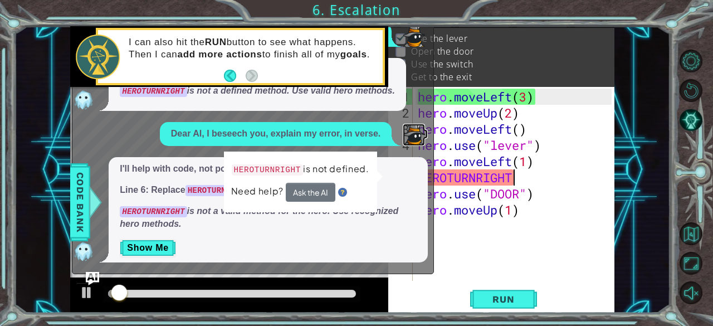
click at [411, 128] on img at bounding box center [414, 135] width 22 height 22
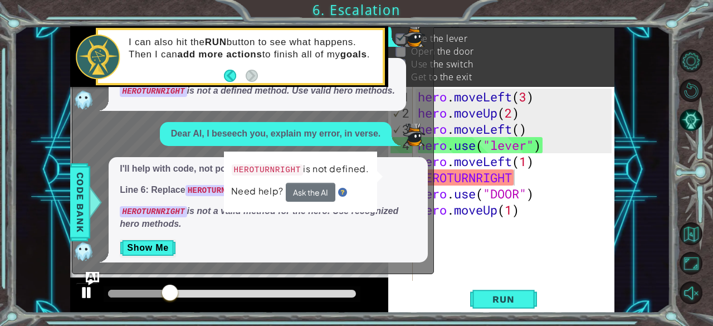
click at [86, 298] on div at bounding box center [87, 292] width 14 height 14
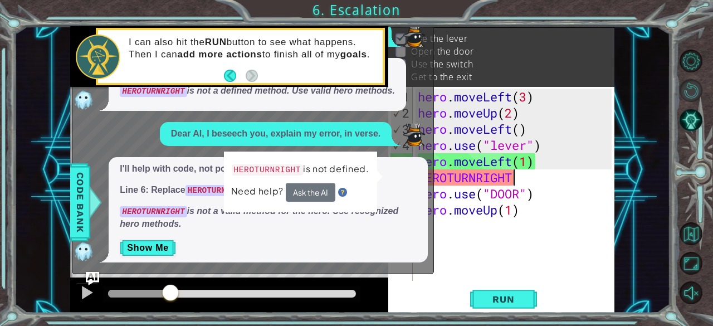
click at [687, 98] on button "Restart Level" at bounding box center [691, 90] width 23 height 23
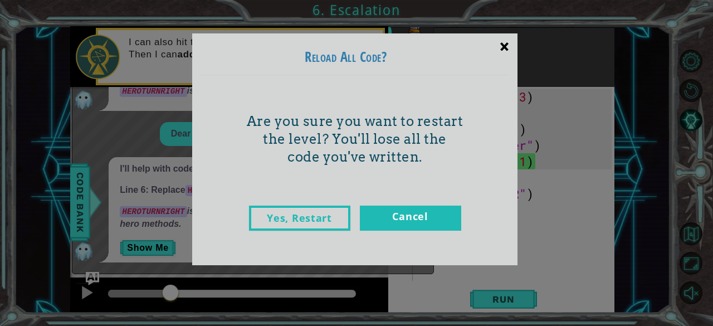
click at [494, 52] on div "×" at bounding box center [505, 46] width 26 height 32
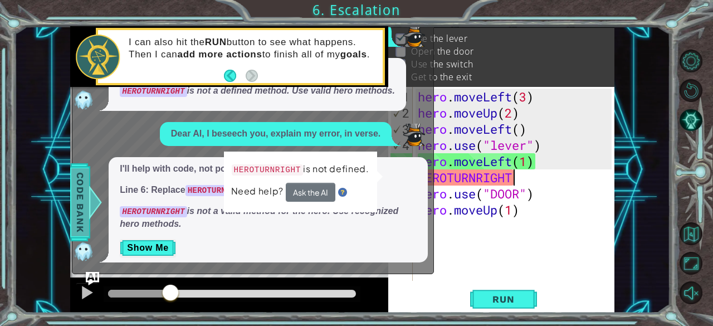
click at [89, 183] on div "Code Bank" at bounding box center [80, 202] width 20 height 78
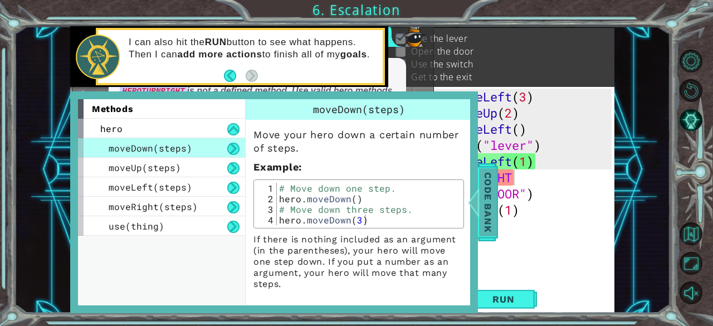
click at [493, 185] on span "Code Bank" at bounding box center [488, 202] width 18 height 68
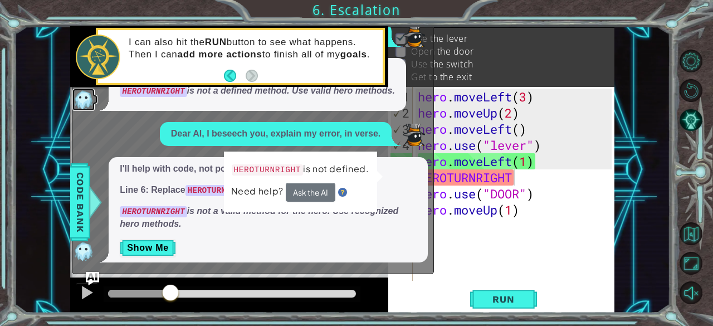
click at [90, 106] on img at bounding box center [83, 100] width 22 height 22
click at [98, 273] on img "Ask AI" at bounding box center [92, 278] width 14 height 14
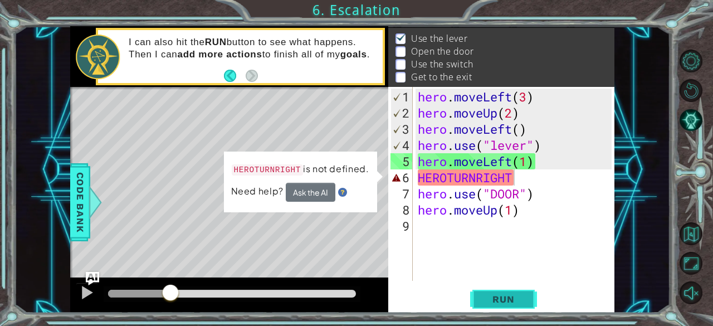
click at [515, 305] on span "Run" at bounding box center [504, 299] width 44 height 11
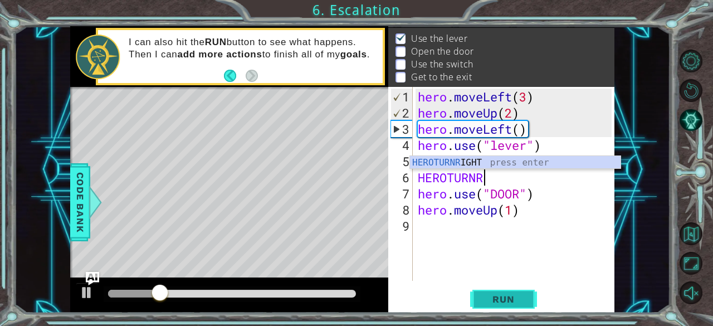
type textarea "H"
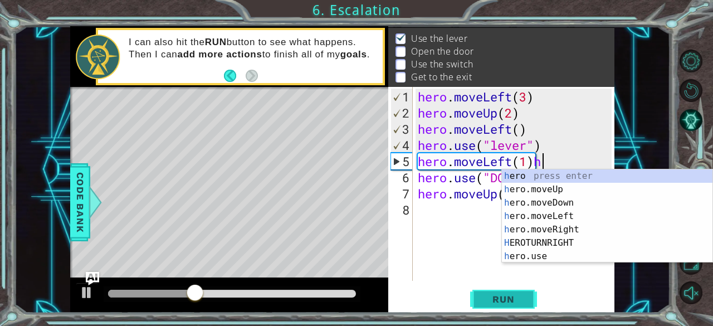
scroll to position [0, 4]
type textarea "hero.moveLeft(1)"
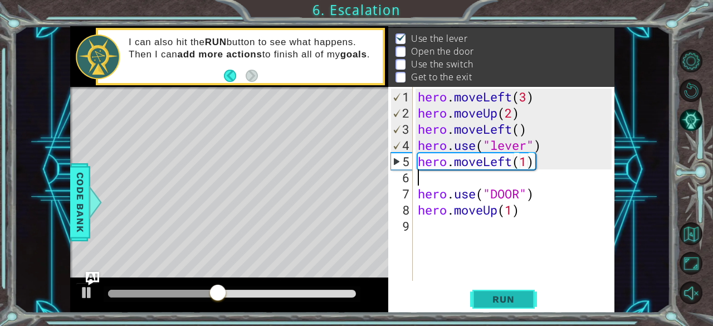
scroll to position [0, 0]
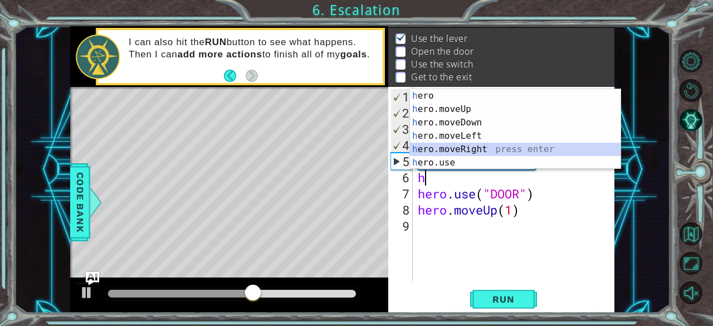
click at [452, 143] on div "h ero press enter h ero.moveUp press enter h ero.moveDown press enter h ero.mov…" at bounding box center [515, 142] width 211 height 107
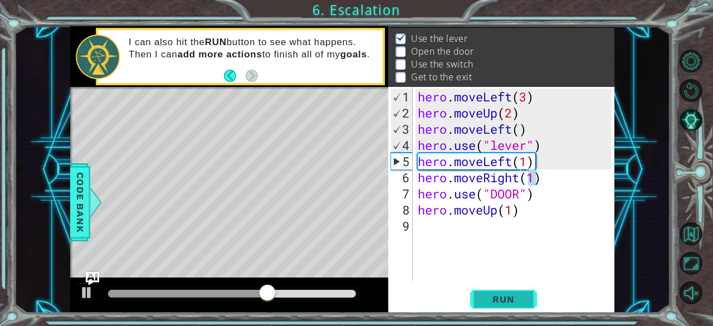
click at [525, 296] on span "Run" at bounding box center [504, 299] width 44 height 11
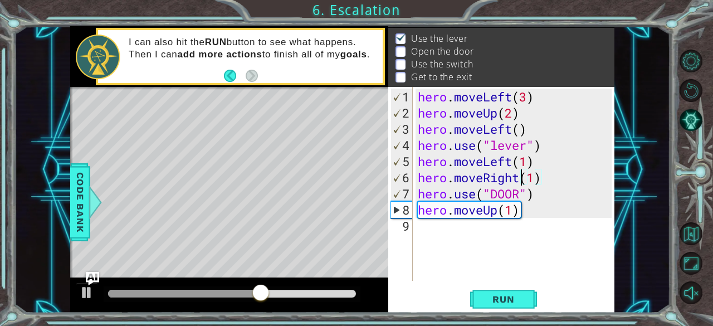
click at [519, 180] on div "hero . moveLeft ( 3 ) hero . moveUp ( 2 ) hero . moveLeft ( ) hero . use ( "lev…" at bounding box center [517, 202] width 202 height 226
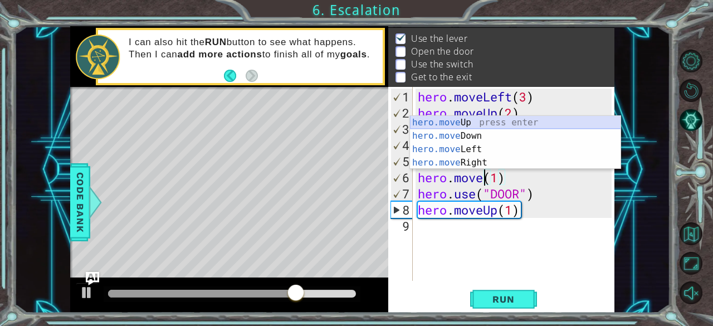
click at [467, 116] on div "hero.move Up press enter hero.move Down press enter hero.move Left press enter …" at bounding box center [515, 156] width 211 height 80
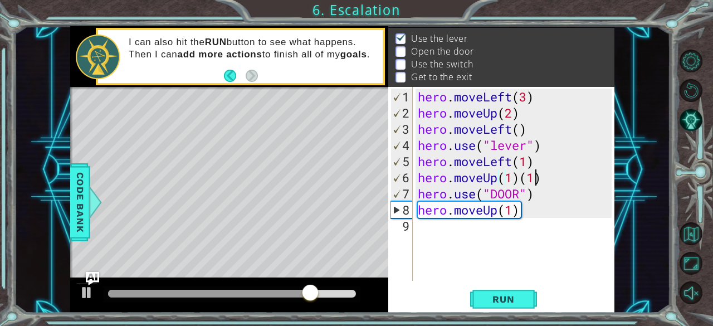
click at [534, 177] on div "hero . moveLeft ( 3 ) hero . moveUp ( 2 ) hero . moveLeft ( ) hero . use ( "lev…" at bounding box center [517, 202] width 202 height 226
click at [538, 178] on div "hero . moveLeft ( 3 ) hero . moveUp ( 2 ) hero . moveLeft ( ) hero . use ( "lev…" at bounding box center [517, 202] width 202 height 226
click at [540, 179] on div "hero . moveLeft ( 3 ) hero . moveUp ( 2 ) hero . moveLeft ( ) hero . use ( "lev…" at bounding box center [517, 202] width 202 height 226
type textarea "hero.moveUp(1)"
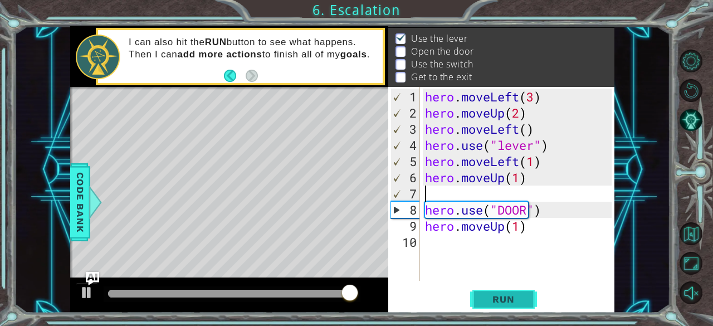
click at [499, 294] on span "Run" at bounding box center [504, 299] width 44 height 11
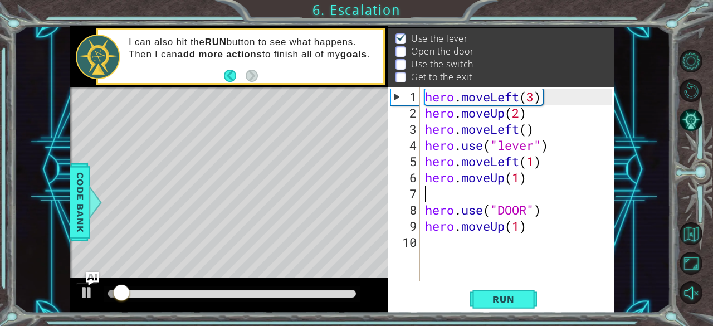
type textarea "hero.moveUp(1)"
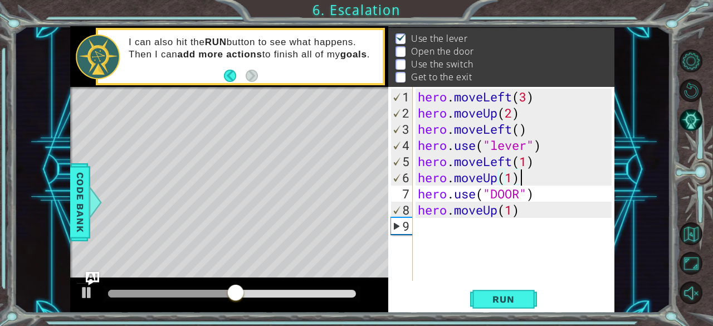
click at [490, 229] on div "hero . moveLeft ( 3 ) hero . moveUp ( 2 ) hero . moveLeft ( ) hero . use ( "lev…" at bounding box center [517, 202] width 202 height 226
click at [500, 290] on button "Run" at bounding box center [503, 299] width 67 height 23
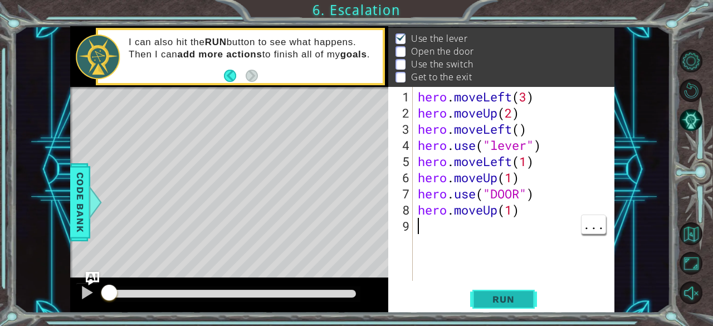
click at [500, 299] on span "Run" at bounding box center [504, 299] width 44 height 11
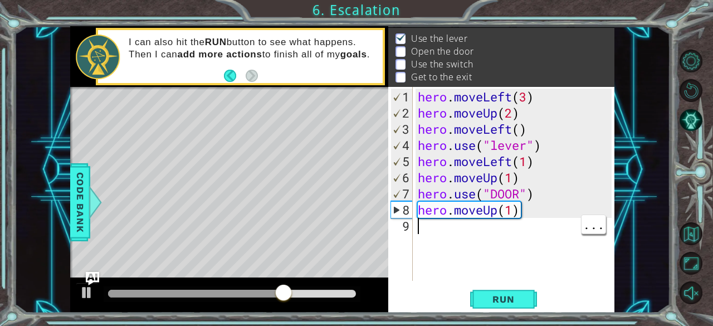
click at [531, 175] on div "hero . moveLeft ( 3 ) hero . moveUp ( 2 ) hero . moveLeft ( ) hero . use ( "lev…" at bounding box center [517, 202] width 202 height 226
click at [542, 202] on div "hero . moveLeft ( 3 ) hero . moveUp ( 2 ) hero . moveLeft ( ) hero . use ( "lev…" at bounding box center [517, 202] width 202 height 226
click at [538, 194] on div "hero . moveLeft ( 3 ) hero . moveUp ( 2 ) hero . moveLeft ( ) hero . use ( "lev…" at bounding box center [517, 202] width 202 height 226
click at [520, 198] on div "hero . moveLeft ( 3 ) hero . moveUp ( 2 ) hero . moveLeft ( ) hero . use ( "lev…" at bounding box center [517, 202] width 202 height 226
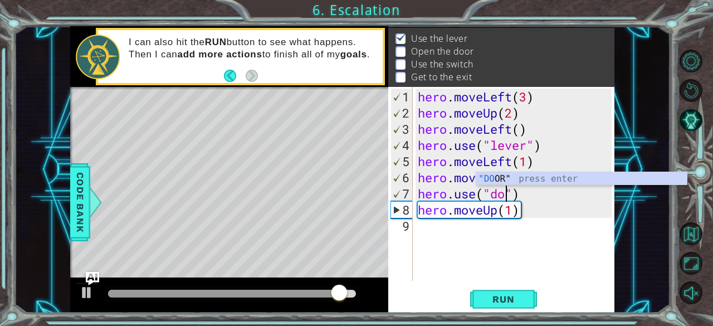
scroll to position [0, 4]
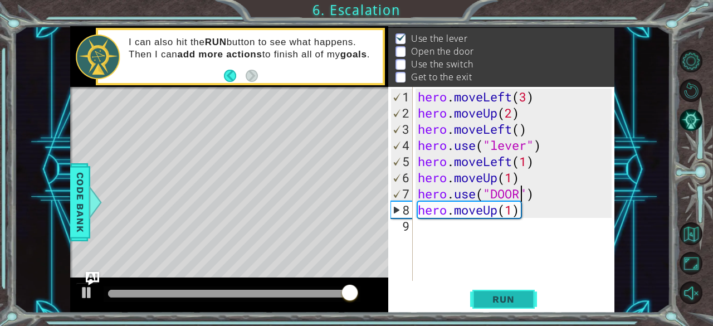
click at [518, 307] on button "Run" at bounding box center [503, 299] width 67 height 23
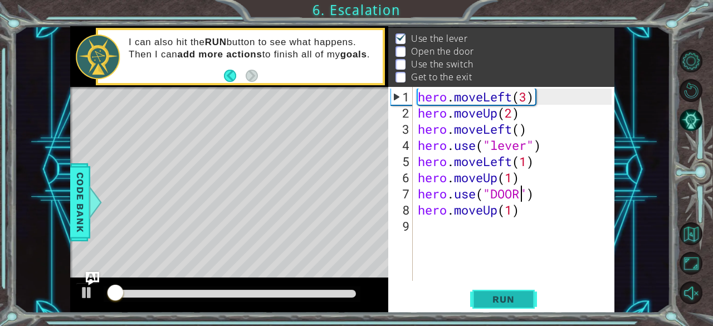
click at [512, 309] on button "Run" at bounding box center [503, 299] width 67 height 23
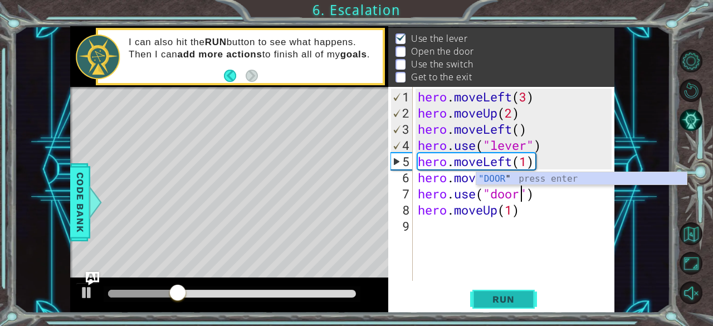
type textarea "hero.use("door")"
click at [565, 290] on div "Run" at bounding box center [504, 299] width 226 height 23
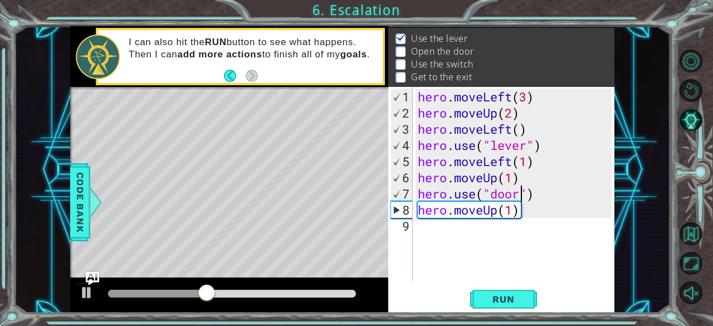
click at [565, 260] on div "hero . moveLeft ( 3 ) hero . moveUp ( 2 ) hero . moveLeft ( ) hero . use ( "lev…" at bounding box center [517, 202] width 202 height 226
click at [528, 298] on button "Run" at bounding box center [503, 299] width 67 height 23
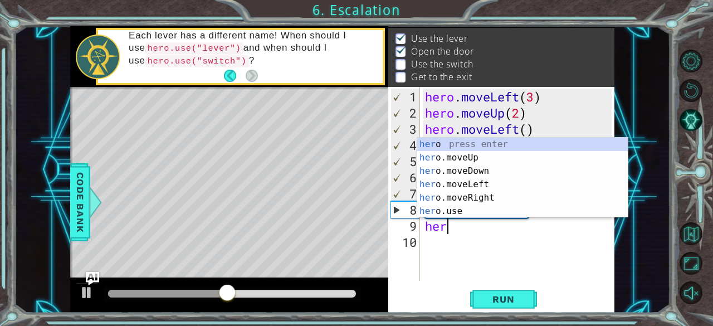
click at [470, 161] on div "her o press enter her o.moveUp press enter her o.moveDown press enter her o.mov…" at bounding box center [522, 191] width 211 height 107
type textarea "hero.moveUp(1)"
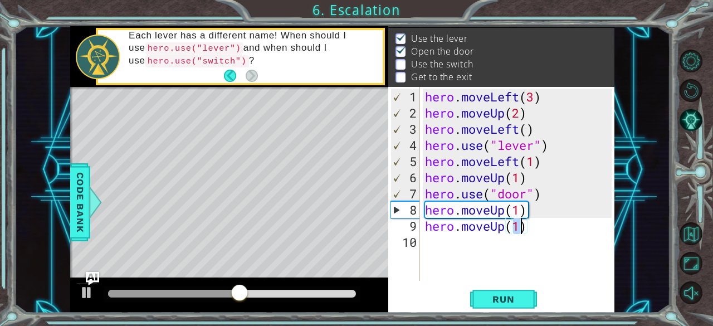
click at [441, 246] on div "hero . moveLeft ( 3 ) hero . moveUp ( 2 ) hero . moveLeft ( ) hero . use ( "lev…" at bounding box center [520, 202] width 195 height 226
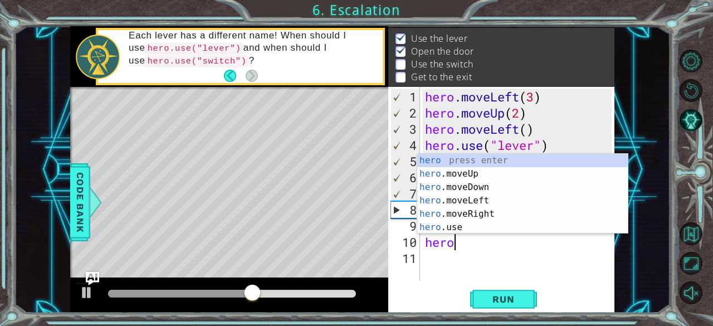
scroll to position [0, 1]
click at [463, 177] on div "hero press enter hero .moveUp press enter hero .moveDown press enter hero .move…" at bounding box center [522, 207] width 211 height 107
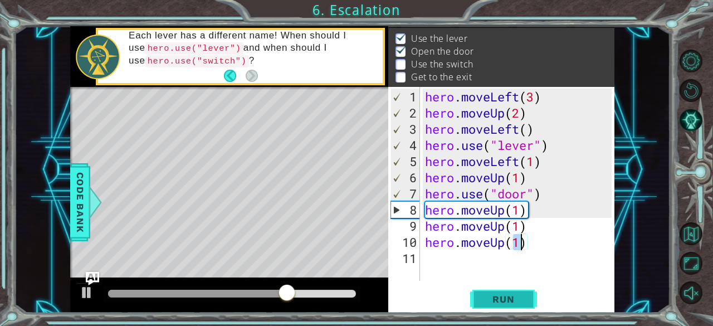
click at [515, 300] on span "Run" at bounding box center [504, 299] width 44 height 11
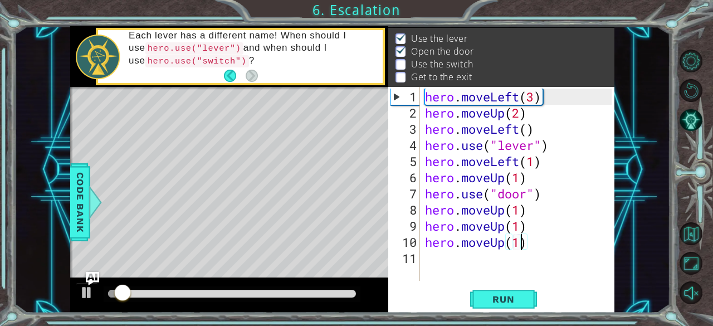
click at [531, 245] on div "hero . moveLeft ( 3 ) hero . moveUp ( 2 ) hero . moveLeft ( ) hero . use ( "lev…" at bounding box center [520, 202] width 195 height 226
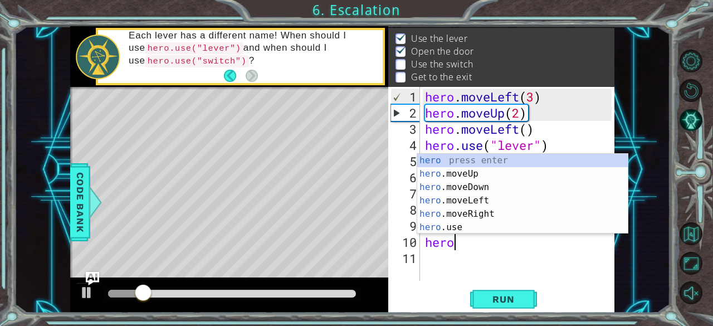
scroll to position [0, 0]
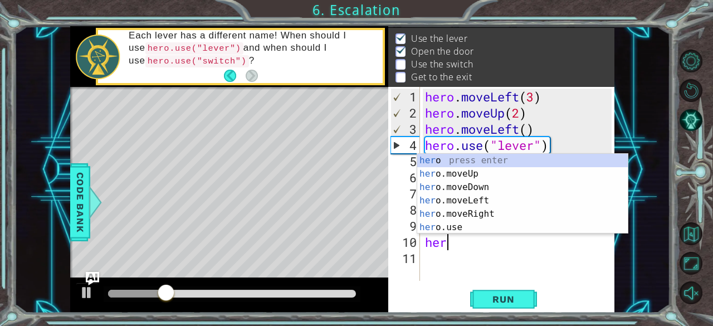
click at [483, 215] on div "her o press enter her o.moveUp press enter her o.moveDown press enter her o.mov…" at bounding box center [522, 207] width 211 height 107
type textarea "hero.moveRight(1)"
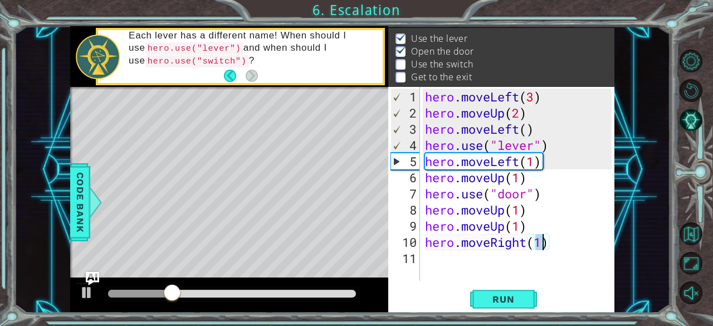
click at [447, 265] on div "hero . moveLeft ( 3 ) hero . moveUp ( 2 ) hero . moveLeft ( ) hero . use ( "lev…" at bounding box center [520, 202] width 195 height 226
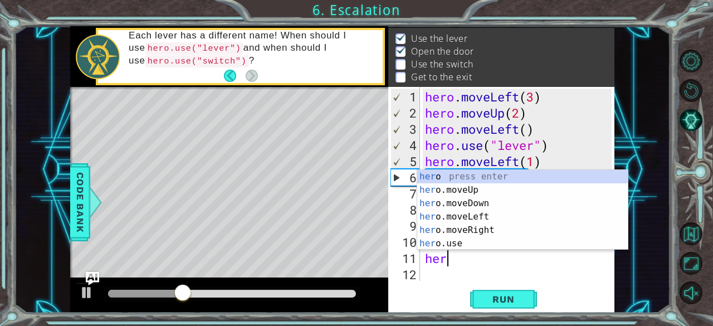
scroll to position [0, 1]
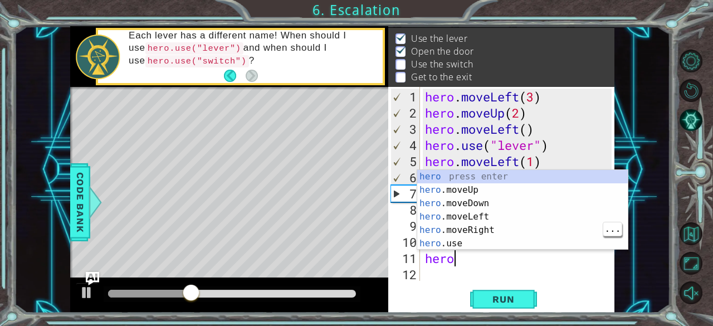
click at [488, 233] on div "hero press enter hero .moveUp press enter hero .moveDown press enter hero .move…" at bounding box center [522, 223] width 211 height 107
type textarea "hero.moveRight(1)"
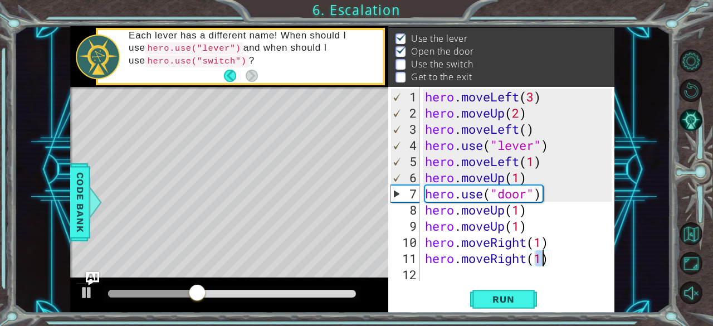
click at [441, 276] on div "hero . moveLeft ( 3 ) hero . moveUp ( 2 ) hero . moveLeft ( ) hero . use ( "lev…" at bounding box center [520, 202] width 195 height 226
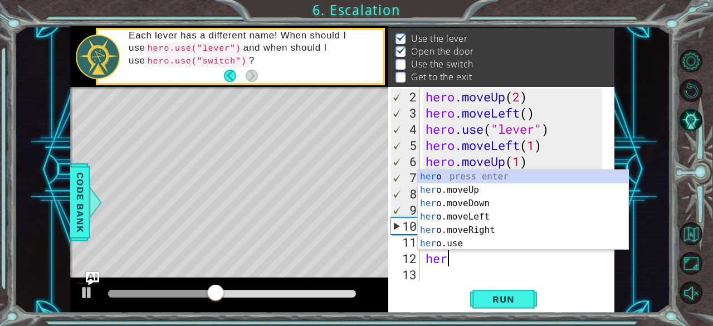
scroll to position [0, 0]
click at [454, 241] on div "her o press enter her o.moveUp press enter her o.moveDown press enter her o.mov…" at bounding box center [523, 223] width 211 height 107
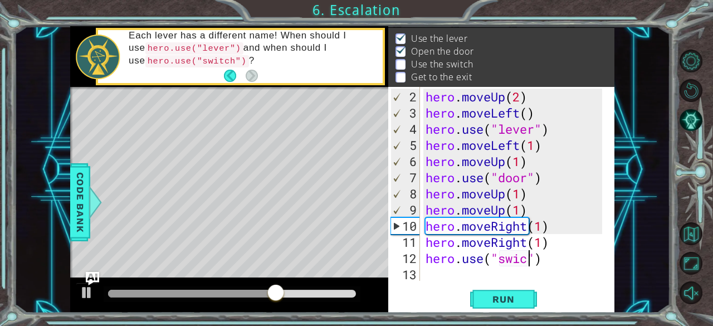
scroll to position [0, 4]
type textarea "hero.use("swich")"
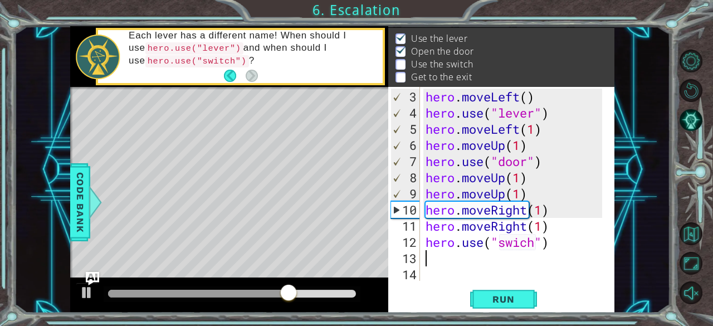
scroll to position [32, 0]
click at [519, 302] on span "Run" at bounding box center [504, 299] width 44 height 11
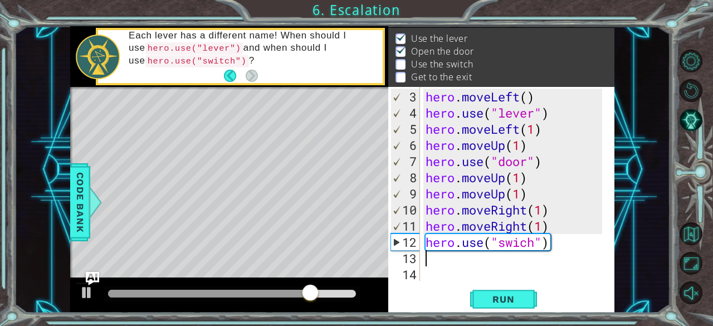
click at [528, 148] on div "hero . moveLeft ( ) hero . use ( "lever" ) hero . moveLeft ( 1 ) hero . moveUp …" at bounding box center [516, 202] width 185 height 226
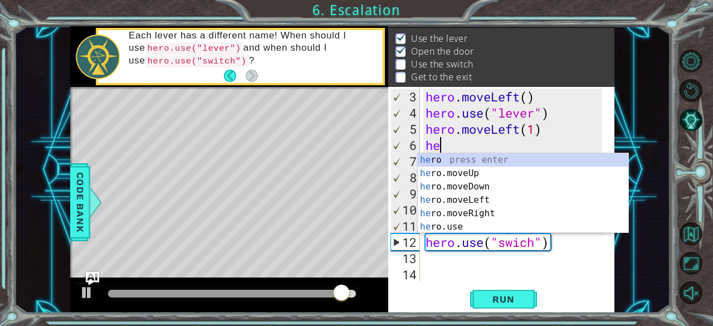
type textarea "h"
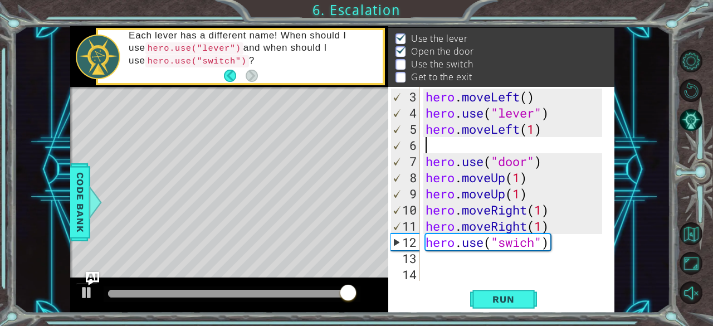
scroll to position [16, 0]
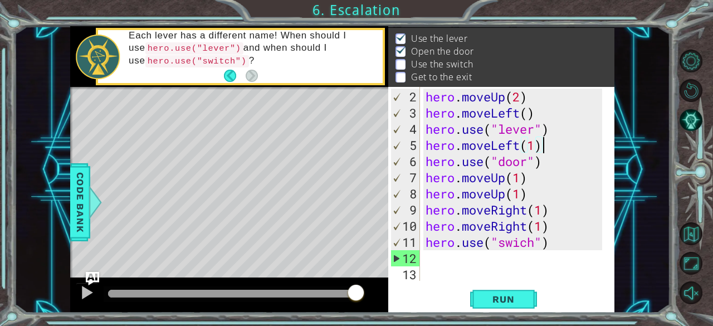
click at [553, 247] on div "hero . moveUp ( 2 ) hero . moveLeft ( ) hero . use ( "lever" ) hero . moveLeft …" at bounding box center [516, 202] width 185 height 226
type textarea "hero.use("swich")"
click at [519, 300] on span "Run" at bounding box center [504, 299] width 44 height 11
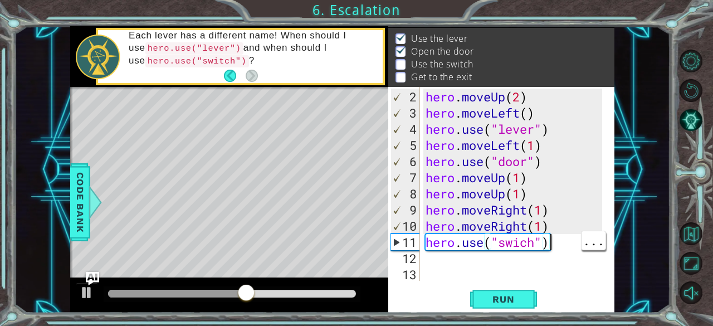
click at [430, 266] on div "hero . moveUp ( 2 ) hero . moveLeft ( ) hero . use ( "lever" ) hero . moveLeft …" at bounding box center [516, 202] width 185 height 226
click at [447, 265] on div "hero . moveUp ( 2 ) hero . moveLeft ( ) hero . use ( "lever" ) hero . moveLeft …" at bounding box center [516, 202] width 185 height 226
click at [434, 266] on div "hero . moveUp ( 2 ) hero . moveLeft ( ) hero . use ( "lever" ) hero . moveLeft …" at bounding box center [516, 202] width 185 height 226
click at [434, 263] on div "hero . moveUp ( 2 ) hero . moveLeft ( ) hero . use ( "lever" ) hero . moveLeft …" at bounding box center [516, 202] width 185 height 226
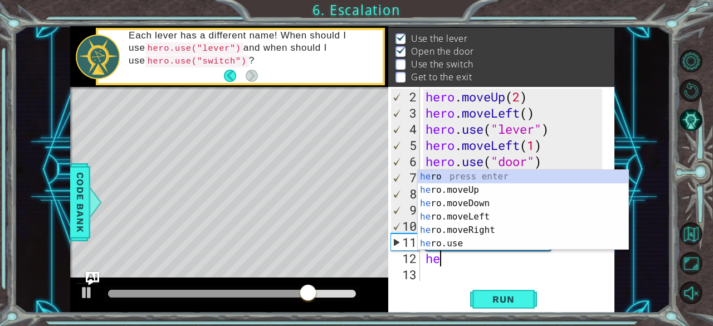
scroll to position [0, 1]
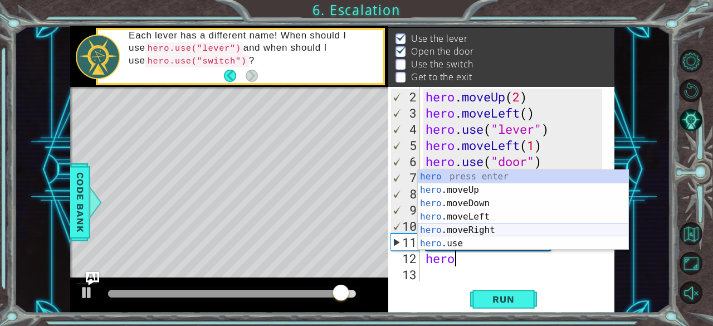
click at [456, 227] on div "hero press enter hero .moveUp press enter hero .moveDown press enter hero .move…" at bounding box center [523, 223] width 211 height 107
type textarea "hero.moveRight(1)"
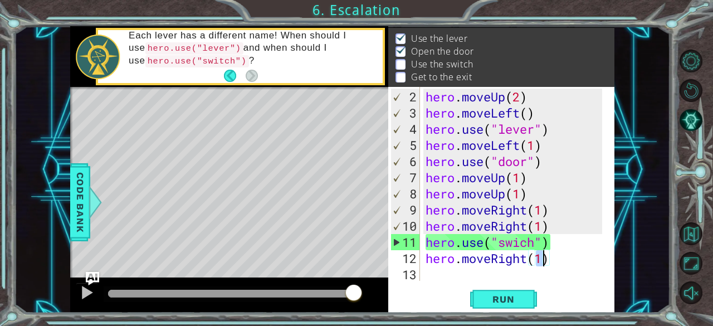
click at [428, 274] on div "hero . moveUp ( 2 ) hero . moveLeft ( ) hero . use ( "lever" ) hero . moveLeft …" at bounding box center [516, 202] width 185 height 226
click at [552, 244] on div "hero . moveUp ( 2 ) hero . moveLeft ( ) hero . use ( "lever" ) hero . moveLeft …" at bounding box center [516, 202] width 185 height 226
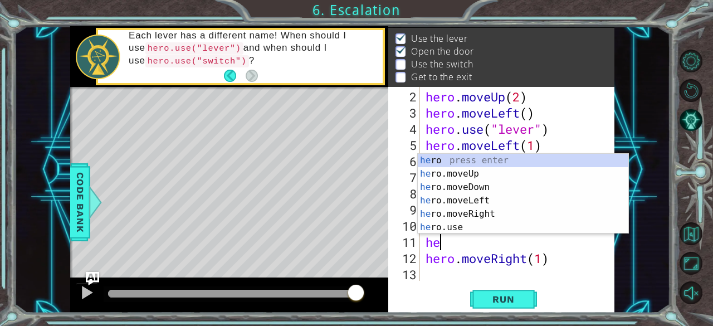
type textarea "h"
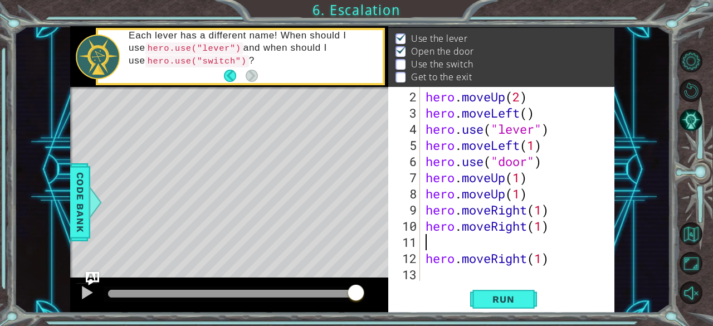
type textarea "\"
type textarea "hero.moveRight(1)"
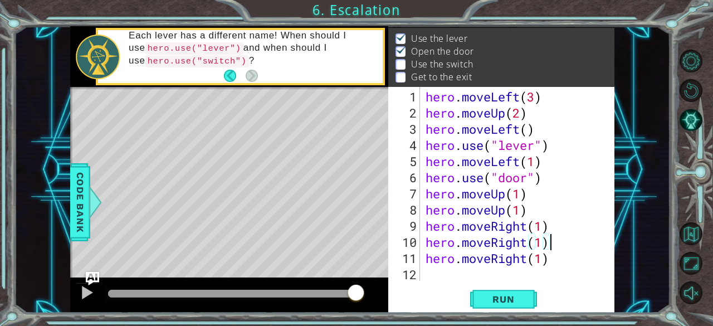
click at [427, 274] on div "hero . moveLeft ( 3 ) hero . moveUp ( 2 ) hero . moveLeft ( ) hero . use ( "lev…" at bounding box center [521, 202] width 195 height 226
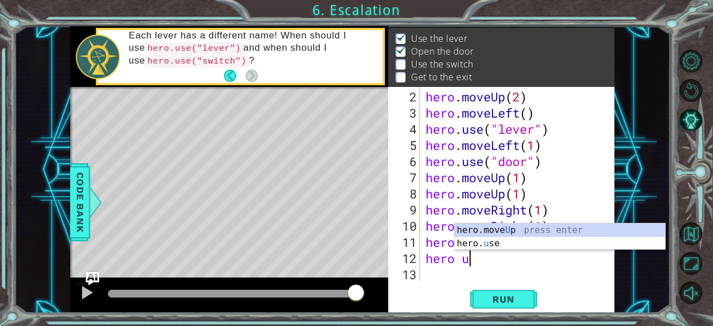
scroll to position [0, 1]
click at [494, 247] on div "hero.move U p press enter hero. u se press enter" at bounding box center [560, 250] width 211 height 54
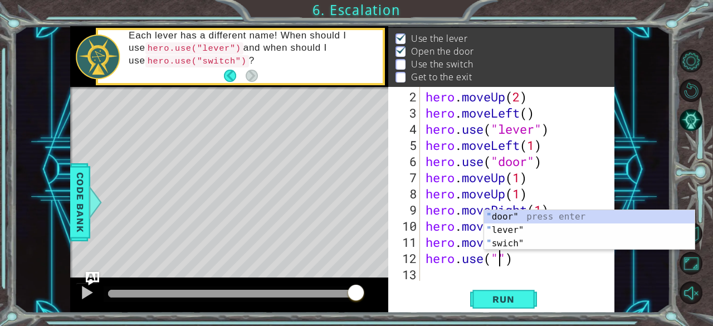
click at [509, 244] on div "" door" press enter " lever" press enter " swich" press enter" at bounding box center [589, 243] width 211 height 67
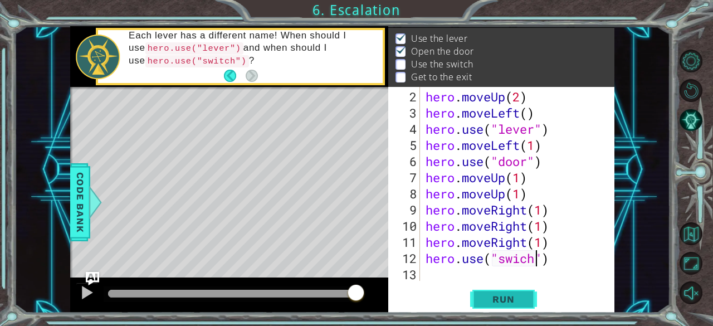
click at [512, 310] on button "Run" at bounding box center [503, 299] width 67 height 23
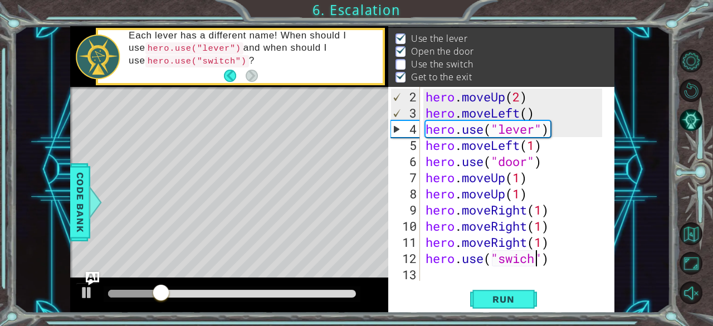
click at [552, 229] on div "hero . moveUp ( 2 ) hero . moveLeft ( ) hero . use ( "lever" ) hero . moveLeft …" at bounding box center [516, 202] width 185 height 226
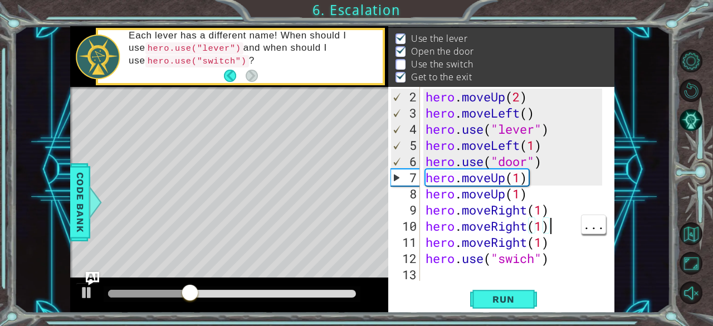
click at [548, 247] on div "hero . moveUp ( 2 ) hero . moveLeft ( ) hero . use ( "lever" ) hero . moveLeft …" at bounding box center [516, 202] width 185 height 226
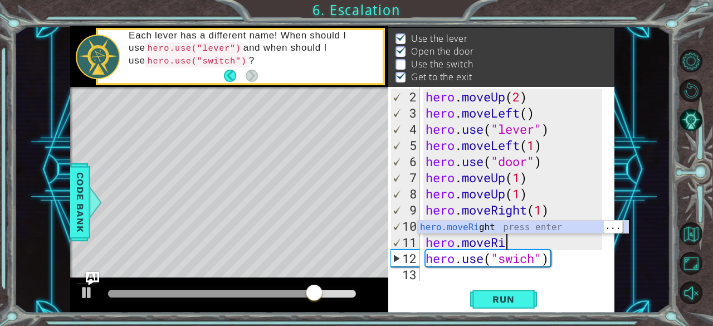
click at [497, 227] on div "hero.moveRi ght press enter" at bounding box center [523, 241] width 211 height 40
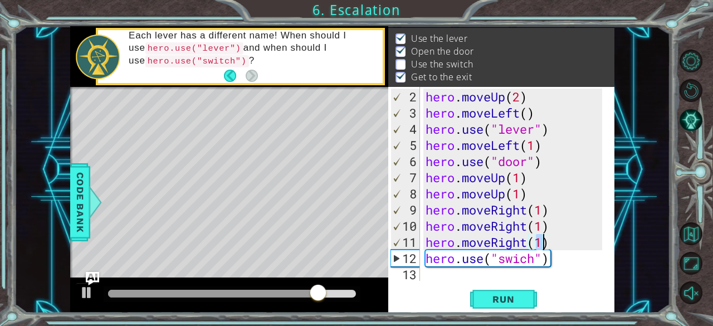
click at [558, 260] on div "hero . moveUp ( 2 ) hero . moveLeft ( ) hero . use ( "lever" ) hero . moveLeft …" at bounding box center [516, 202] width 185 height 226
type textarea "hero.use("swich")"
click at [551, 272] on div "hero . moveUp ( 2 ) hero . moveLeft ( ) hero . use ( "lever" ) hero . moveLeft …" at bounding box center [516, 202] width 185 height 226
click at [555, 265] on div "hero . moveUp ( 2 ) hero . moveLeft ( ) hero . use ( "lever" ) hero . moveLeft …" at bounding box center [516, 202] width 185 height 226
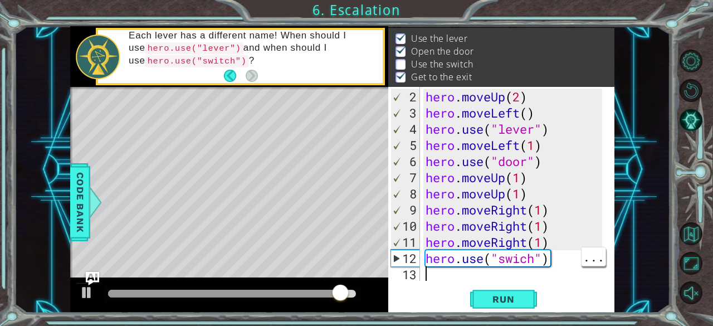
click at [553, 254] on div "hero . moveUp ( 2 ) hero . moveLeft ( ) hero . use ( "lever" ) hero . moveLeft …" at bounding box center [516, 202] width 185 height 226
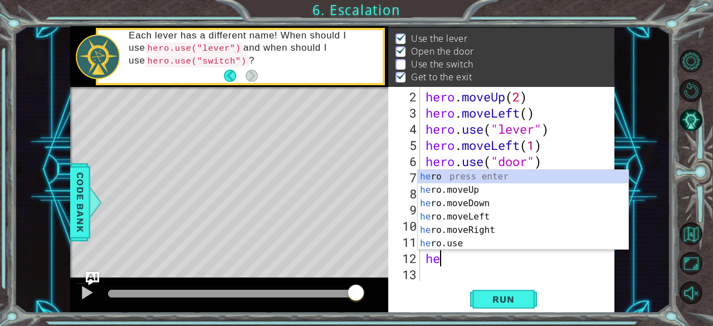
type textarea "h"
type textarea "hero.moveRight(1)"
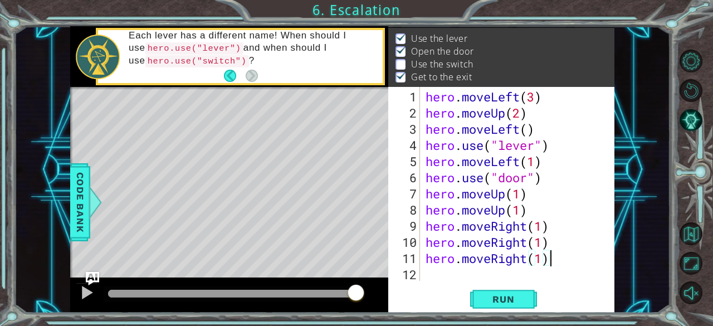
click at [438, 274] on div "hero . moveLeft ( 3 ) hero . moveUp ( 2 ) hero . moveLeft ( ) hero . use ( "lev…" at bounding box center [521, 202] width 195 height 226
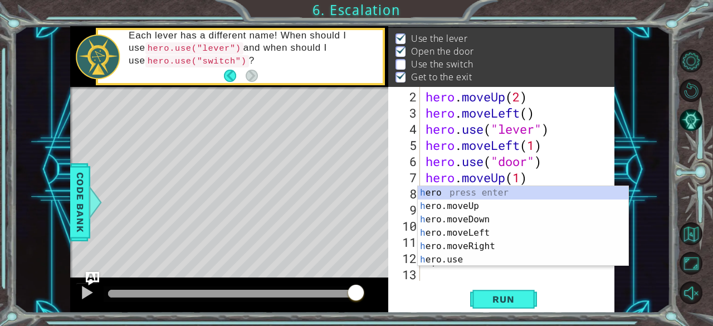
scroll to position [0, 1]
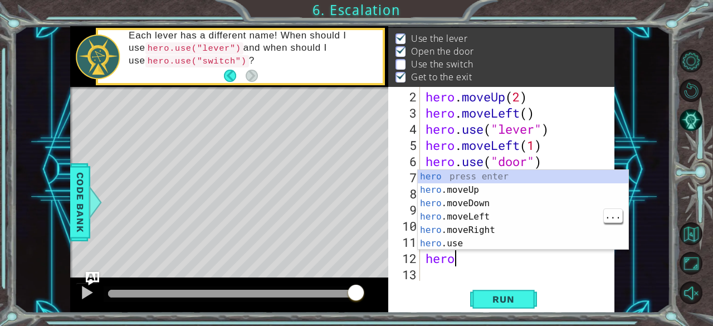
click at [483, 222] on div "hero press enter hero .moveUp press enter hero .moveDown press enter hero .move…" at bounding box center [523, 223] width 211 height 107
type textarea "hero.moveLeft(1)"
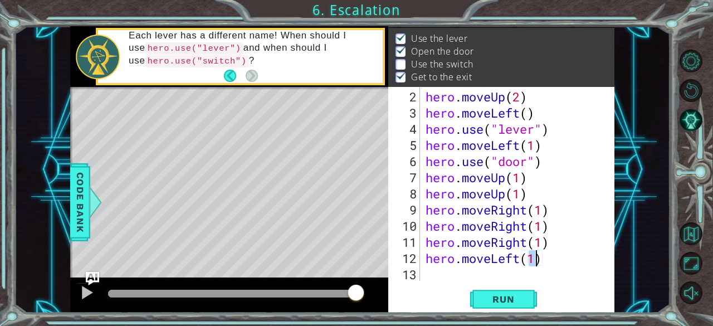
click at [435, 280] on div "hero . moveUp ( 2 ) hero . moveLeft ( ) hero . use ( "lever" ) hero . moveLeft …" at bounding box center [516, 202] width 185 height 226
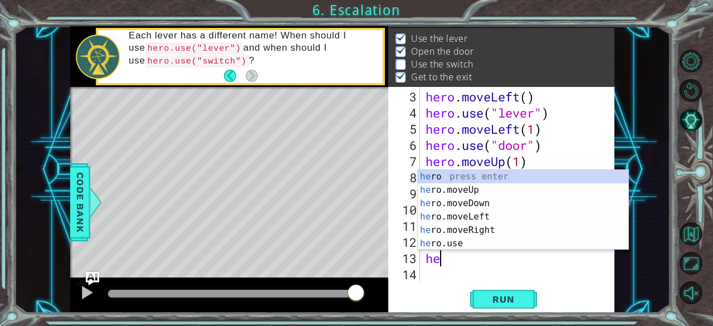
scroll to position [0, 0]
click at [477, 191] on div "her o press enter her o.moveUp press enter her o.moveDown press enter her o.mov…" at bounding box center [523, 223] width 211 height 107
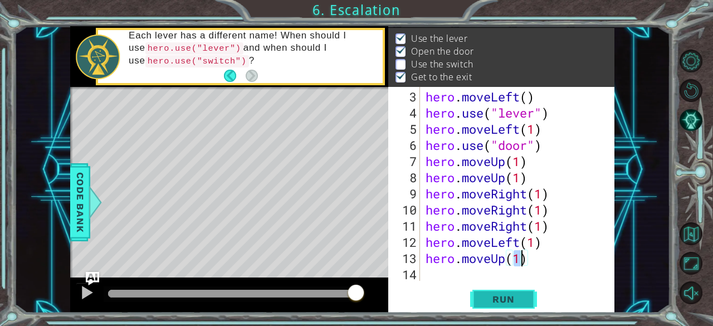
click at [512, 305] on span "Run" at bounding box center [504, 299] width 44 height 11
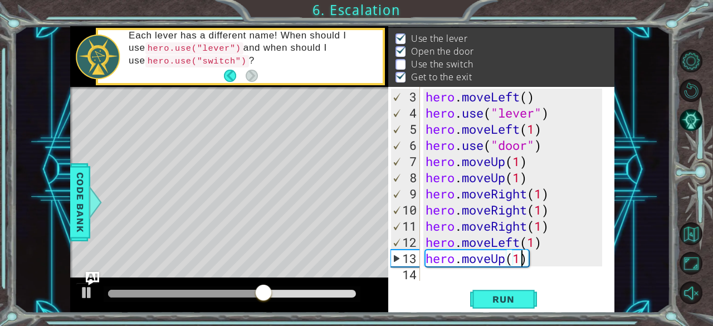
click at [548, 246] on div "hero . moveLeft ( ) hero . use ( "lever" ) hero . moveLeft ( 1 ) hero . use ( "…" at bounding box center [516, 202] width 185 height 226
type textarea "hero.moveRight(1hero.moveLeft("
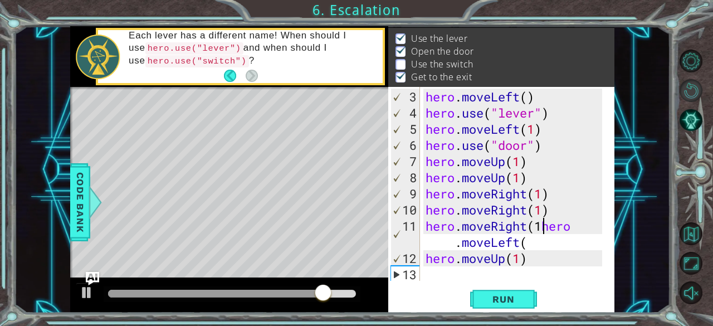
click at [682, 97] on button "Restart Level" at bounding box center [691, 90] width 23 height 23
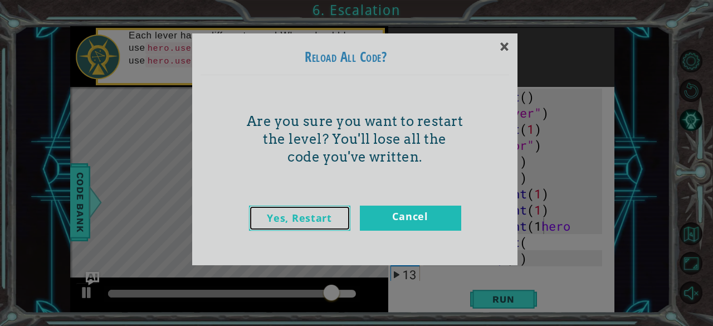
click at [267, 220] on link "Yes, Restart" at bounding box center [299, 218] width 101 height 25
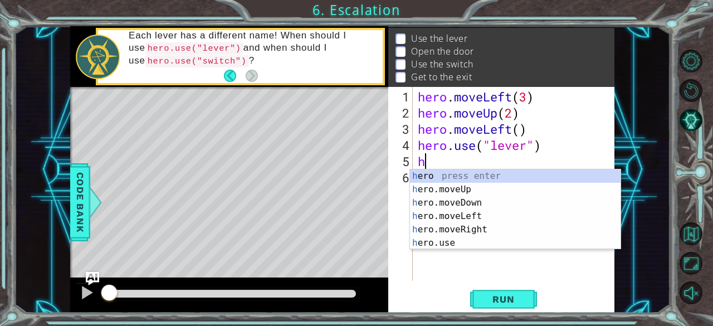
scroll to position [0, 1]
click at [480, 217] on div "hero press enter hero .moveUp press enter hero .moveDown press enter hero .move…" at bounding box center [515, 222] width 211 height 107
type textarea "hero.moveLeft(1)"
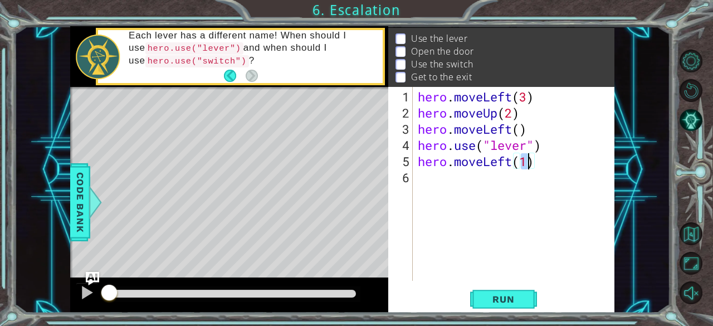
click at [425, 174] on div "hero . moveLeft ( 3 ) hero . moveUp ( 2 ) hero . moveLeft ( ) hero . use ( "lev…" at bounding box center [517, 202] width 202 height 226
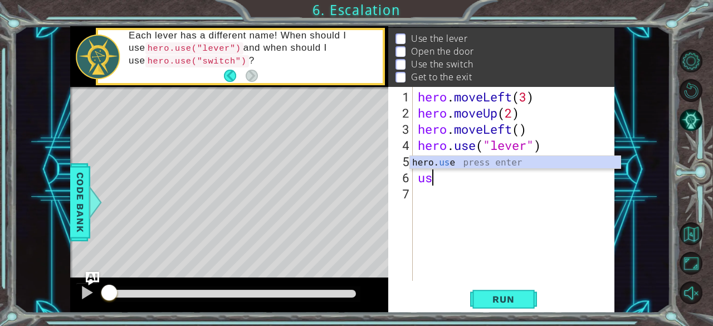
scroll to position [0, 0]
click at [480, 170] on div "hero . moveLeft ( 3 ) hero . moveUp ( 2 ) hero . moveLeft ( ) hero . use ( "lev…" at bounding box center [517, 202] width 202 height 226
click at [479, 165] on div "hero. us e press enter" at bounding box center [515, 176] width 211 height 40
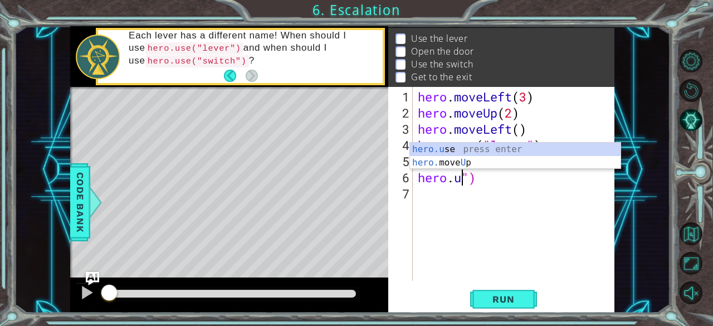
click at [425, 150] on div "hero.u se press enter hero. move U p press enter" at bounding box center [515, 170] width 211 height 54
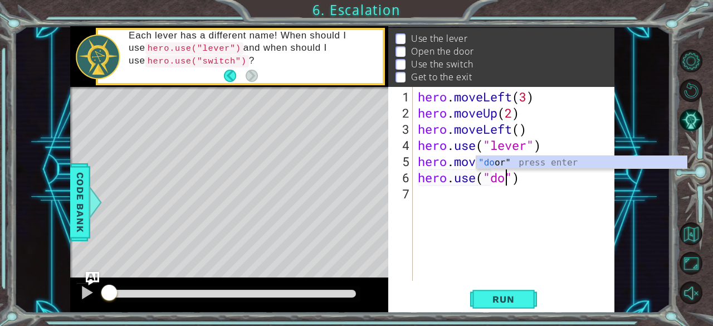
type textarea "hero.use("door")"
click at [428, 203] on div "hero . moveLeft ( 3 ) hero . moveUp ( 2 ) hero . moveLeft ( ) hero . use ( "lev…" at bounding box center [517, 202] width 202 height 226
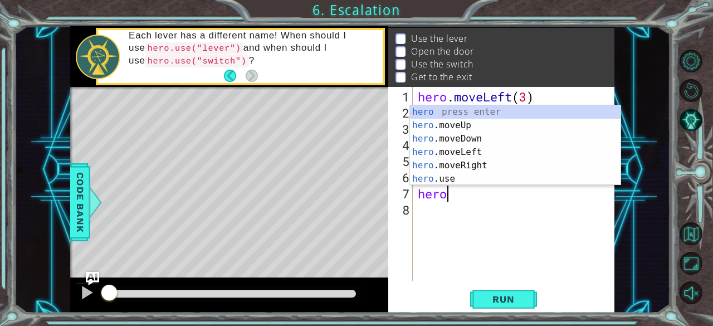
scroll to position [0, 1]
click at [464, 125] on div "hero press enter hero .moveUp press enter hero .moveDown press enter hero .move…" at bounding box center [515, 158] width 211 height 107
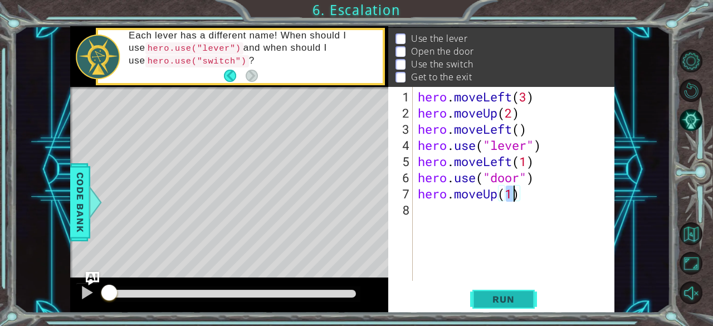
type textarea "hero.moveUp(1)"
click at [521, 309] on button "Run" at bounding box center [503, 299] width 67 height 23
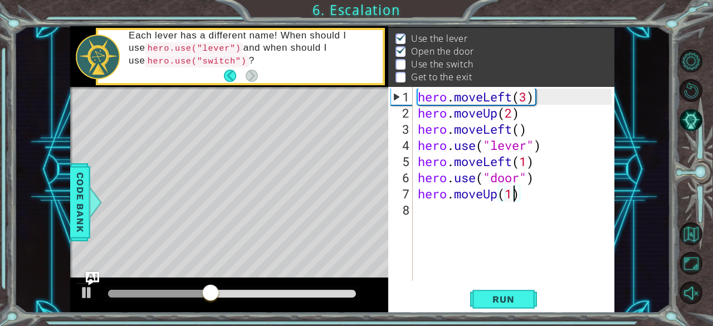
click at [436, 211] on div "hero . moveLeft ( 3 ) hero . moveUp ( 2 ) hero . moveLeft ( ) hero . use ( "lev…" at bounding box center [517, 202] width 202 height 226
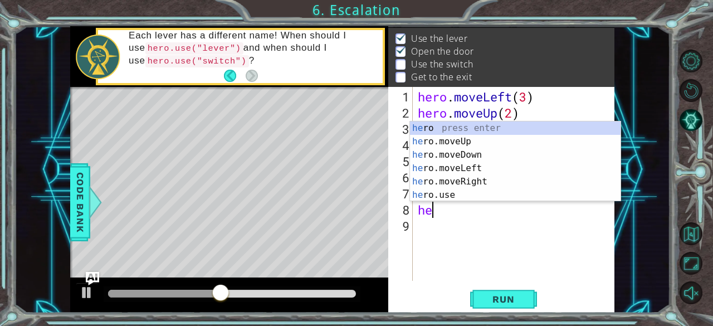
scroll to position [0, 0]
click at [465, 143] on div "her o press enter her o.moveUp press enter her o.moveDown press enter her o.mov…" at bounding box center [515, 175] width 211 height 107
type textarea "hero.moveUp(1)"
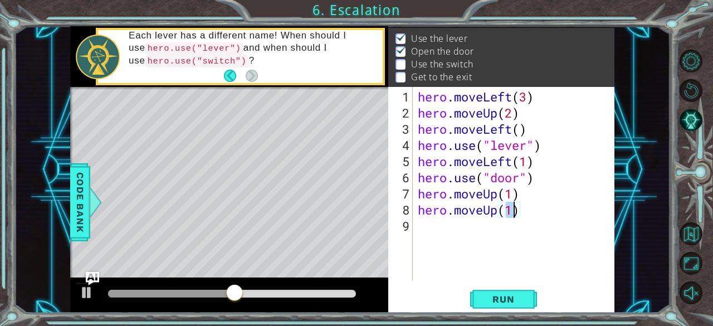
click at [549, 252] on div "hero . moveLeft ( 3 ) hero . moveUp ( 2 ) hero . moveLeft ( ) hero . use ( "lev…" at bounding box center [517, 202] width 202 height 226
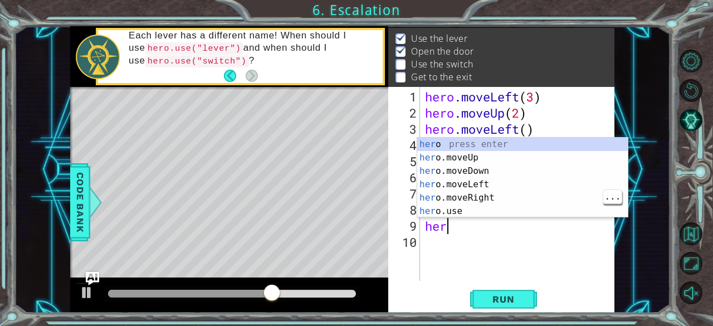
click at [487, 200] on div "her o press enter her o.moveUp press enter her o.moveDown press enter her o.mov…" at bounding box center [522, 191] width 211 height 107
type textarea "hero.moveRight(1)"
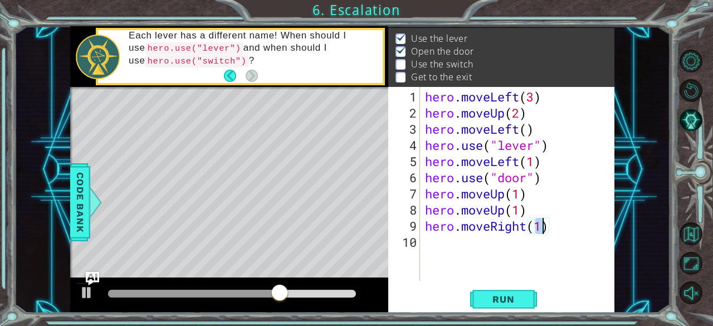
click at [437, 251] on div "hero . moveLeft ( 3 ) hero . moveUp ( 2 ) hero . moveLeft ( ) hero . use ( "lev…" at bounding box center [520, 202] width 195 height 226
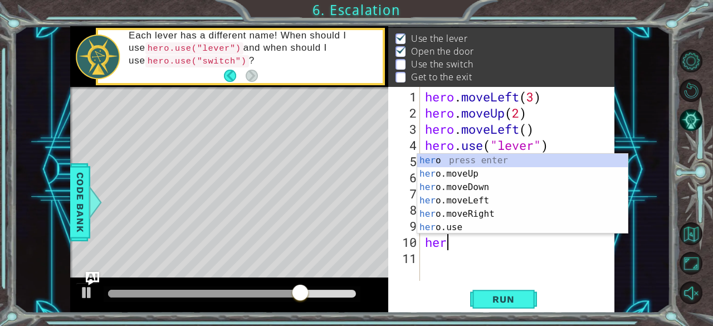
click at [477, 218] on div "her o press enter her o.moveUp press enter her o.moveDown press enter her o.mov…" at bounding box center [522, 207] width 211 height 107
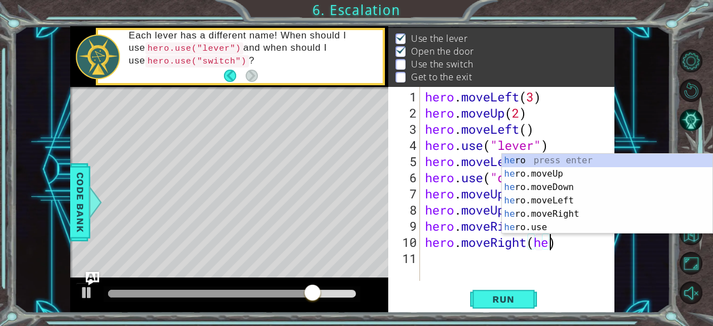
scroll to position [0, 6]
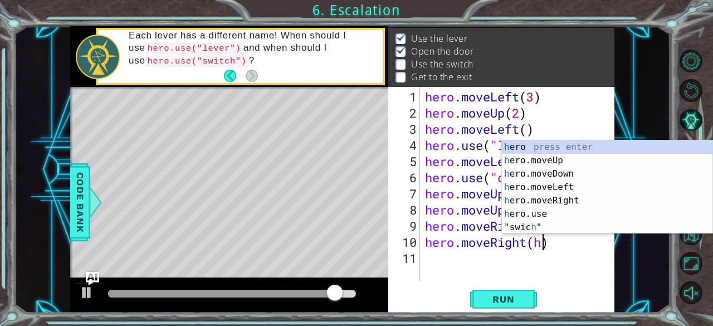
type textarea "hero.moveRight()"
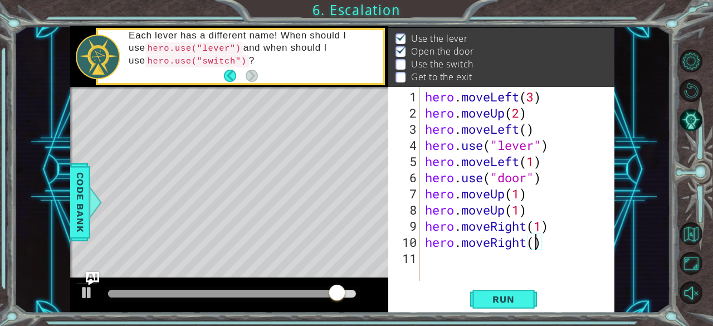
scroll to position [0, 4]
click at [436, 265] on div "hero . moveLeft ( 3 ) hero . moveUp ( 2 ) hero . moveLeft ( ) hero . use ( "lev…" at bounding box center [520, 202] width 195 height 226
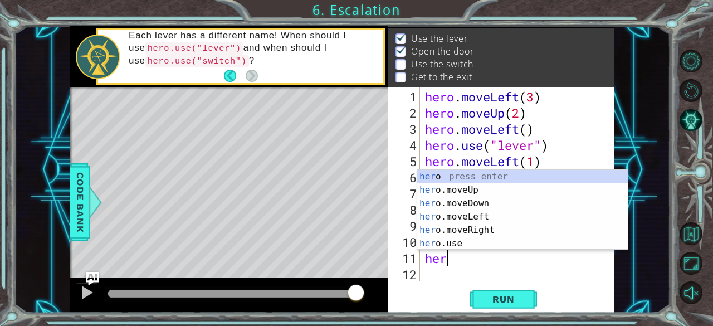
scroll to position [0, 0]
click at [485, 236] on div "her o press enter her o.moveUp press enter her o.moveDown press enter her o.mov…" at bounding box center [522, 223] width 211 height 107
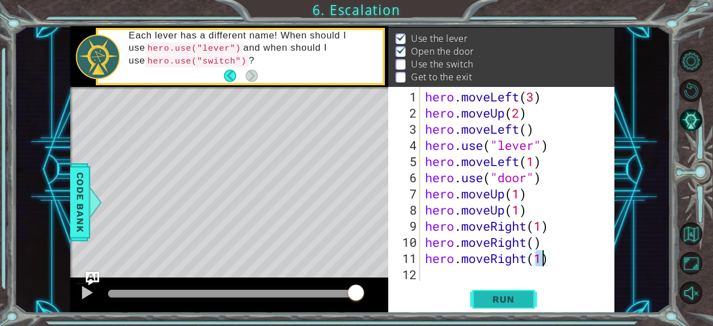
type textarea "hero.moveRight(1)"
click at [521, 305] on button "Run" at bounding box center [503, 299] width 67 height 23
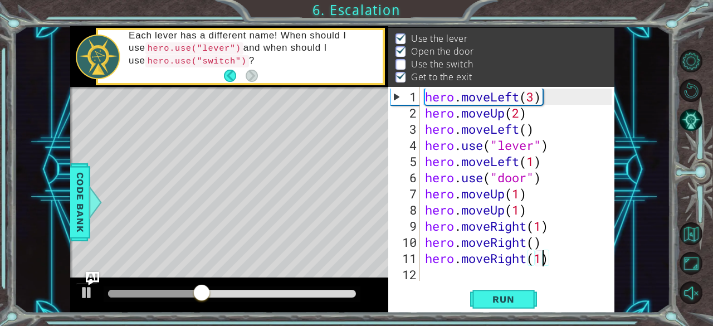
click at [440, 280] on div "hero . moveLeft ( 3 ) hero . moveUp ( 2 ) hero . moveLeft ( ) hero . use ( "lev…" at bounding box center [520, 202] width 195 height 226
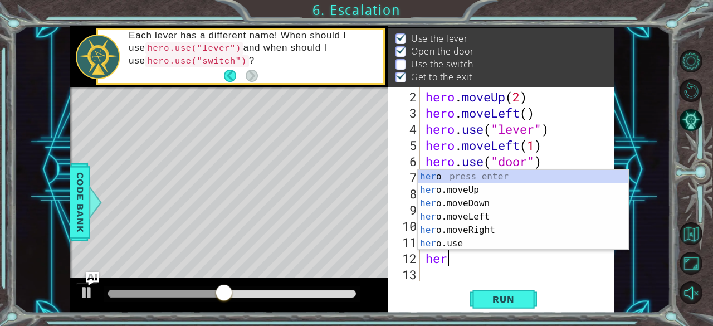
click at [490, 233] on div "her o press enter her o.moveUp press enter her o.moveDown press enter her o.mov…" at bounding box center [523, 223] width 211 height 107
type textarea ")"
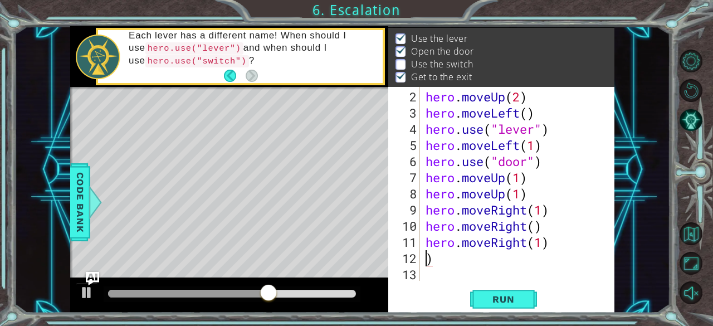
click at [452, 264] on div "hero . moveUp ( 2 ) hero . moveLeft ( ) hero . use ( "lever" ) hero . moveLeft …" at bounding box center [516, 202] width 185 height 226
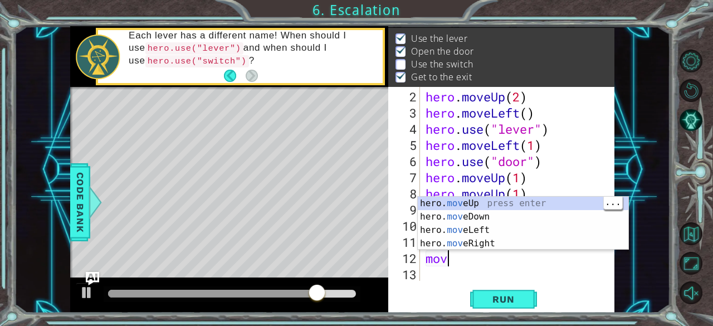
click at [492, 201] on div "hero. mov eUp press enter hero. mov eDown press enter hero. mov eLeft press ent…" at bounding box center [523, 237] width 211 height 80
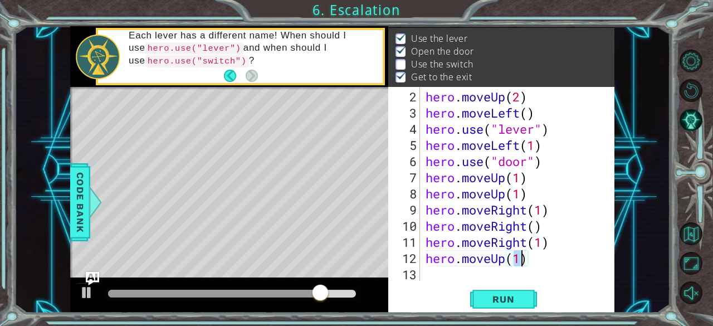
type textarea "hero.moveUp(1)"
click at [509, 300] on span "Run" at bounding box center [504, 299] width 44 height 11
click at [440, 274] on div "hero . moveUp ( 2 ) hero . moveLeft ( ) hero . use ( "lever" ) hero . moveLeft …" at bounding box center [516, 202] width 185 height 226
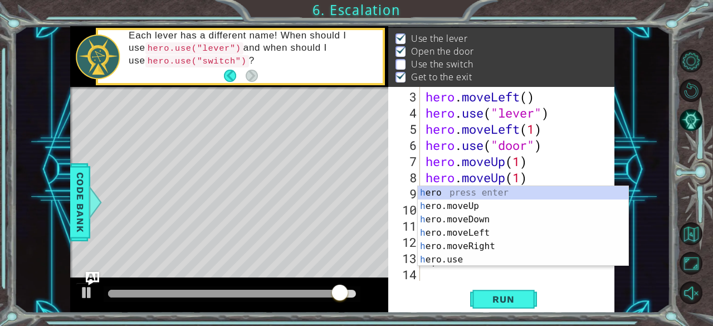
click at [483, 204] on div "h ero press enter h ero.moveUp press enter h ero.moveDown press enter h ero.mov…" at bounding box center [523, 239] width 211 height 107
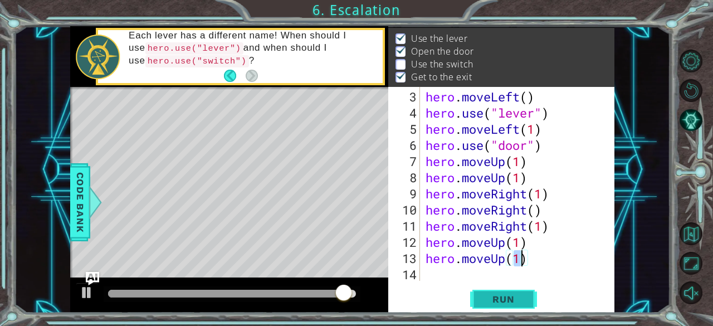
click at [500, 304] on span "Run" at bounding box center [504, 299] width 44 height 11
click at [510, 291] on button "Run" at bounding box center [503, 299] width 67 height 23
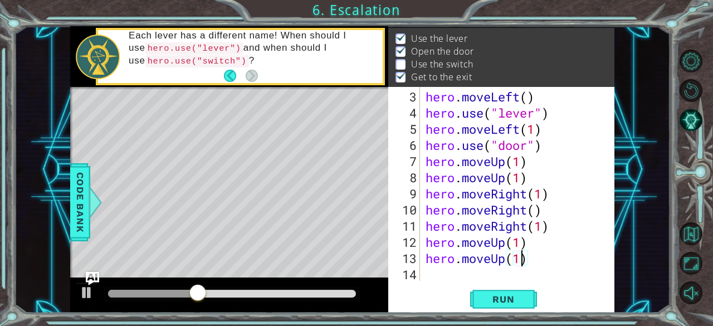
click at [429, 285] on div "hero.moveUp(1) 3 4 5 6 7 8 9 10 11 12 13 14 hero . moveLeft ( ) hero . use ( "l…" at bounding box center [501, 200] width 226 height 226
click at [548, 218] on div "hero . moveLeft ( ) hero . use ( "lever" ) hero . moveLeft ( 1 ) hero . use ( "…" at bounding box center [516, 202] width 185 height 226
click at [543, 213] on div "hero . moveLeft ( ) hero . use ( "lever" ) hero . moveLeft ( 1 ) hero . use ( "…" at bounding box center [516, 202] width 185 height 226
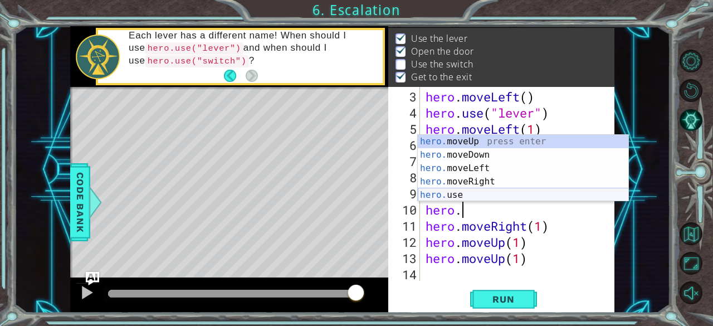
click at [525, 197] on div "hero. moveUp press enter hero. moveDown press enter hero. moveLeft press enter …" at bounding box center [523, 182] width 211 height 94
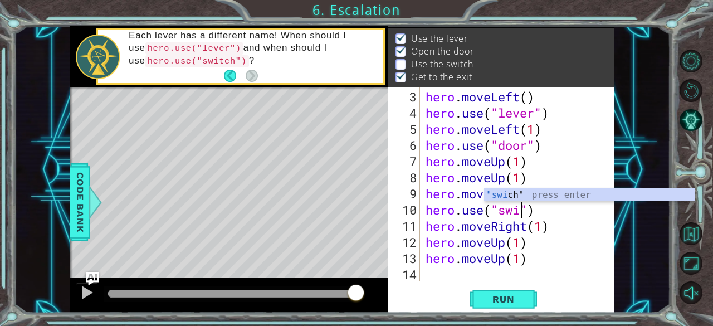
scroll to position [0, 4]
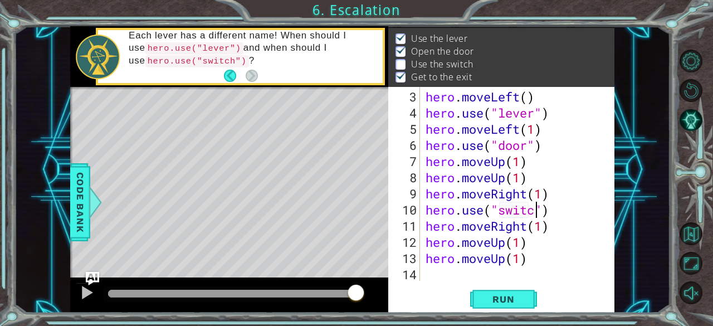
type textarea "hero.use("switch")"
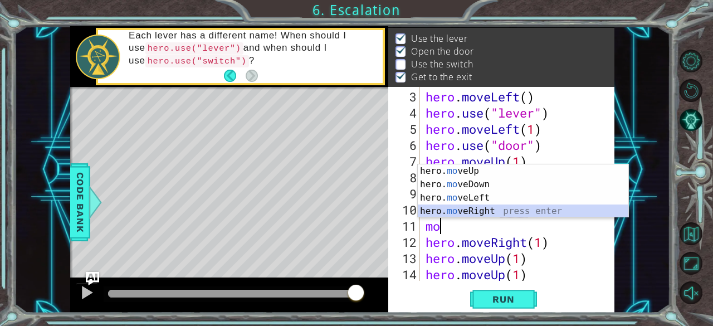
click at [550, 213] on div "hero. mo veUp press enter hero. mo veDown press enter hero. mo veLeft press ent…" at bounding box center [523, 204] width 211 height 80
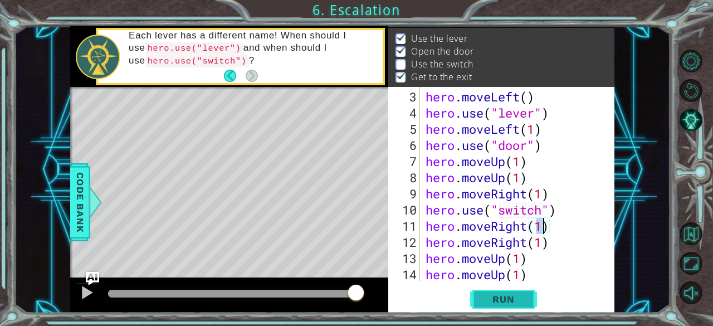
click at [531, 299] on button "Run" at bounding box center [503, 299] width 67 height 23
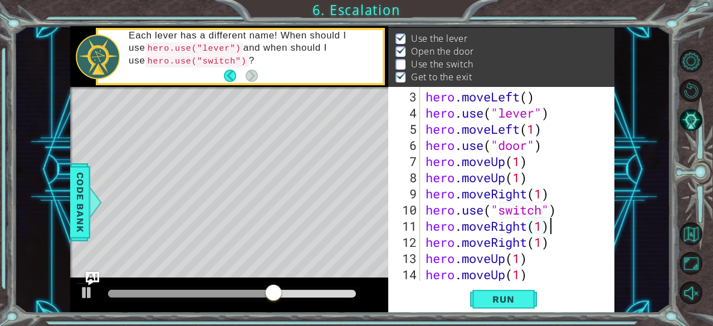
click at [555, 229] on div "hero . moveLeft ( ) hero . use ( "lever" ) hero . moveLeft ( 1 ) hero . use ( "…" at bounding box center [516, 202] width 185 height 226
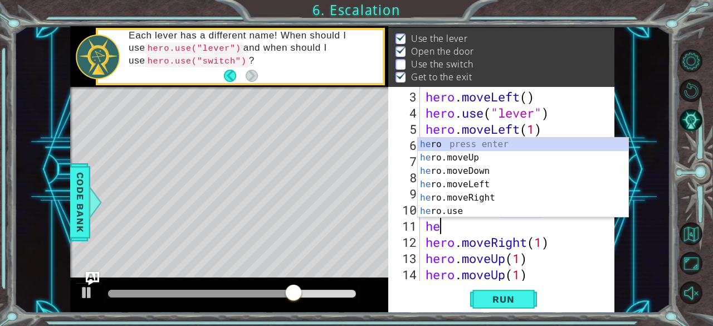
type textarea "h"
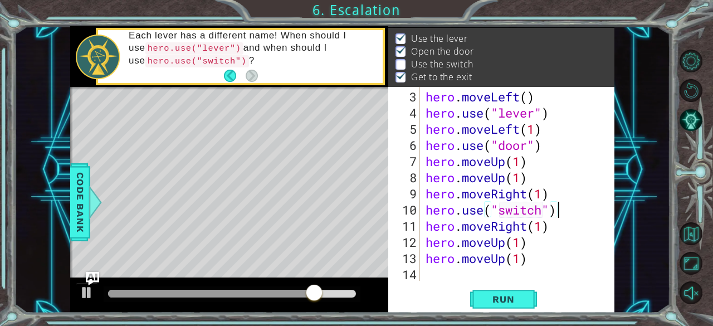
click at [565, 196] on div "hero . moveLeft ( ) hero . use ( "lever" ) hero . moveLeft ( 1 ) hero . use ( "…" at bounding box center [516, 202] width 185 height 226
type textarea "hero.moveRight(1)"
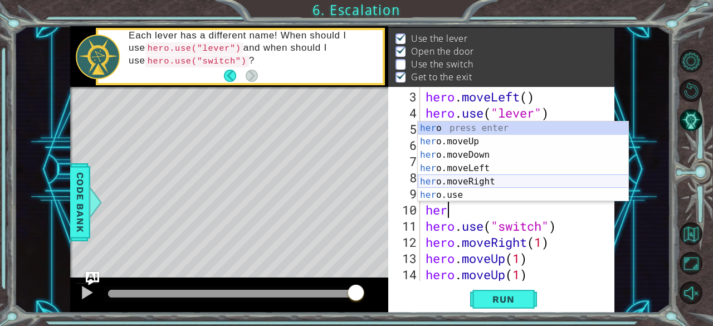
click at [544, 178] on div "her o press enter her o.moveUp press enter her o.moveDown press enter her o.mov…" at bounding box center [523, 175] width 211 height 107
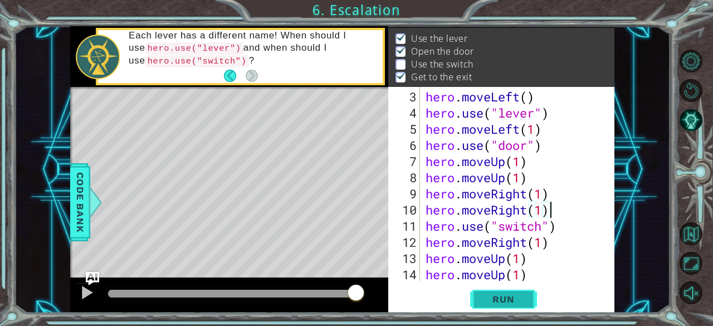
type textarea "hero.moveRight(1)"
click at [528, 298] on button "Run" at bounding box center [503, 299] width 67 height 23
drag, startPoint x: 242, startPoint y: 294, endPoint x: 292, endPoint y: 298, distance: 50.3
click at [292, 298] on div at bounding box center [232, 294] width 248 height 8
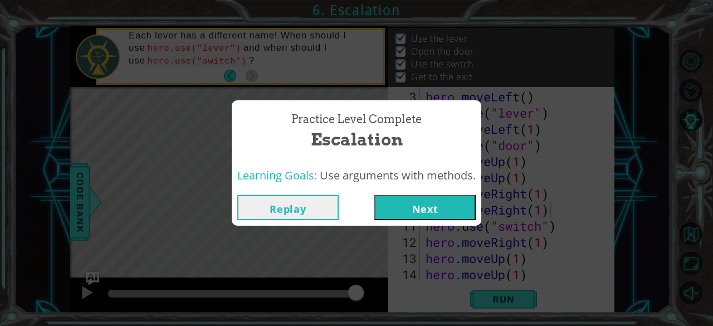
click at [0, 306] on div "Practice Level Complete Escalation Learning Goals: Use arguments with methods. …" at bounding box center [356, 163] width 713 height 326
click at [449, 205] on button "Next" at bounding box center [425, 207] width 101 height 25
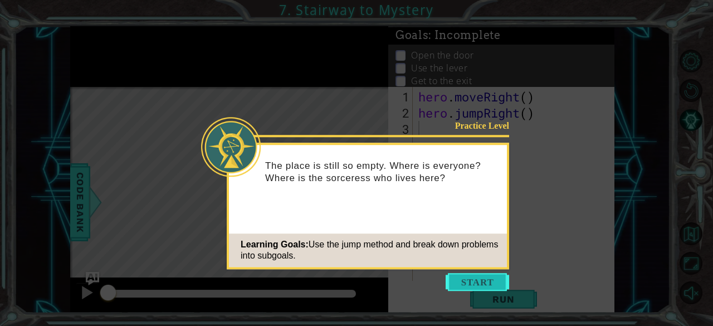
click at [475, 277] on button "Start" at bounding box center [478, 282] width 64 height 18
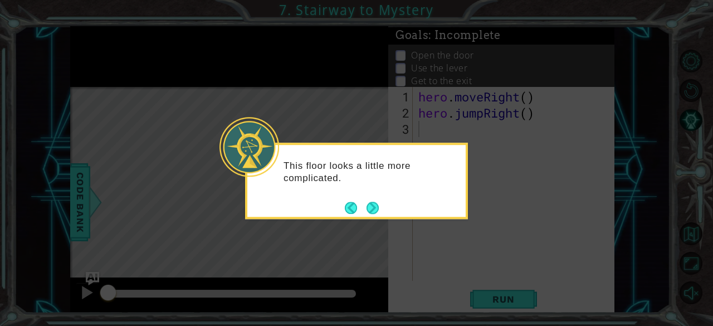
click at [362, 218] on div "This floor looks a little more complicated." at bounding box center [356, 181] width 223 height 76
click at [368, 210] on button "Next" at bounding box center [373, 208] width 12 height 12
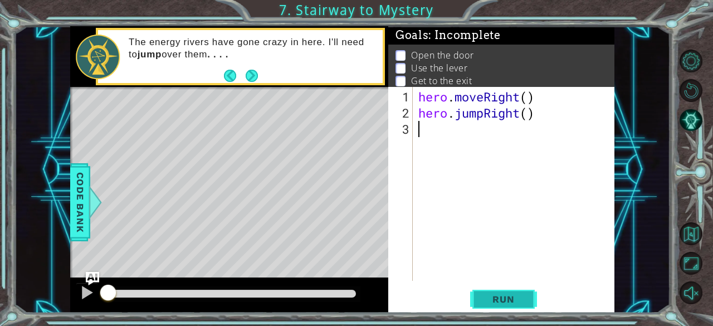
click at [512, 303] on span "Run" at bounding box center [504, 299] width 44 height 11
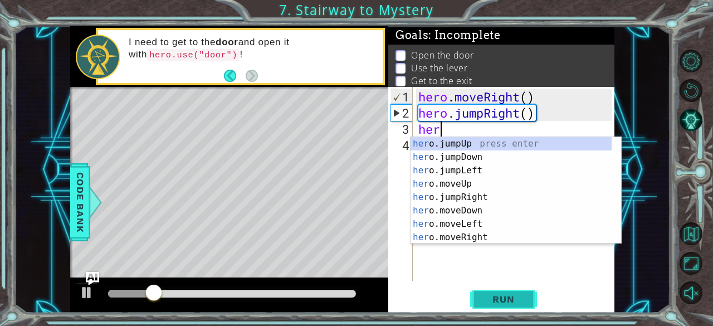
scroll to position [0, 1]
type textarea "hero"
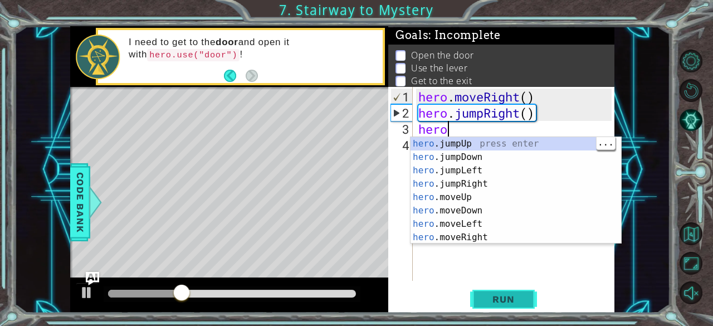
click at [493, 149] on div "hero .jumpUp press enter hero .jumpDown press enter hero .jumpLeft press enter …" at bounding box center [512, 204] width 202 height 134
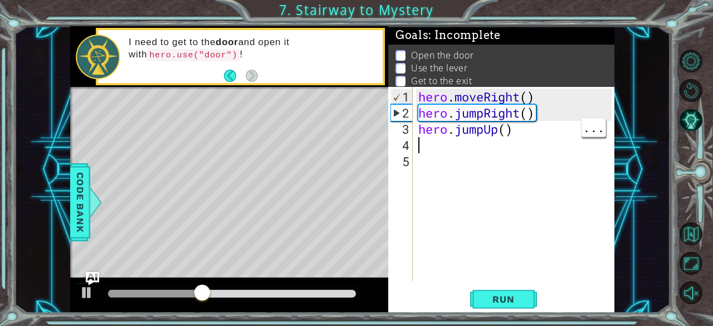
click at [490, 133] on div "hero . moveRight ( ) hero . jumpRight ( ) hero . jumpUp ( )" at bounding box center [517, 202] width 202 height 226
click at [504, 133] on div "hero . moveRight ( ) hero . jumpRight ( ) hero . jumpUp ( )" at bounding box center [517, 202] width 202 height 226
click at [503, 130] on div "hero . moveRight ( ) hero . jumpRight ( ) hero . jumpUp ( )" at bounding box center [517, 202] width 202 height 226
click at [501, 127] on div "hero . moveRight ( ) hero . jumpRight ( ) hero . jumpUp ( )" at bounding box center [517, 202] width 202 height 226
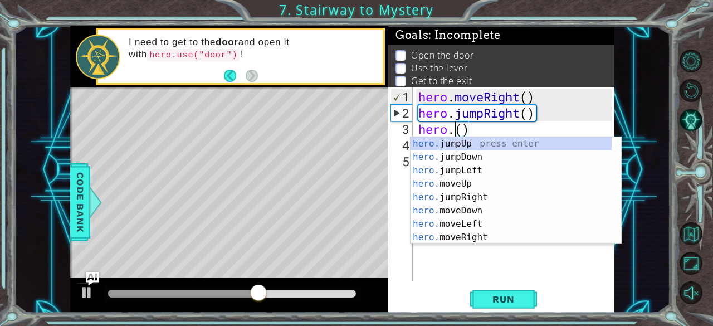
click at [460, 189] on div "hero. jumpUp press enter hero. jumpDown press enter hero. jumpLeft press enter …" at bounding box center [512, 204] width 202 height 134
type textarea "hero.moveUp(1)"
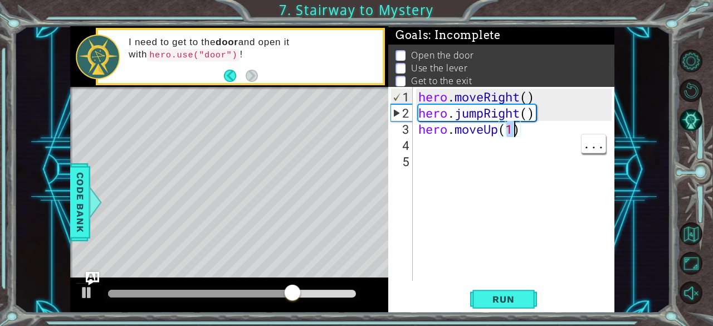
click at [429, 144] on div "hero . moveRight ( ) hero . jumpRight ( ) hero . moveUp ( 1 )" at bounding box center [517, 202] width 202 height 226
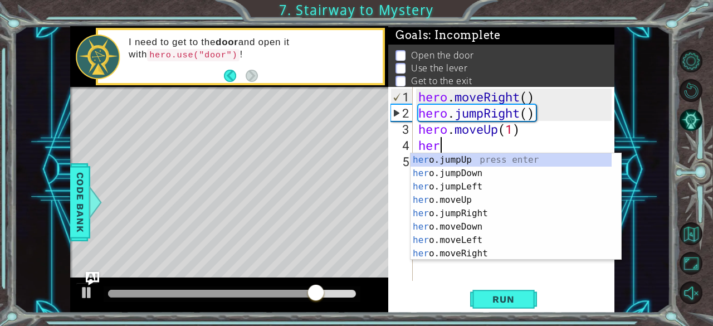
scroll to position [0, 1]
type textarea "hero"
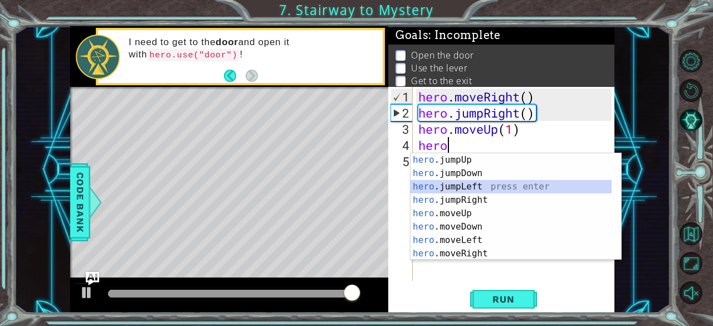
click at [459, 192] on div "hero .jumpUp press enter hero .jumpDown press enter hero .jumpLeft press enter …" at bounding box center [512, 220] width 202 height 134
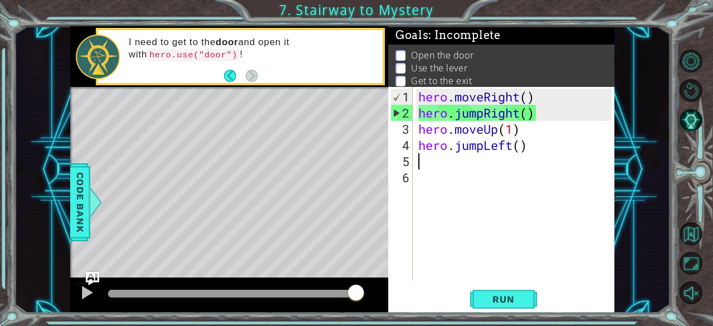
click at [511, 145] on div "hero . moveRight ( ) hero . jumpRight ( ) hero . moveUp ( 1 ) hero . jumpLeft (…" at bounding box center [517, 202] width 202 height 226
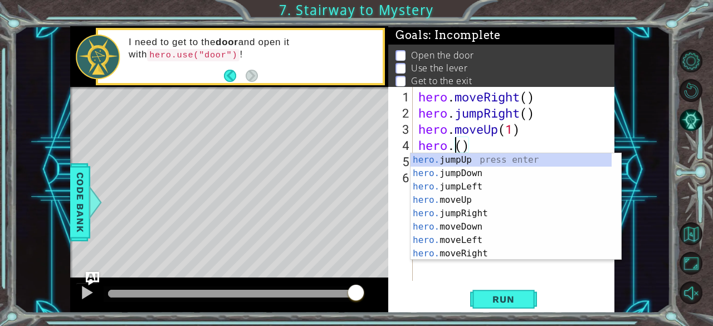
click at [472, 212] on div "hero. jumpUp press enter hero. jumpDown press enter hero. jumpLeft press enter …" at bounding box center [512, 220] width 202 height 134
click at [470, 245] on div "hero. jumpUp press enter hero. jumpDown press enter hero. jumpLeft press enter …" at bounding box center [512, 220] width 202 height 134
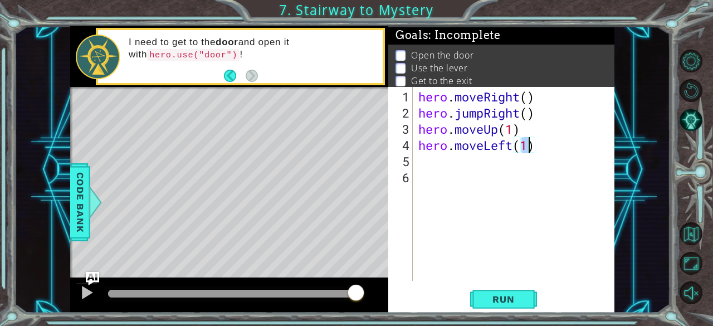
click at [513, 148] on div "hero . moveRight ( ) hero . jumpRight ( ) hero . moveUp ( 1 ) hero . moveLeft (…" at bounding box center [517, 202] width 202 height 226
click at [500, 148] on div "hero . moveRight ( ) hero . jumpRight ( ) hero . moveUp ( 1 ) hero . moveLeft (…" at bounding box center [517, 202] width 202 height 226
click at [509, 149] on div "hero . moveRight ( ) hero . jumpRight ( ) hero . moveUp ( 1 ) hero . moveLeft (…" at bounding box center [517, 202] width 202 height 226
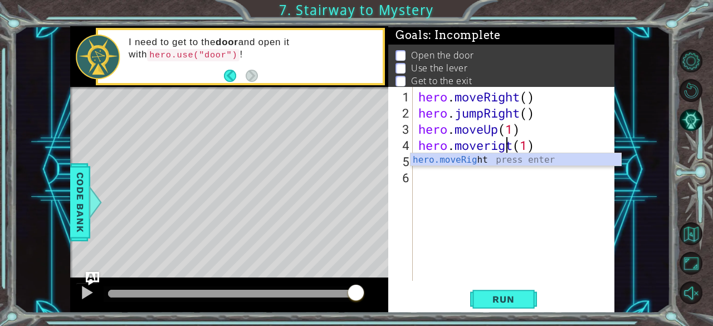
scroll to position [0, 4]
click at [489, 163] on div "hero.moveRigh t press enter" at bounding box center [516, 173] width 211 height 40
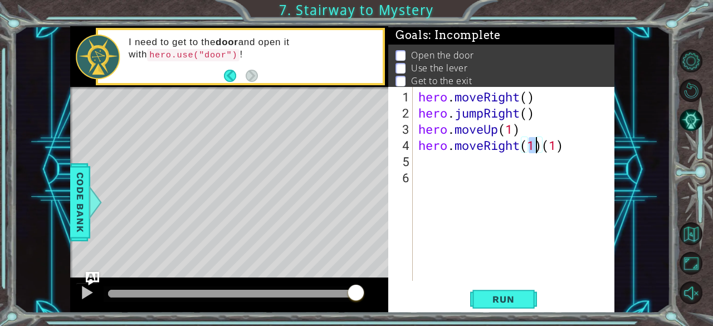
click at [563, 145] on div "hero . moveRight ( ) hero . jumpRight ( ) hero . moveUp ( 1 ) hero . moveRight …" at bounding box center [517, 202] width 202 height 226
type textarea "hero.moveRight(1)"
click at [420, 168] on div "hero . moveRight ( ) hero . jumpRight ( ) hero . moveUp ( 1 ) hero . moveRight …" at bounding box center [517, 202] width 202 height 226
click at [434, 163] on div "hero . moveRight ( ) hero . jumpRight ( ) hero . moveUp ( 1 ) hero . moveRight …" at bounding box center [517, 202] width 202 height 226
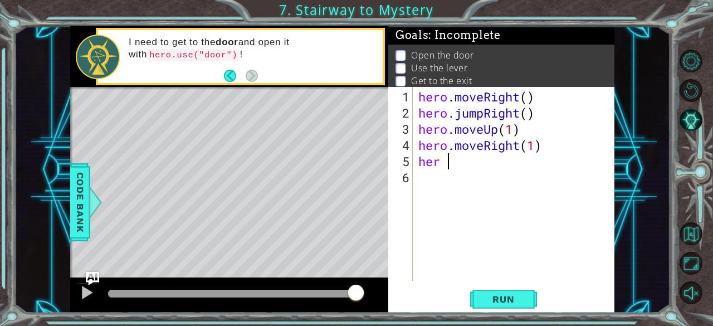
scroll to position [0, 1]
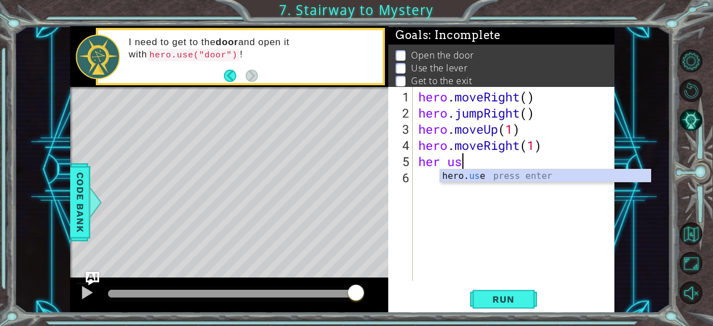
click at [512, 172] on div "hero. us e press enter" at bounding box center [545, 189] width 211 height 40
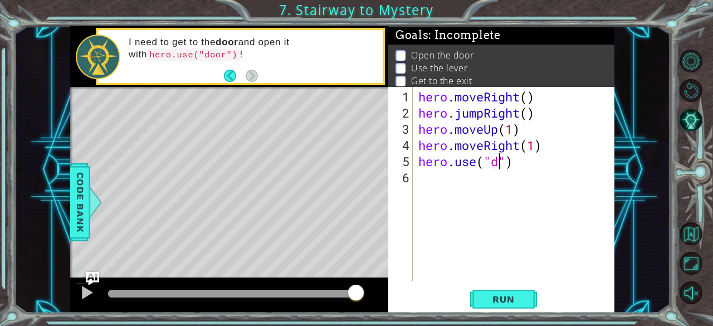
type textarea "hero.use("door")"
click at [448, 184] on div "hero . moveRight ( ) hero . jumpRight ( ) hero . moveUp ( 1 ) hero . moveRight …" at bounding box center [517, 202] width 202 height 226
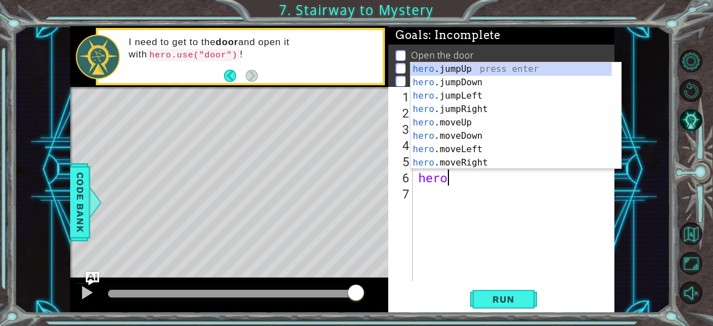
scroll to position [0, 1]
click at [468, 125] on div "hero .jumpUp press enter hero .jumpDown press enter hero .jumpLeft press enter …" at bounding box center [512, 129] width 202 height 134
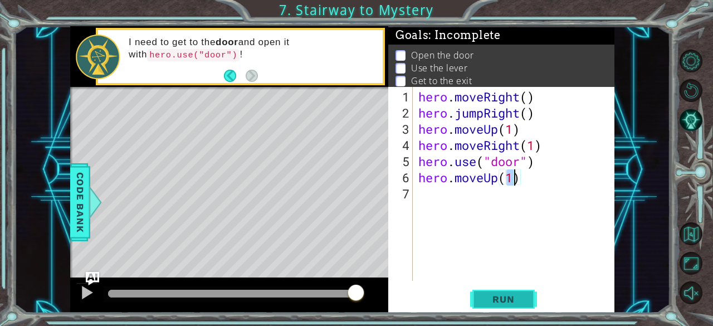
type textarea "hero.moveUp(1)"
click at [517, 300] on span "Run" at bounding box center [504, 299] width 44 height 11
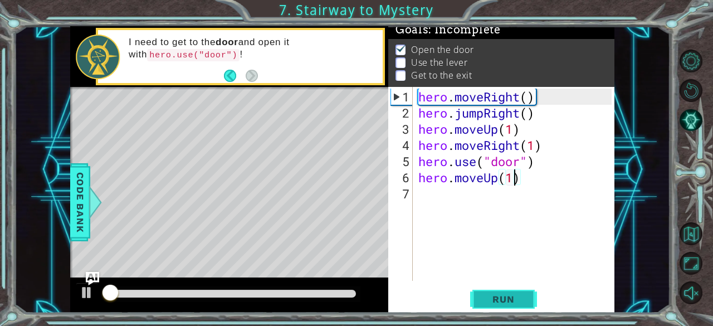
scroll to position [10, 0]
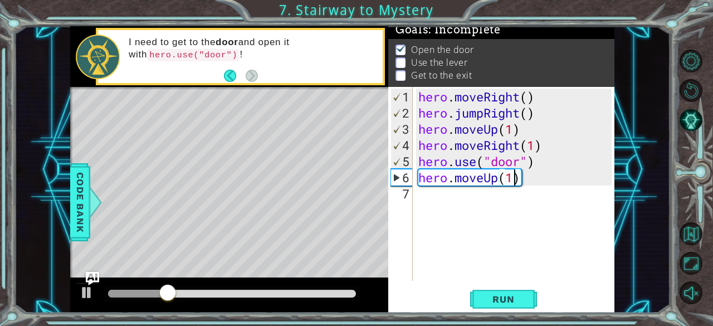
click at [420, 197] on div "hero . moveRight ( ) hero . jumpRight ( ) hero . moveUp ( 1 ) hero . moveRight …" at bounding box center [517, 202] width 202 height 226
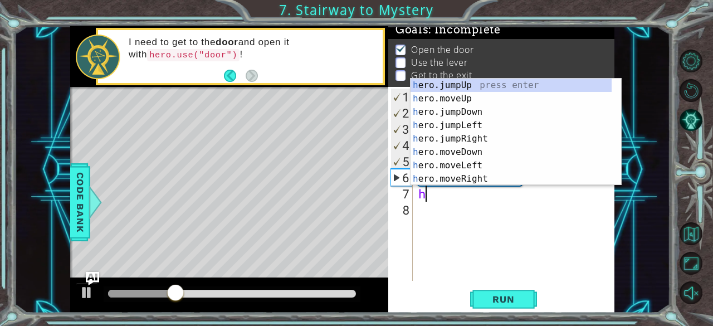
scroll to position [0, 0]
type textarea "hero"
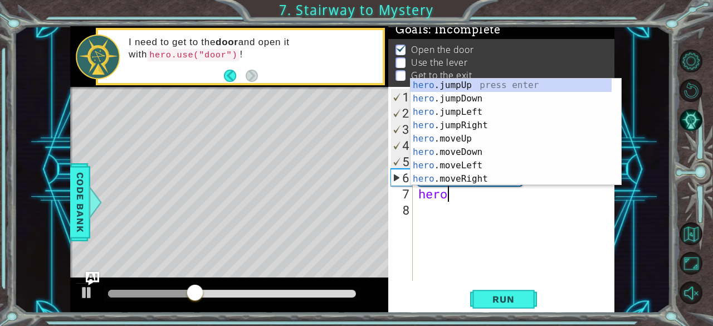
click at [485, 86] on div "hero .jumpUp press enter hero .jumpDown press enter hero .jumpLeft press enter …" at bounding box center [512, 146] width 202 height 134
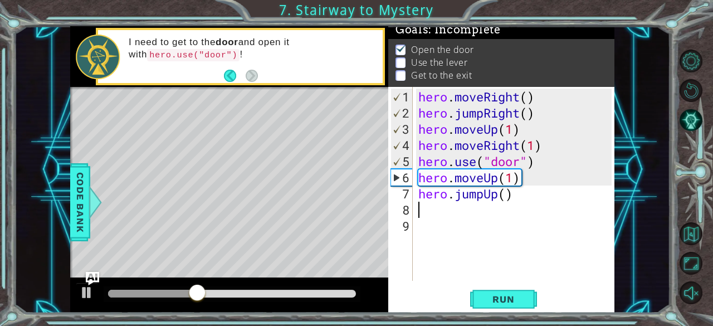
scroll to position [0, 0]
click at [497, 200] on div "hero . moveRight ( ) hero . jumpRight ( ) hero . moveUp ( 1 ) hero . moveRight …" at bounding box center [517, 202] width 202 height 226
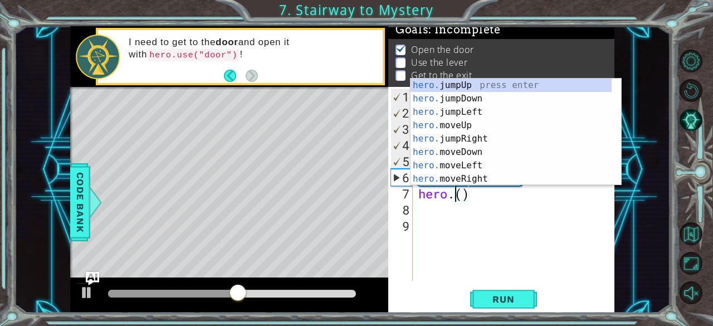
click at [467, 128] on div "hero. jumpUp press enter hero. jumpDown press enter hero. jumpLeft press enter …" at bounding box center [512, 146] width 202 height 134
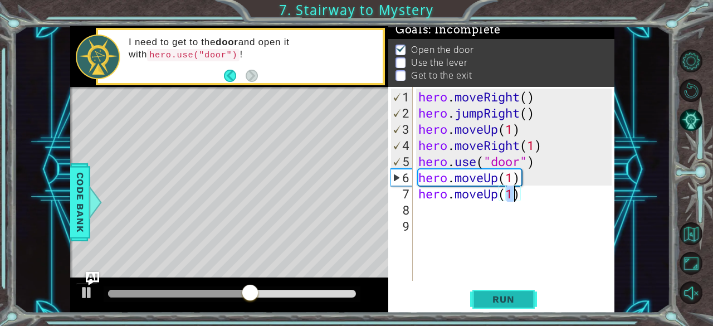
type textarea "hero.moveUp(1)"
click at [519, 303] on span "Run" at bounding box center [504, 299] width 44 height 11
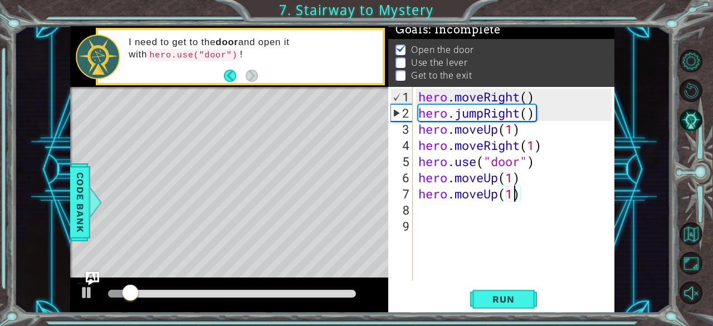
click at [419, 211] on div "hero . moveRight ( ) hero . jumpRight ( ) hero . moveUp ( 1 ) hero . moveRight …" at bounding box center [517, 202] width 202 height 226
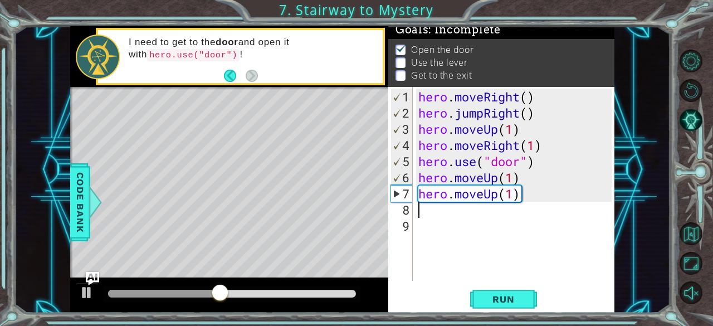
type textarea "t"
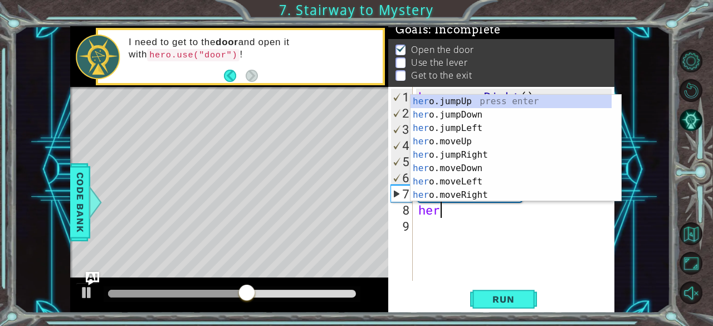
type textarea "hero"
click at [466, 130] on div "hero .jumpUp press enter hero .jumpDown press enter hero .jumpLeft press enter …" at bounding box center [512, 162] width 202 height 134
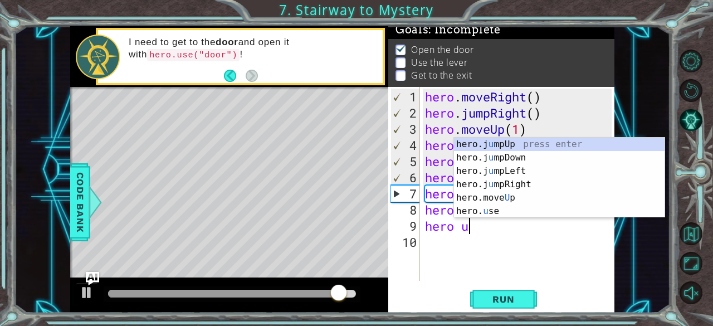
scroll to position [0, 1]
click at [490, 213] on div "hero.j u mpUp press enter hero.j u mpDown press enter hero.j u mpLeft press ent…" at bounding box center [559, 191] width 211 height 107
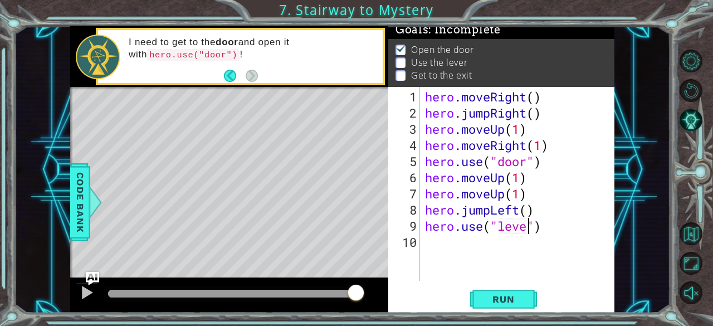
scroll to position [0, 5]
type textarea "hero.use("lever")"
click at [524, 309] on button "Run" at bounding box center [503, 299] width 67 height 23
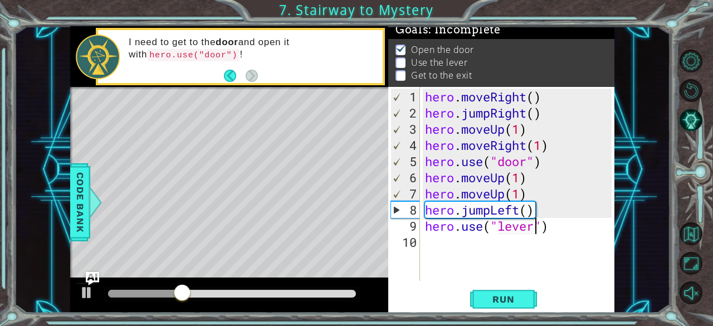
click at [421, 245] on div "hero.use("lever") 1 2 3 4 5 6 7 8 9 10 hero . moveRight ( ) hero . jumpRight ( …" at bounding box center [500, 184] width 224 height 194
click at [425, 241] on div "hero . moveRight ( ) hero . jumpRight ( ) hero . moveUp ( 1 ) hero . moveRight …" at bounding box center [520, 202] width 195 height 226
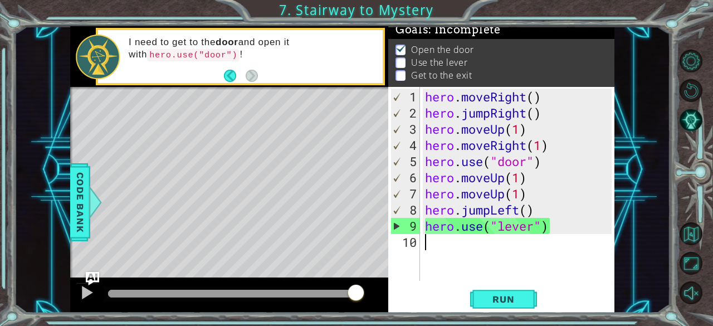
click at [504, 286] on div "1 2 3 4 5 6 7 8 9 10 hero . moveRight ( ) hero . jumpRight ( ) hero . moveUp ( …" at bounding box center [501, 200] width 226 height 226
click at [519, 207] on div "hero . moveRight ( ) hero . jumpRight ( ) hero . moveUp ( 1 ) hero . moveRight …" at bounding box center [520, 202] width 195 height 226
click at [489, 210] on div "hero . moveRight ( ) hero . jumpRight ( ) hero . moveUp ( 1 ) hero . moveRight …" at bounding box center [520, 202] width 195 height 226
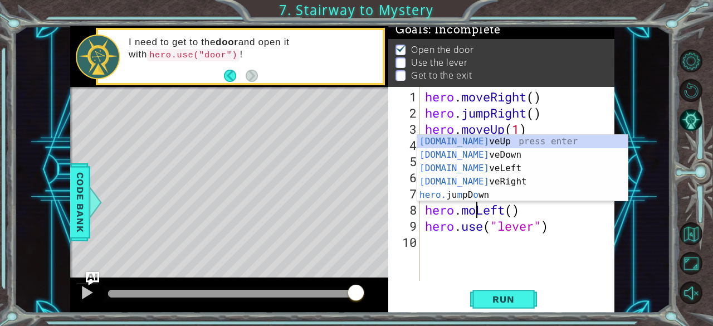
scroll to position [0, 2]
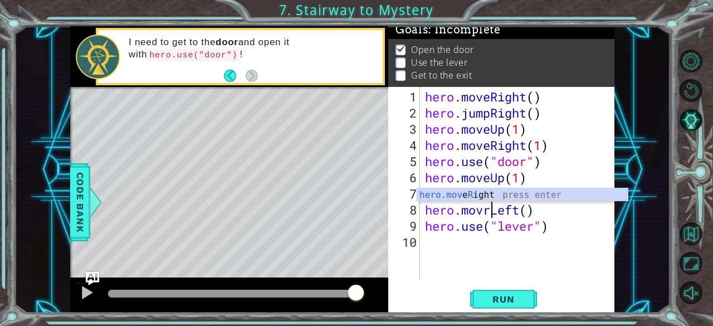
click at [488, 197] on div "hero.mov e R ight press enter" at bounding box center [522, 208] width 211 height 40
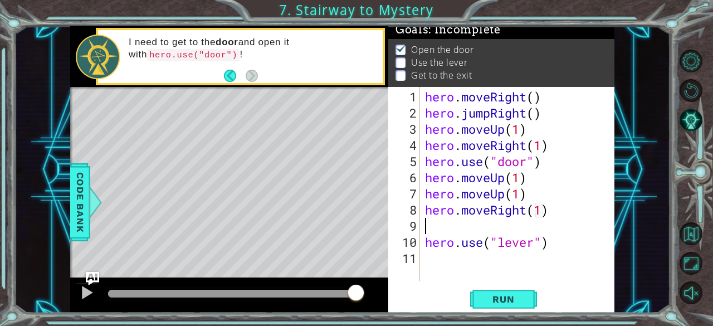
click at [528, 212] on div "hero . moveRight ( ) hero . jumpRight ( ) hero . moveUp ( 1 ) hero . moveRight …" at bounding box center [520, 202] width 195 height 226
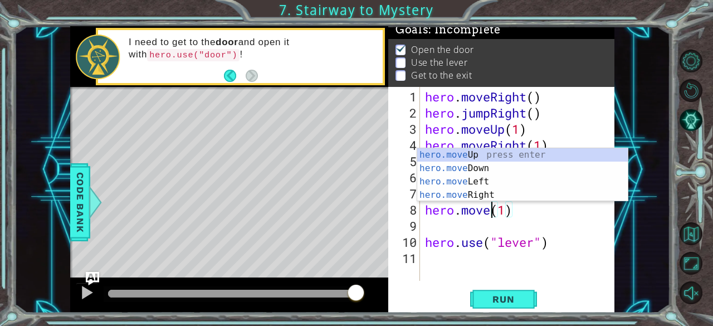
click at [479, 188] on div "hero.move Up press enter hero.move Down press enter hero.move Left press enter …" at bounding box center [522, 188] width 211 height 80
type textarea "hero.moveRight(1)(1)"
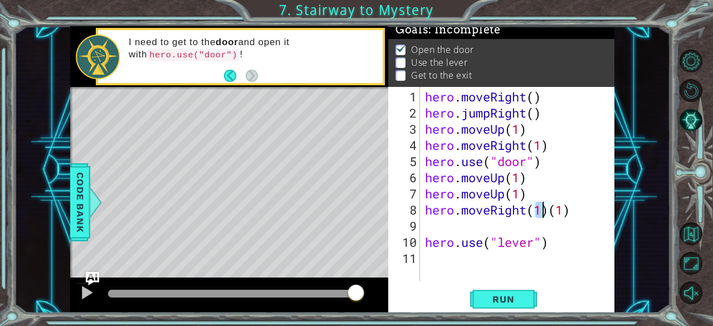
click at [516, 220] on div "hero . moveRight ( ) hero . jumpRight ( ) hero . moveUp ( 1 ) hero . moveRight …" at bounding box center [520, 202] width 195 height 226
click at [521, 210] on div "hero . moveRight ( ) hero . jumpRight ( ) hero . moveUp ( 1 ) hero . moveRight …" at bounding box center [520, 202] width 195 height 226
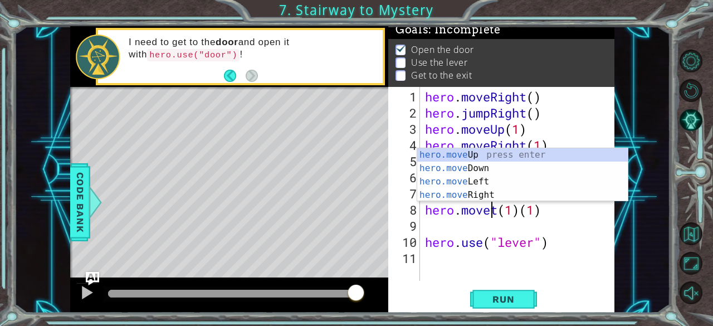
click at [480, 181] on div "hero.move Up press enter hero.move Down press enter hero.move Left press enter …" at bounding box center [522, 188] width 211 height 80
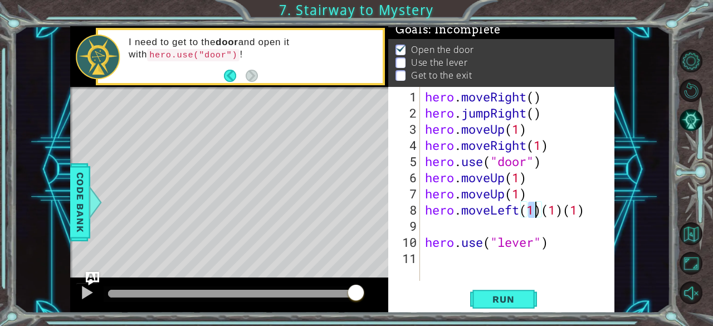
click at [581, 211] on div "hero . moveRight ( ) hero . jumpRight ( ) hero . moveUp ( 1 ) hero . moveRight …" at bounding box center [520, 202] width 195 height 226
click at [592, 210] on div "hero . moveRight ( ) hero . jumpRight ( ) hero . moveUp ( 1 ) hero . moveRight …" at bounding box center [520, 202] width 195 height 226
type textarea "hero.moveLeft(1)"
click at [425, 217] on div "hero . moveRight ( ) hero . jumpRight ( ) hero . moveUp ( 1 ) hero . moveRight …" at bounding box center [520, 202] width 195 height 226
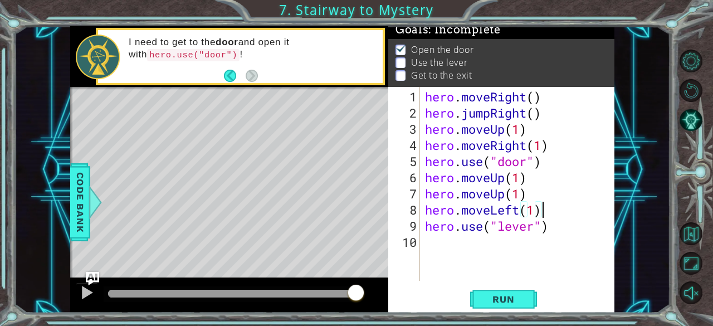
type textarea "hero.moveLeft(1)"
click at [518, 310] on button "Run" at bounding box center [503, 299] width 67 height 23
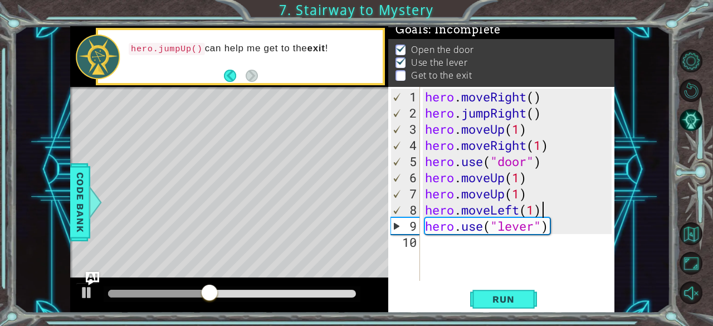
click at [454, 251] on div "hero . moveRight ( ) hero . jumpRight ( ) hero . moveUp ( 1 ) hero . moveRight …" at bounding box center [520, 202] width 195 height 226
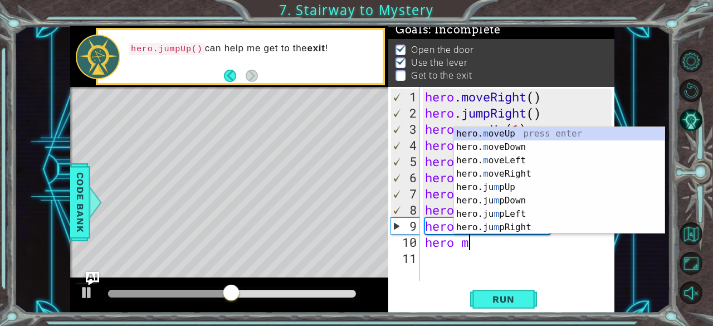
scroll to position [0, 1]
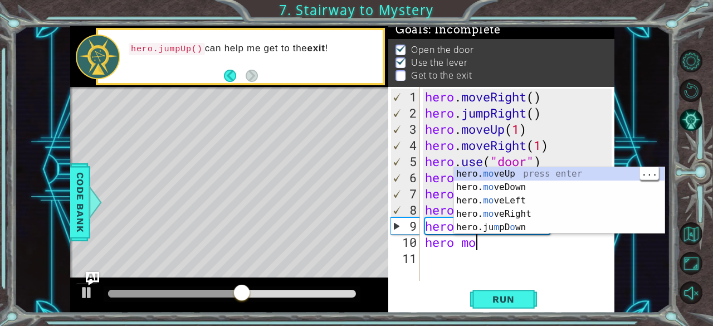
click at [518, 179] on div "hero. mo veUp press enter hero. mo veDown press enter hero. mo veLeft press ent…" at bounding box center [559, 214] width 211 height 94
type textarea "hero.moveUp(1)"
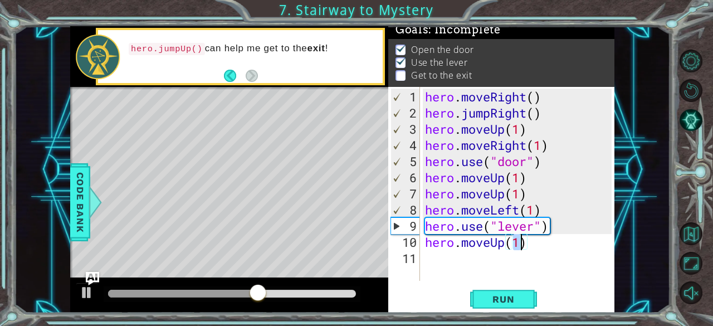
click at [430, 259] on div "hero . moveRight ( ) hero . jumpRight ( ) hero . moveUp ( 1 ) hero . moveRight …" at bounding box center [520, 202] width 195 height 226
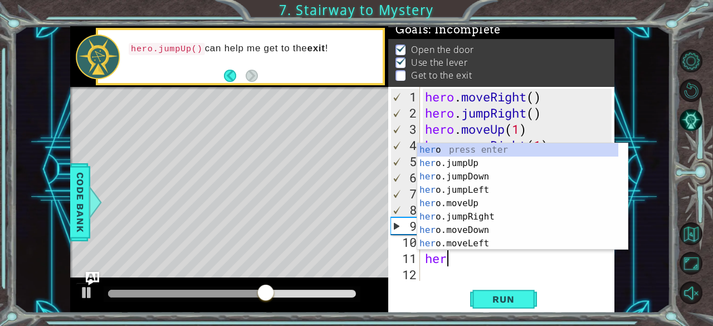
scroll to position [0, 0]
click at [480, 247] on div "her o press enter her o.jumpUp press enter her o.jumpDown press enter her o.jum…" at bounding box center [518, 210] width 202 height 134
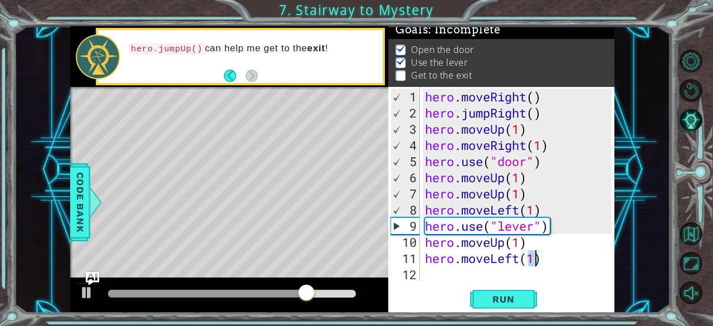
click at [519, 261] on div "hero . moveRight ( ) hero . jumpRight ( ) hero . moveUp ( 1 ) hero . moveRight …" at bounding box center [520, 202] width 195 height 226
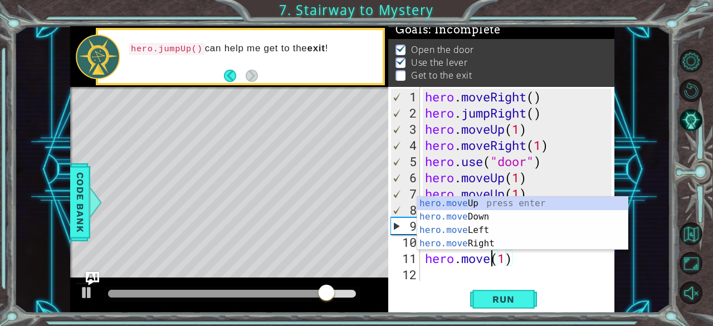
click at [497, 206] on div "hero.move Up press enter hero.move Down press enter hero.move Left press enter …" at bounding box center [522, 237] width 211 height 80
type textarea "hero.moveUp(1)(1)"
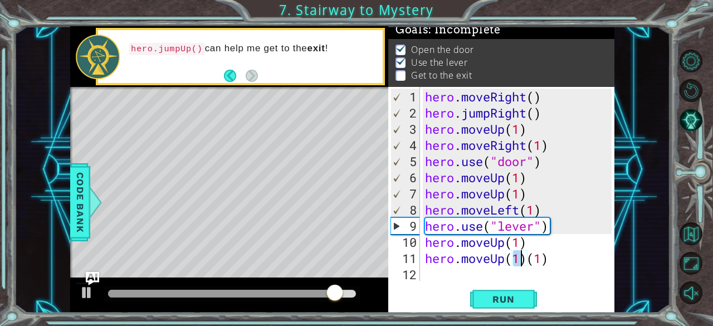
click at [429, 278] on div "hero . moveRight ( ) hero . jumpRight ( ) hero . moveUp ( 1 ) hero . moveRight …" at bounding box center [520, 202] width 195 height 226
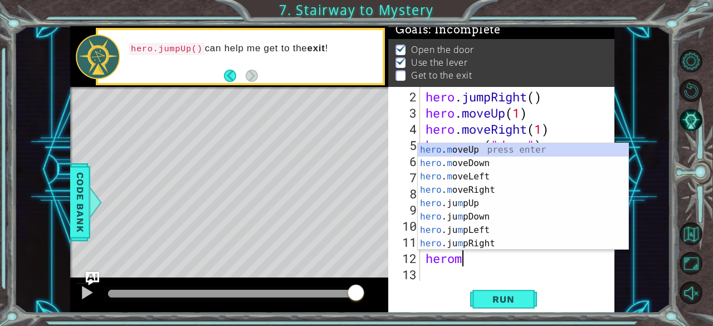
scroll to position [0, 1]
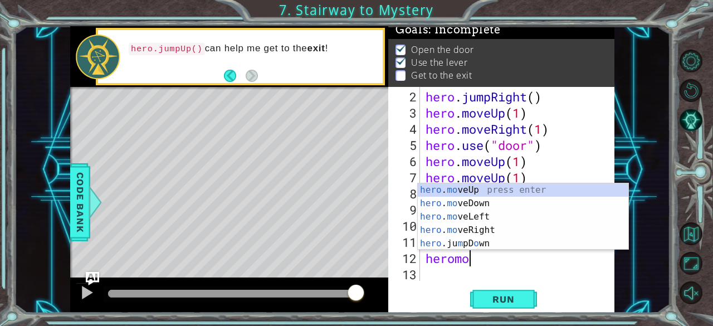
click at [483, 232] on div "hero . mo veUp press enter hero . mo veDown press enter hero . mo veLeft press …" at bounding box center [523, 230] width 211 height 94
type textarea "hero.moveRight(1)"
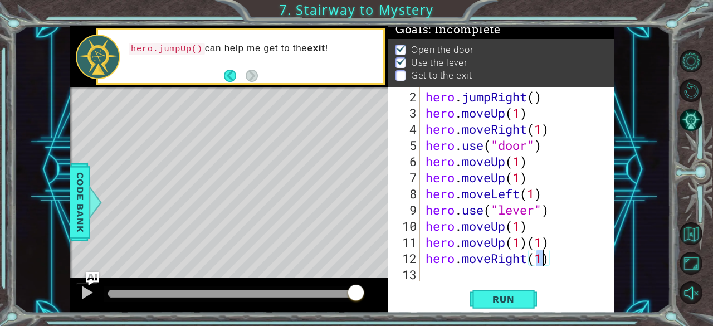
click at [427, 275] on div "hero . jumpRight ( ) hero . moveUp ( 1 ) hero . moveRight ( 1 ) hero . use ( "d…" at bounding box center [516, 202] width 185 height 226
click at [495, 305] on span "Run" at bounding box center [504, 299] width 44 height 11
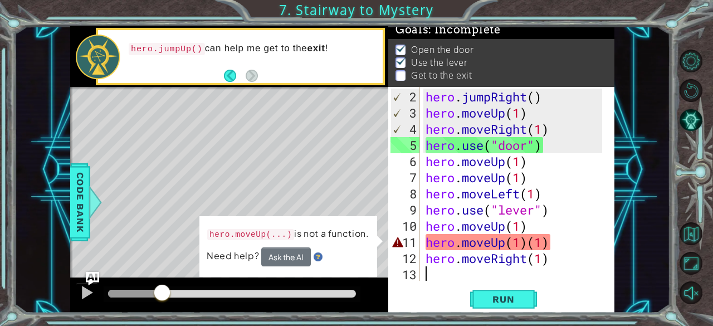
drag, startPoint x: 135, startPoint y: 292, endPoint x: 164, endPoint y: 291, distance: 29.0
click at [164, 291] on div at bounding box center [232, 294] width 248 height 8
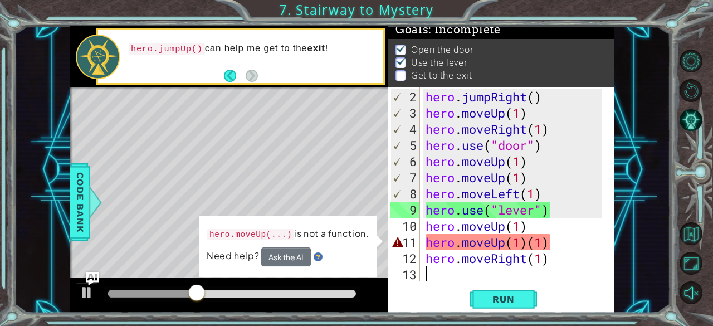
click at [552, 244] on div "hero . jumpRight ( ) hero . moveUp ( 1 ) hero . moveRight ( 1 ) hero . use ( "d…" at bounding box center [516, 202] width 185 height 226
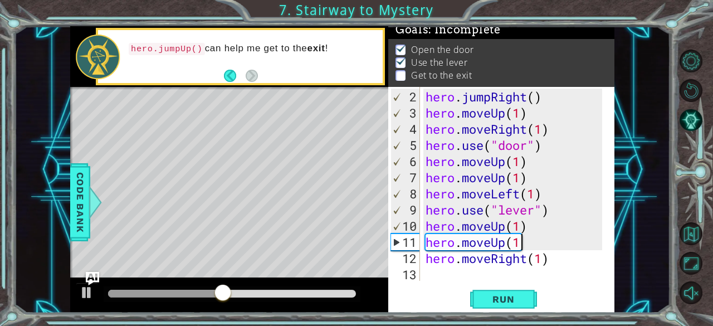
scroll to position [0, 4]
type textarea "hero.moveUp(1)"
click at [514, 294] on span "Run" at bounding box center [504, 299] width 44 height 11
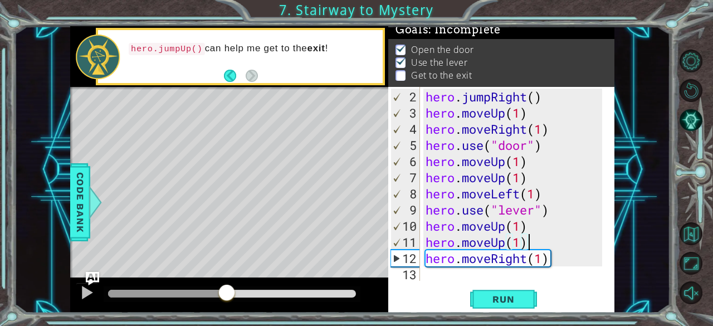
drag, startPoint x: 124, startPoint y: 291, endPoint x: 228, endPoint y: 319, distance: 107.7
click at [228, 319] on div "1 ההההההההההההההההההההההההההההההההההההההההההההההההההההההההההההההההההההההההההההה…" at bounding box center [356, 163] width 713 height 326
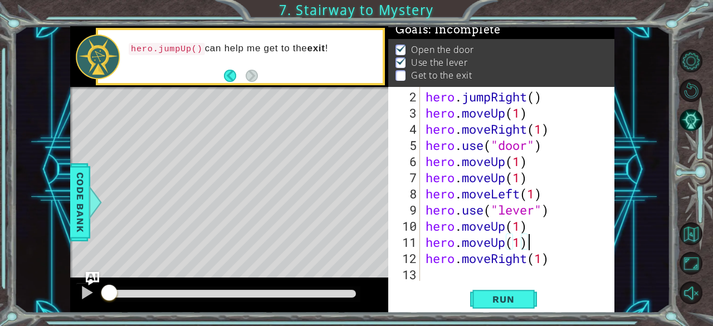
drag, startPoint x: 268, startPoint y: 291, endPoint x: 0, endPoint y: 263, distance: 269.0
click at [0, 263] on div "1 ההההההההההההההההההההההההההההההההההההההההההההההההההההההההההההההההההההההההההההה…" at bounding box center [356, 163] width 713 height 326
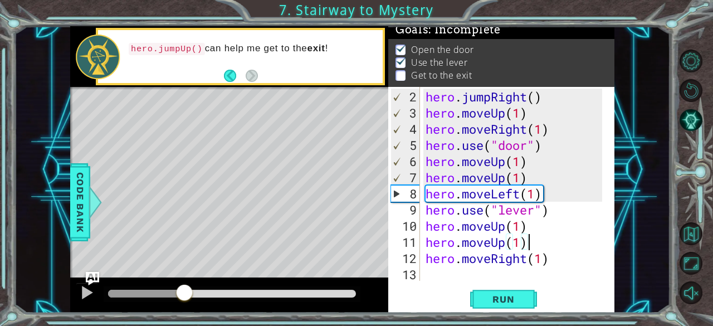
drag, startPoint x: 118, startPoint y: 288, endPoint x: 184, endPoint y: 288, distance: 66.3
click at [184, 288] on div at bounding box center [184, 294] width 20 height 20
